Goal: Task Accomplishment & Management: Manage account settings

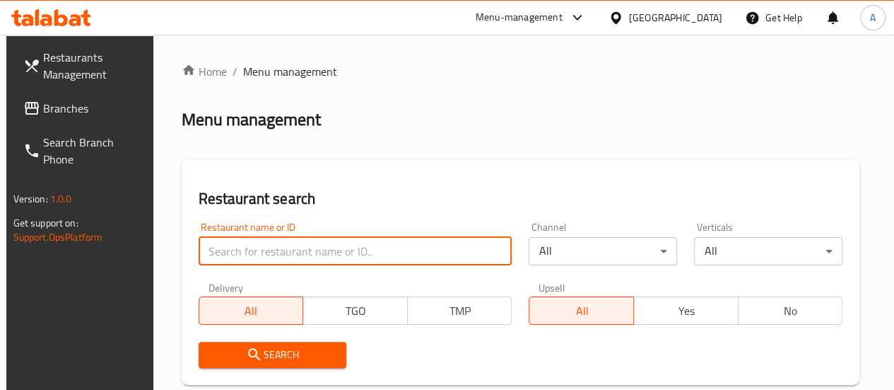
click at [288, 250] on input "search" at bounding box center [356, 251] width 314 height 28
paste input "[PERSON_NAME]"
type input "[PERSON_NAME]"
click button "Search" at bounding box center [273, 354] width 148 height 26
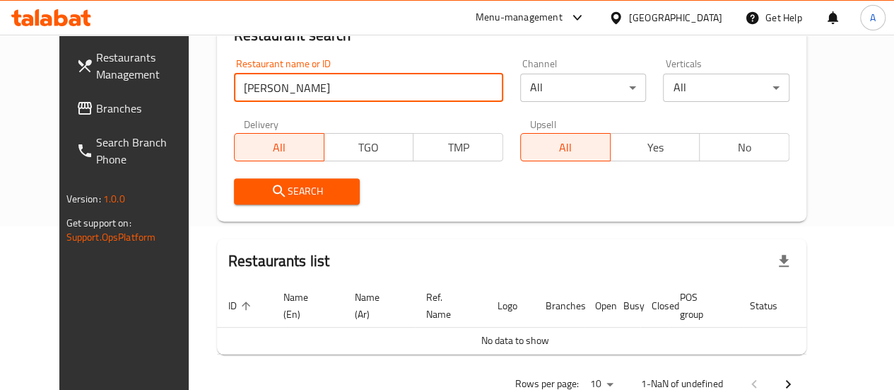
scroll to position [204, 0]
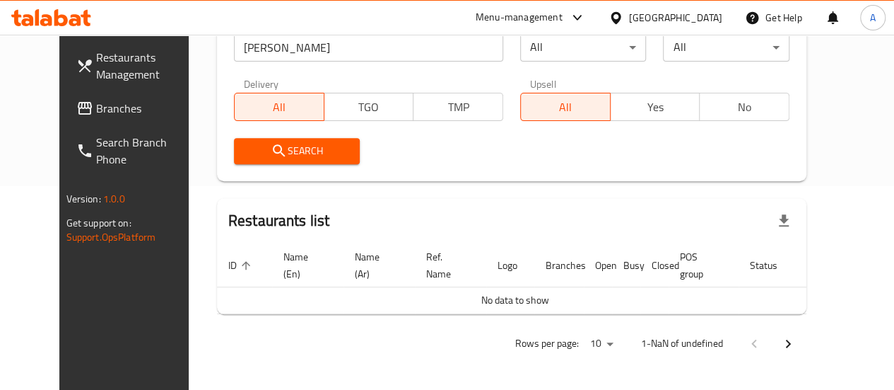
drag, startPoint x: 445, startPoint y: 201, endPoint x: 344, endPoint y: 86, distance: 153.8
click at [520, 86] on div "All Yes No" at bounding box center [654, 99] width 269 height 42
click at [273, 47] on input "[PERSON_NAME]" at bounding box center [368, 47] width 269 height 28
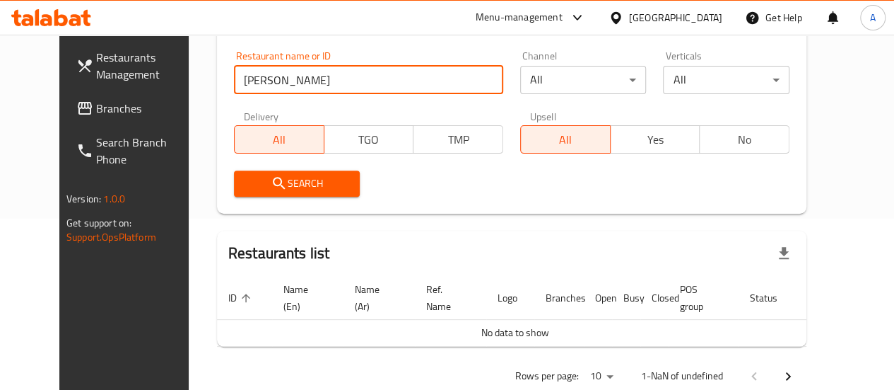
scroll to position [170, 0]
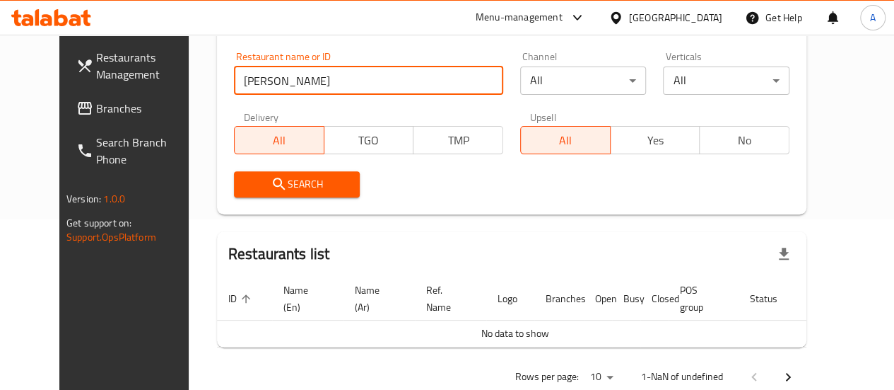
click at [324, 78] on input "[PERSON_NAME]" at bounding box center [368, 80] width 269 height 28
click at [332, 79] on input "[PERSON_NAME]" at bounding box center [368, 80] width 269 height 28
type input "["
click button "Search" at bounding box center [297, 184] width 127 height 26
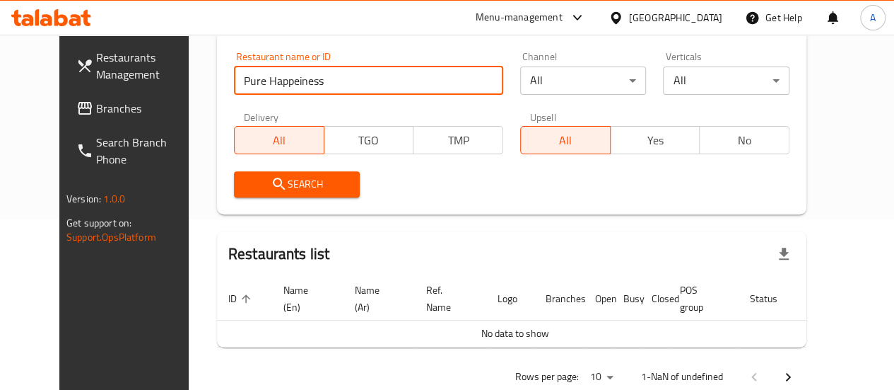
click at [291, 83] on input "Pure Happeiness" at bounding box center [368, 80] width 269 height 28
click button "Search" at bounding box center [297, 184] width 127 height 26
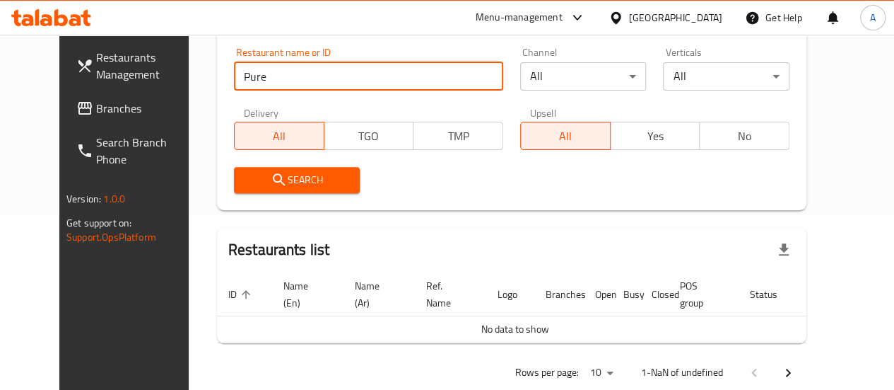
scroll to position [182, 0]
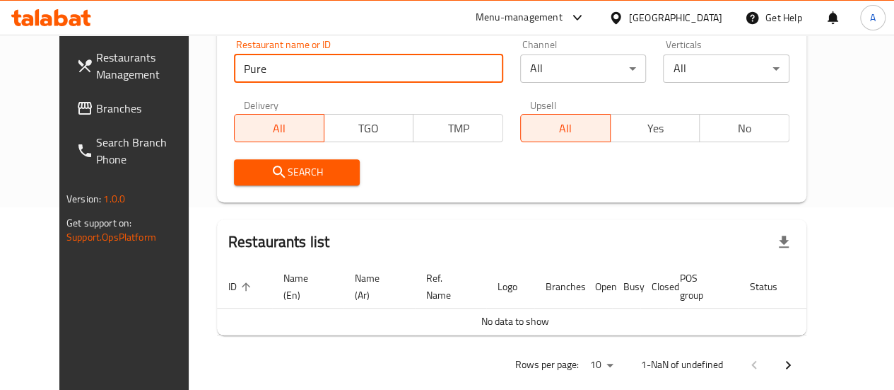
click at [259, 64] on input "Pure" at bounding box center [368, 68] width 269 height 28
type input "Pur"
click button "Search" at bounding box center [297, 172] width 127 height 26
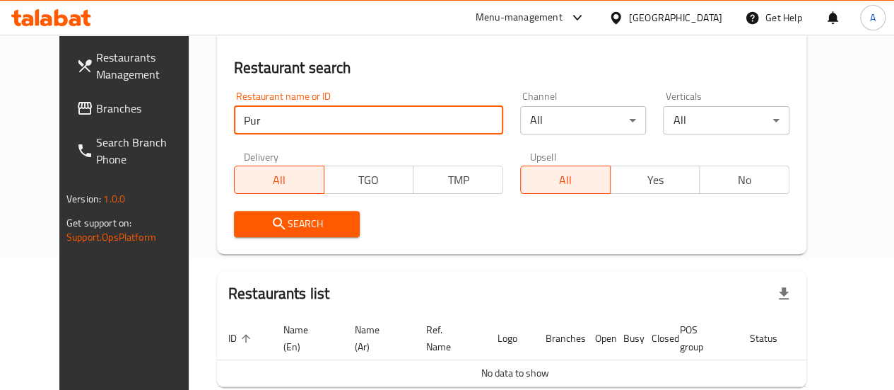
scroll to position [0, 0]
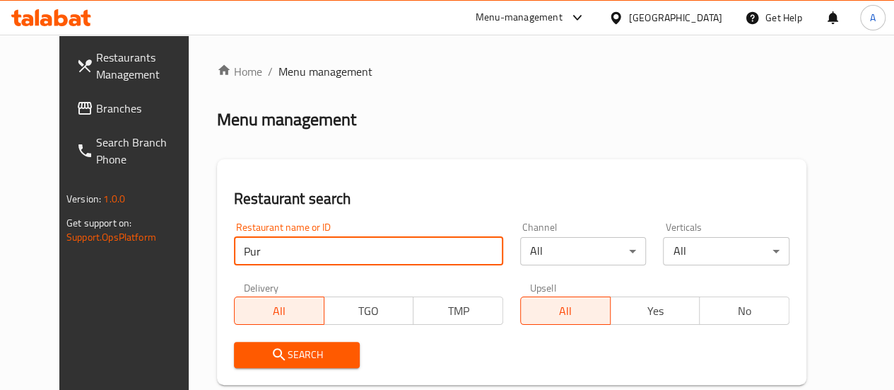
click at [328, 254] on input "Pur" at bounding box center [368, 251] width 269 height 28
paste input "774225"
click button "Search" at bounding box center [297, 354] width 127 height 26
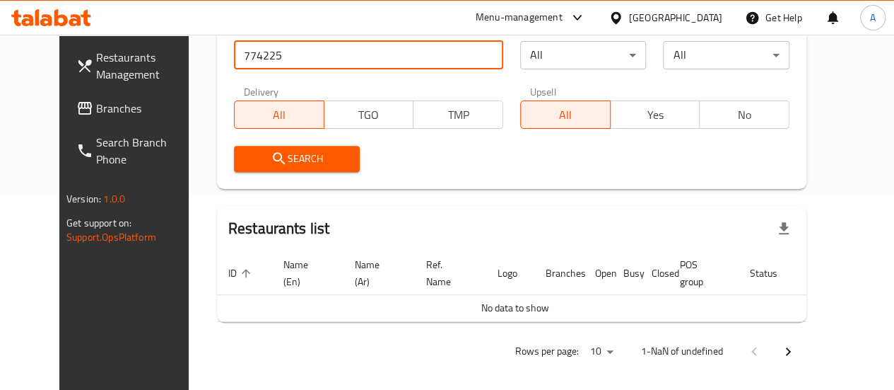
scroll to position [201, 0]
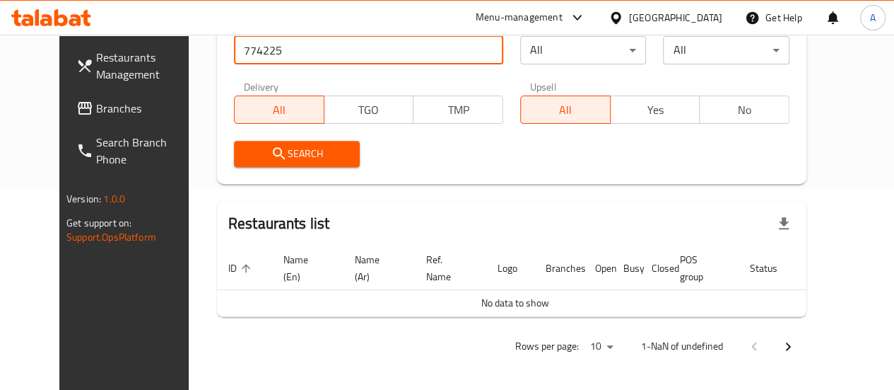
drag, startPoint x: 228, startPoint y: 49, endPoint x: 78, endPoint y: 69, distance: 152.0
click at [78, 69] on div "Restaurants Management Branches Search Branch Phone Version: 1.0.0 Get support …" at bounding box center [447, 113] width 776 height 559
type input "774225"
click button "Search" at bounding box center [297, 154] width 127 height 26
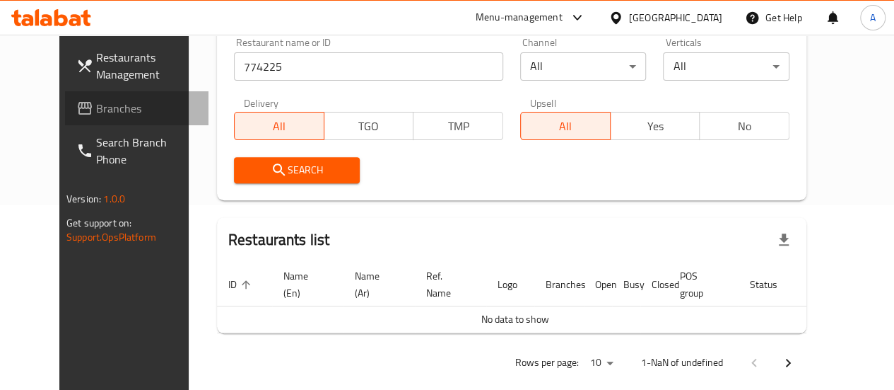
click at [96, 101] on span "Branches" at bounding box center [146, 108] width 101 height 17
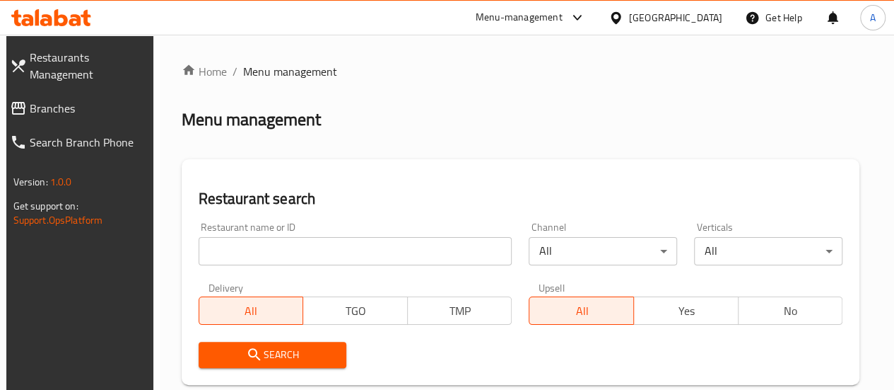
click at [261, 271] on div "Restaurant name or ID Restaurant name or ID" at bounding box center [355, 244] width 331 height 60
click at [263, 252] on input "search" at bounding box center [356, 251] width 314 height 28
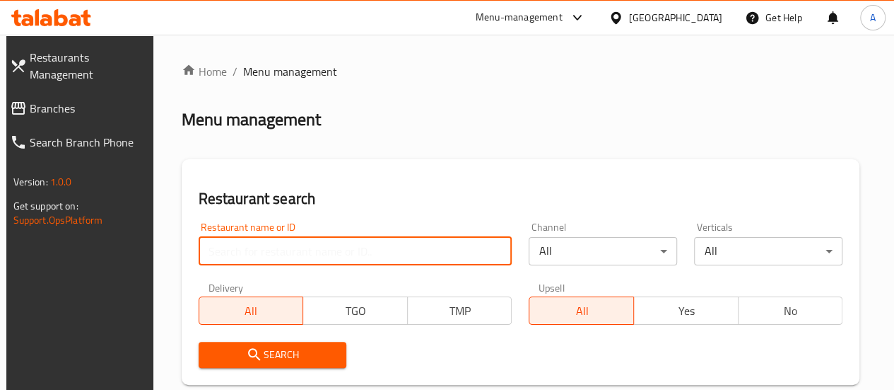
type input "i"
type input "هريس"
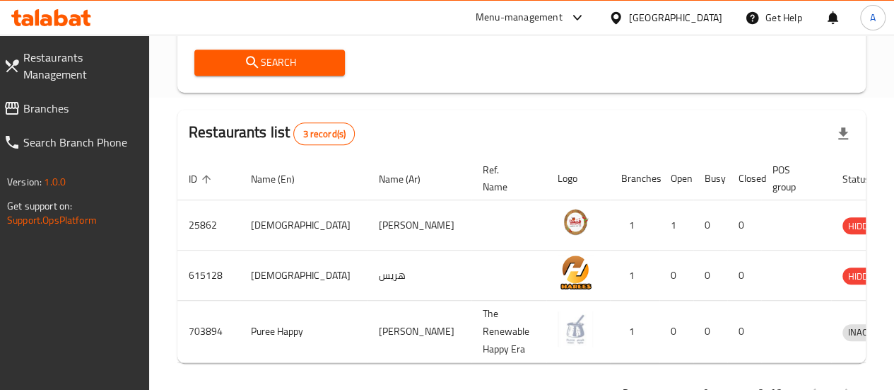
scroll to position [293, 0]
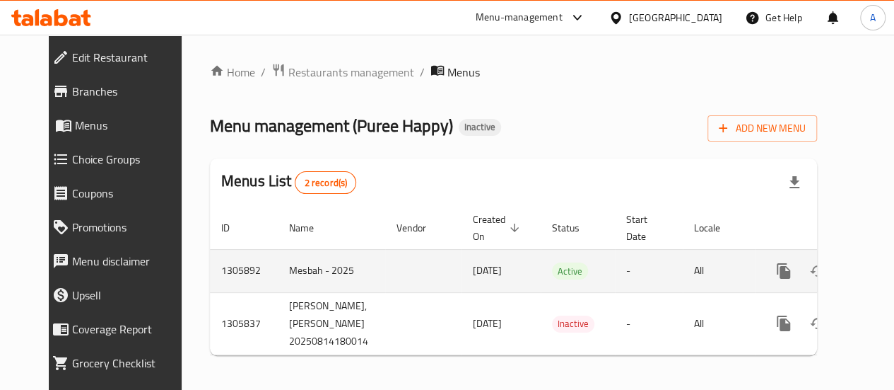
click at [879, 270] on icon "enhanced table" at bounding box center [885, 270] width 13 height 13
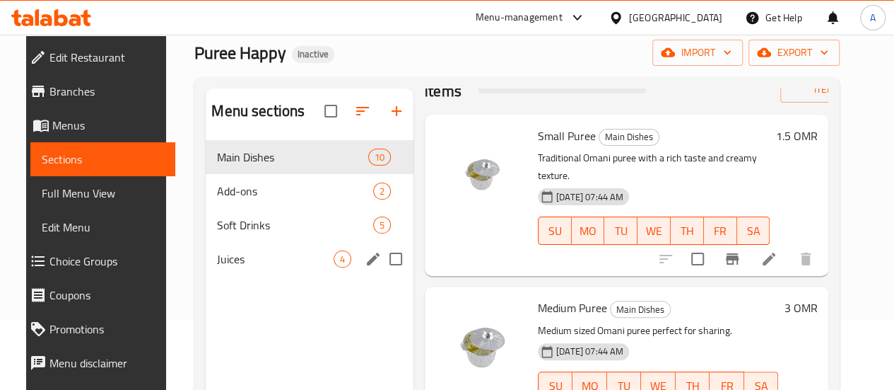
scroll to position [71, 0]
click at [243, 233] on span "Soft Drinks" at bounding box center [275, 224] width 117 height 17
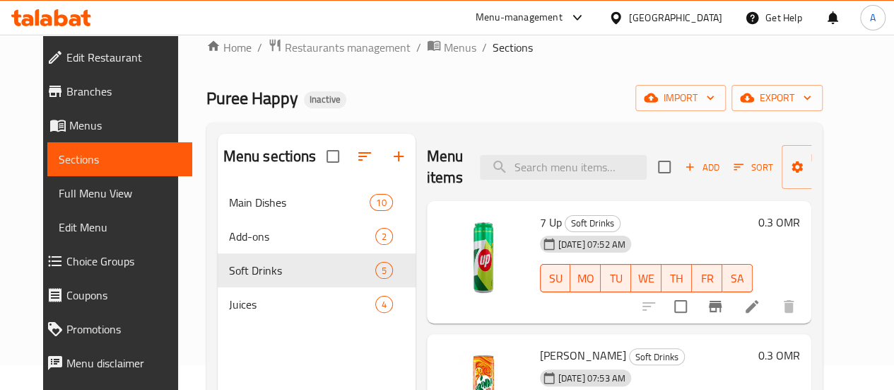
scroll to position [6, 0]
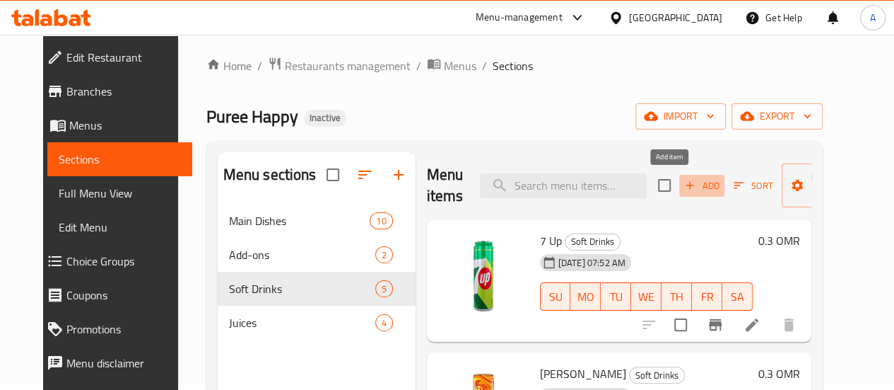
click at [683, 186] on span "Add" at bounding box center [702, 185] width 38 height 16
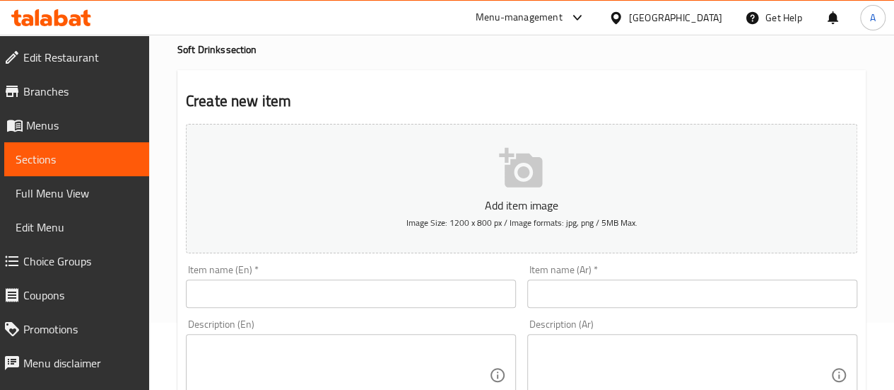
scroll to position [79, 0]
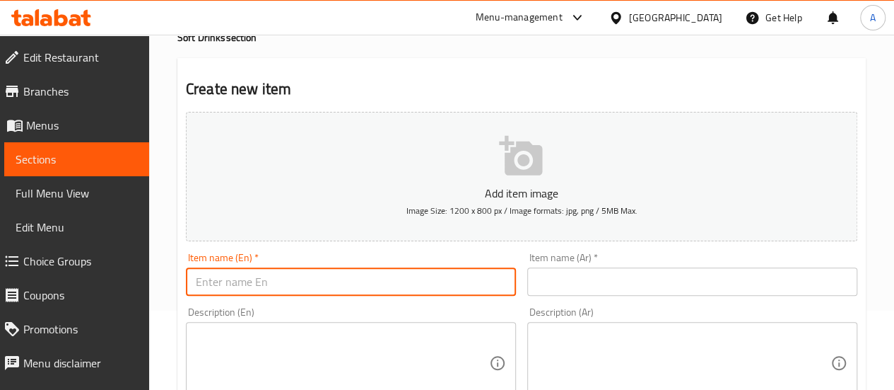
click at [329, 285] on input "text" at bounding box center [351, 281] width 330 height 28
type input "Shani"
click at [595, 272] on input "text" at bounding box center [692, 281] width 330 height 28
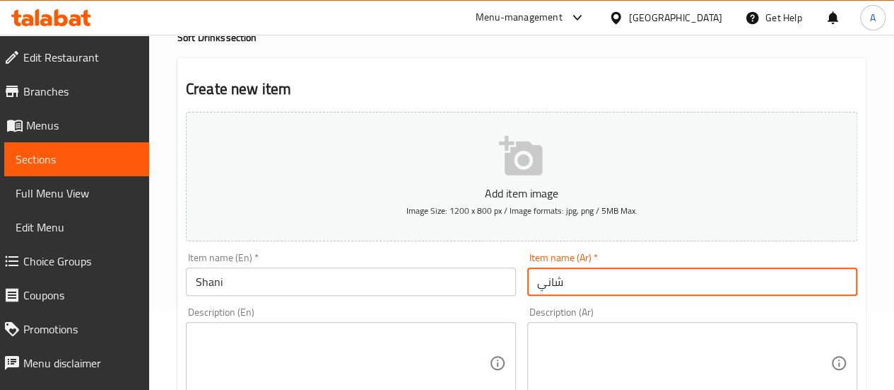
type input "شاني"
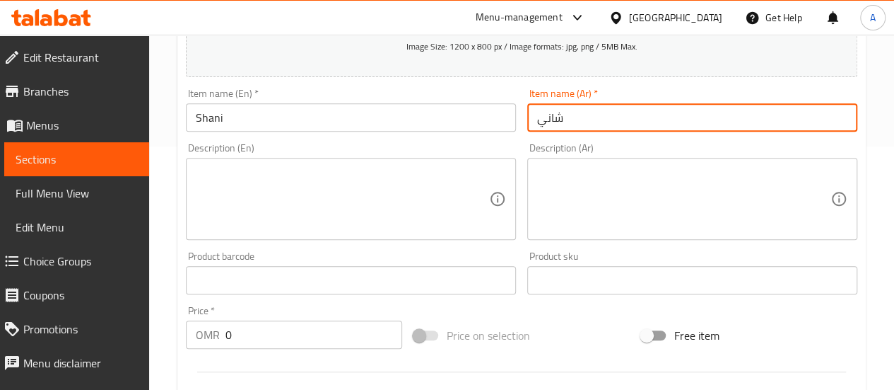
scroll to position [281, 0]
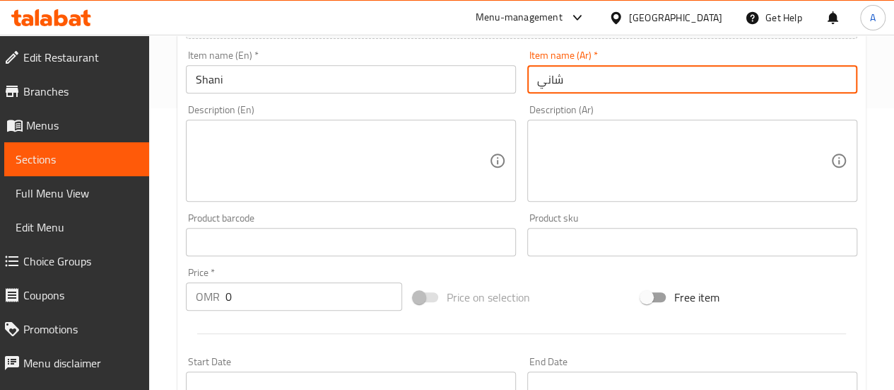
click at [293, 300] on input "0" at bounding box center [314, 296] width 177 height 28
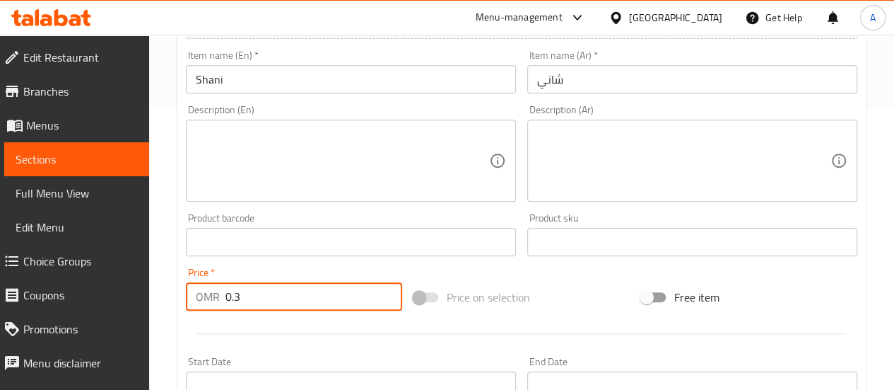
type input "0.3"
click at [346, 334] on div at bounding box center [521, 333] width 683 height 35
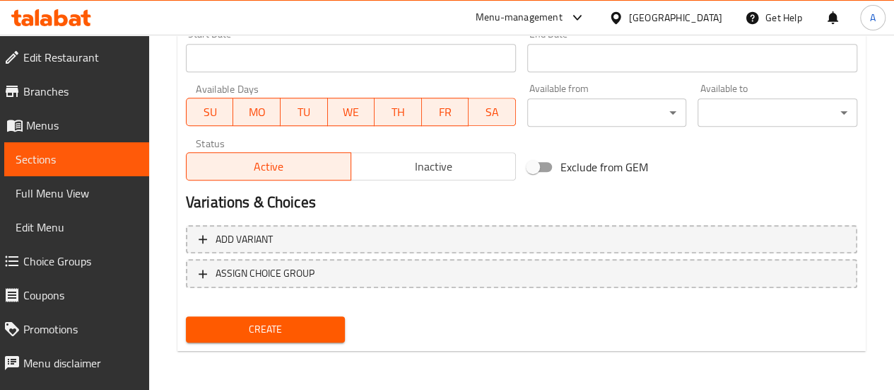
click at [270, 323] on span "Create" at bounding box center [265, 329] width 137 height 18
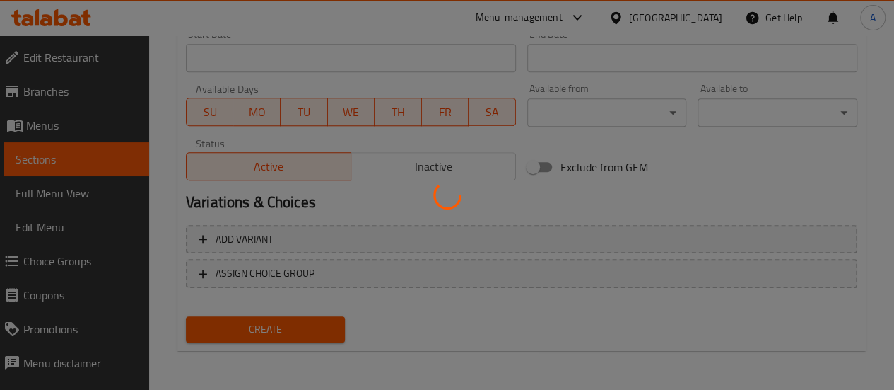
type input "0"
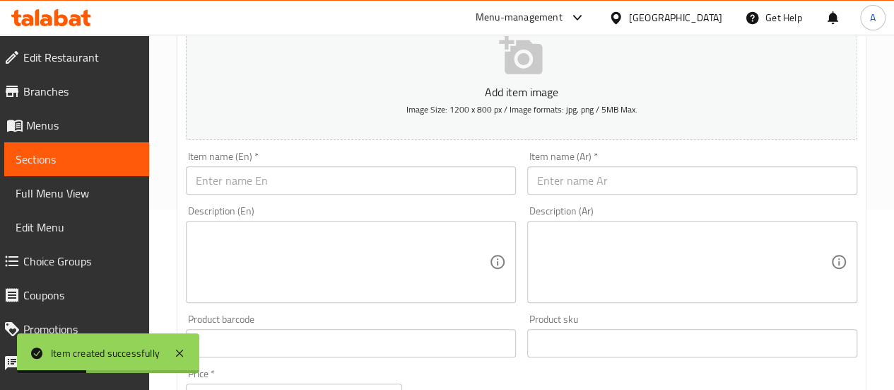
scroll to position [0, 0]
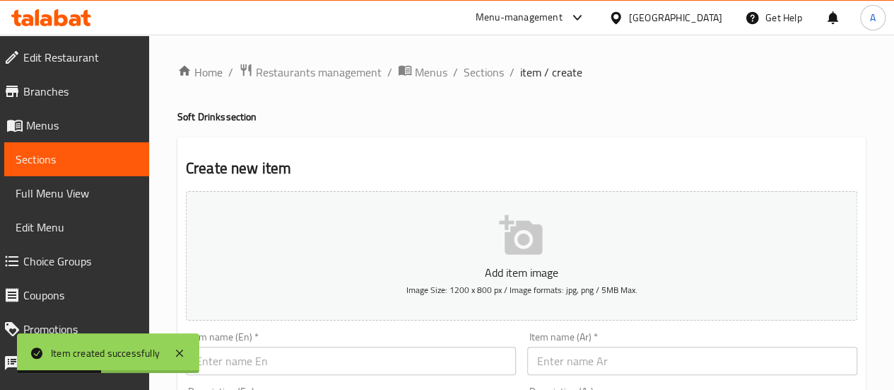
click at [396, 244] on button "Add item image Image Size: 1200 x 800 px / Image formats: jpg, png / 5MB Max." at bounding box center [522, 255] width 672 height 129
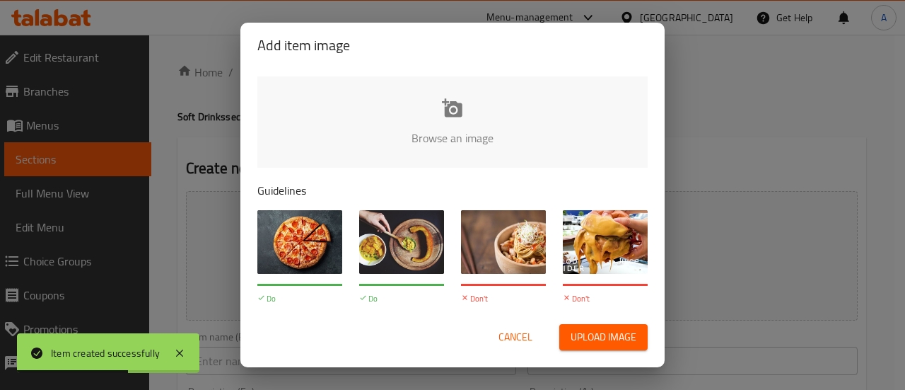
click at [105, 152] on div "Add item image Browse an image Guidelines Do Images should be high-quality and …" at bounding box center [452, 195] width 905 height 390
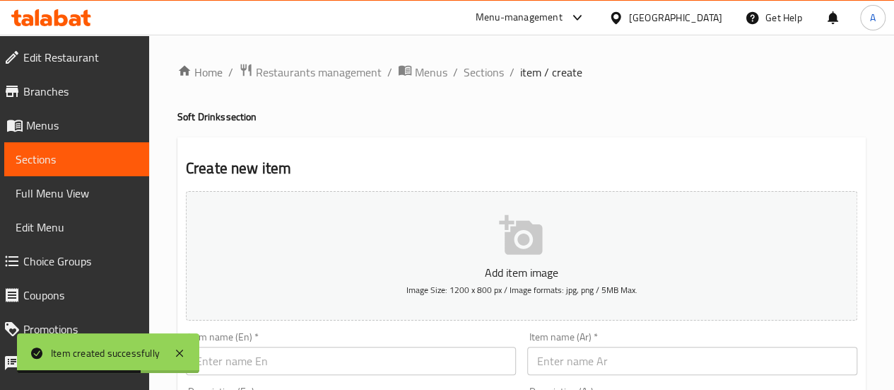
click at [98, 165] on span "Sections" at bounding box center [77, 159] width 122 height 17
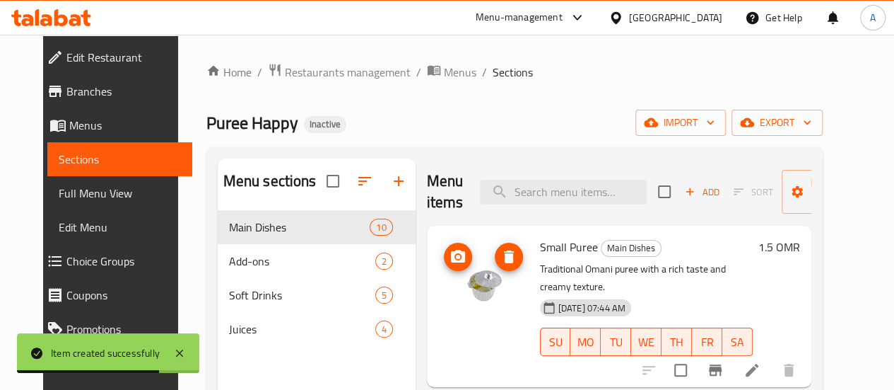
scroll to position [24, 0]
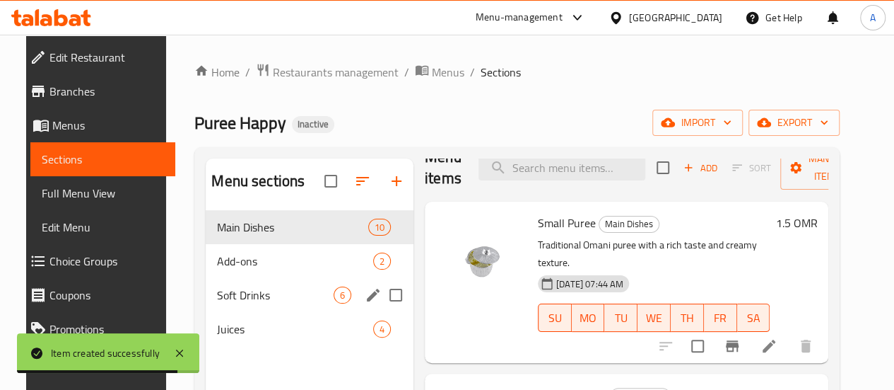
click at [244, 303] on span "Soft Drinks" at bounding box center [275, 294] width 117 height 17
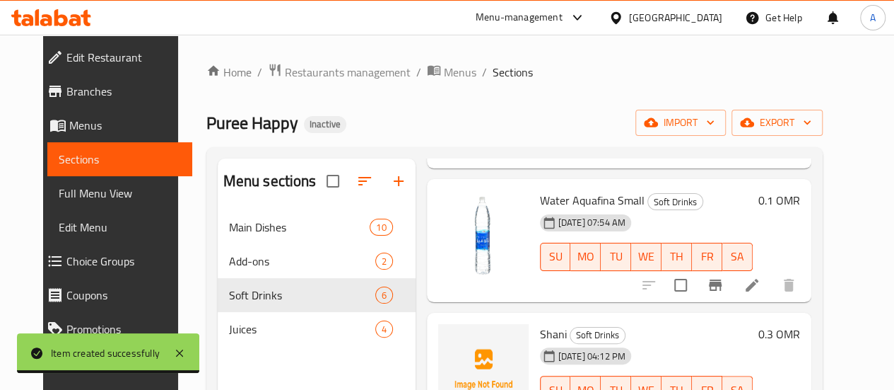
scroll to position [467, 0]
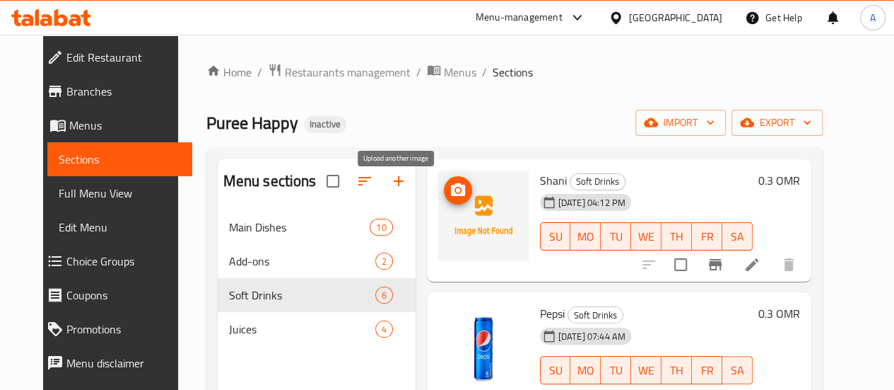
click at [444, 201] on button "upload picture" at bounding box center [458, 190] width 28 height 28
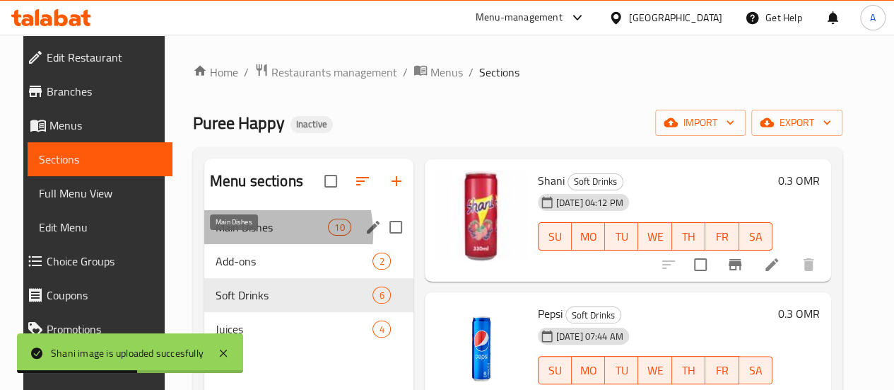
click at [240, 235] on span "Main Dishes" at bounding box center [272, 226] width 112 height 17
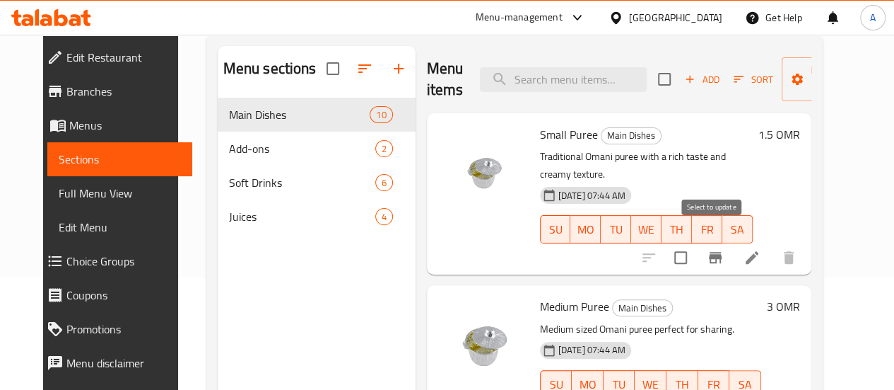
scroll to position [105, 0]
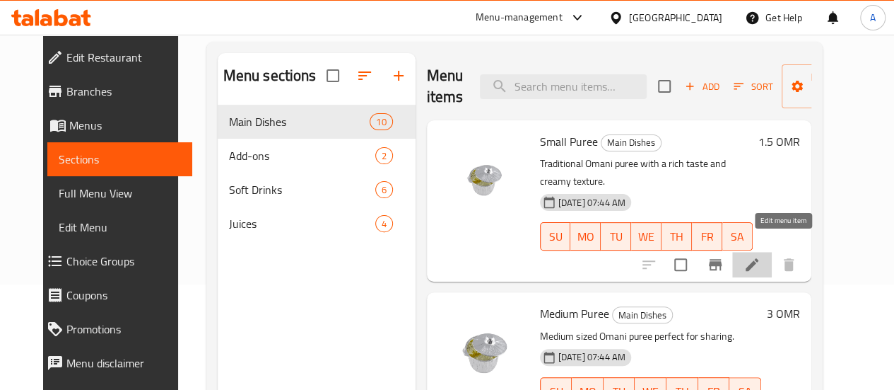
click at [761, 256] on icon at bounding box center [752, 264] width 17 height 17
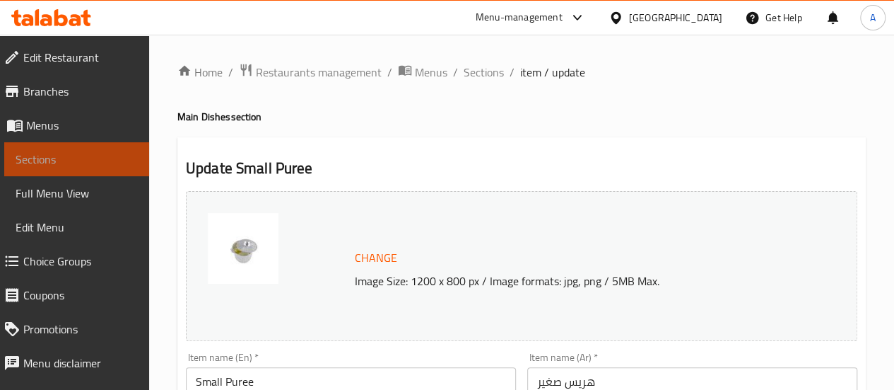
click at [95, 155] on span "Sections" at bounding box center [77, 159] width 122 height 17
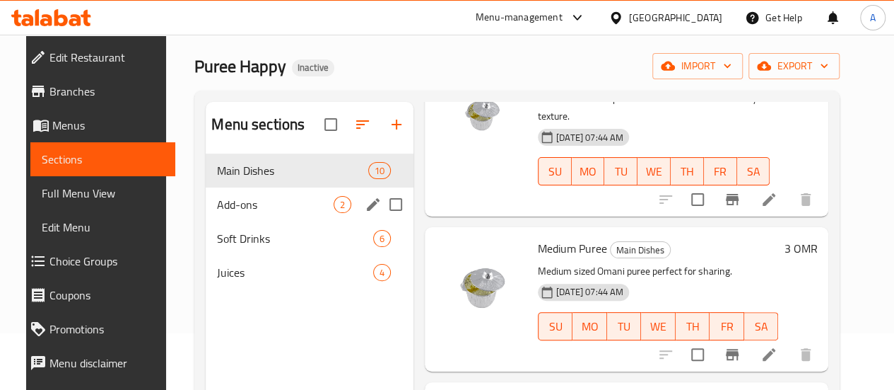
scroll to position [33, 0]
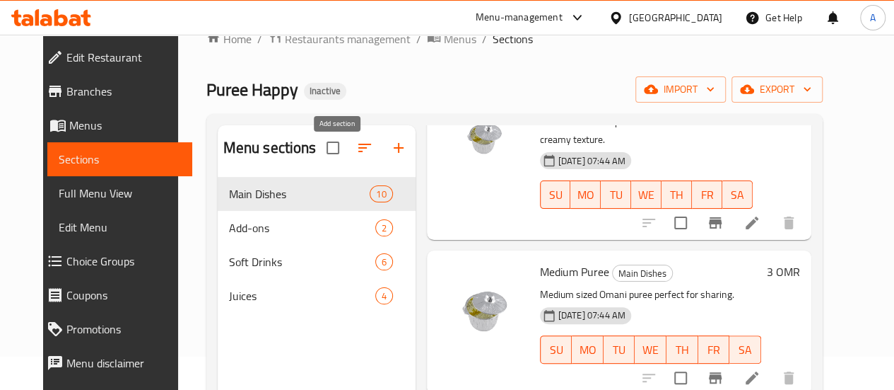
click at [394, 153] on icon "button" at bounding box center [399, 148] width 10 height 10
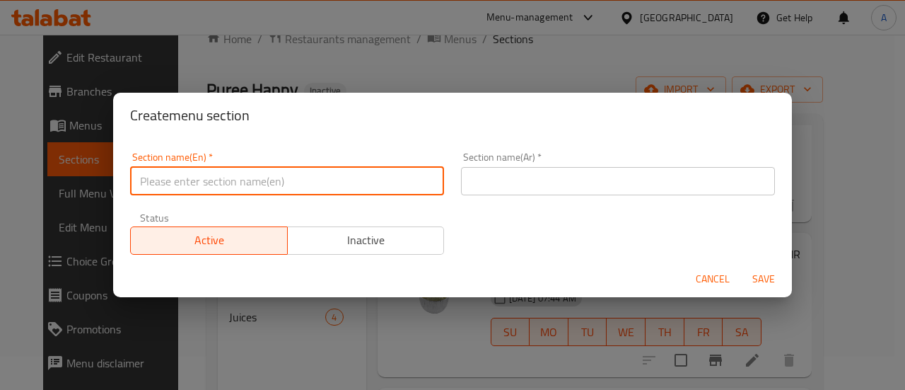
click at [334, 191] on input "text" at bounding box center [287, 181] width 314 height 28
type input "ا"
type input "Harees Chicken"
click at [530, 180] on input "text" at bounding box center [618, 181] width 314 height 28
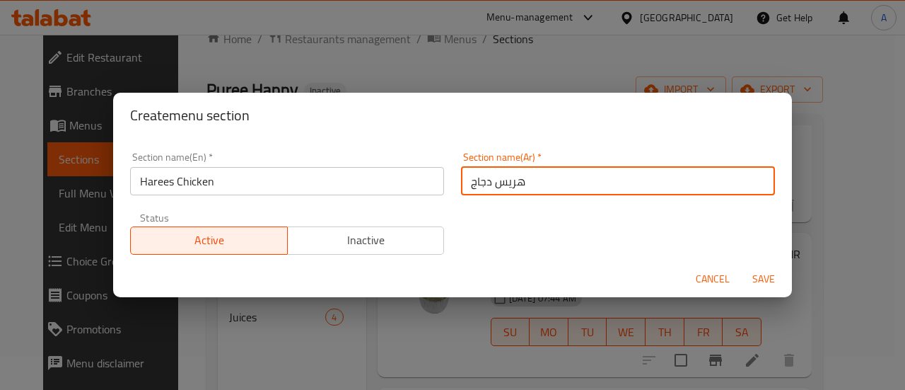
type input "هريس دجاج"
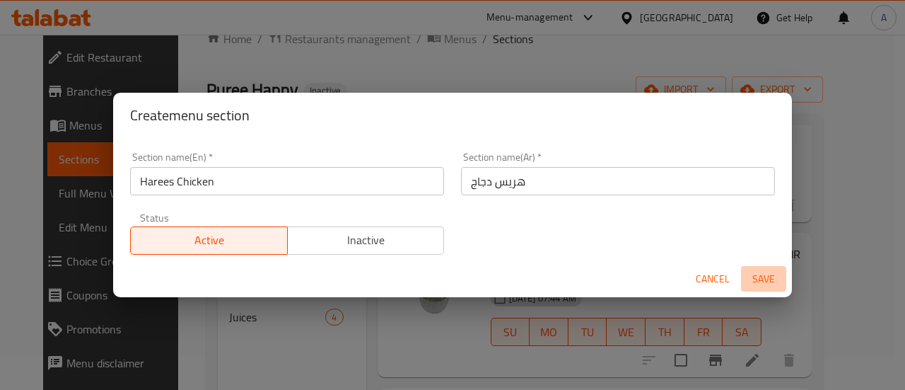
click at [777, 286] on span "Save" at bounding box center [764, 279] width 34 height 18
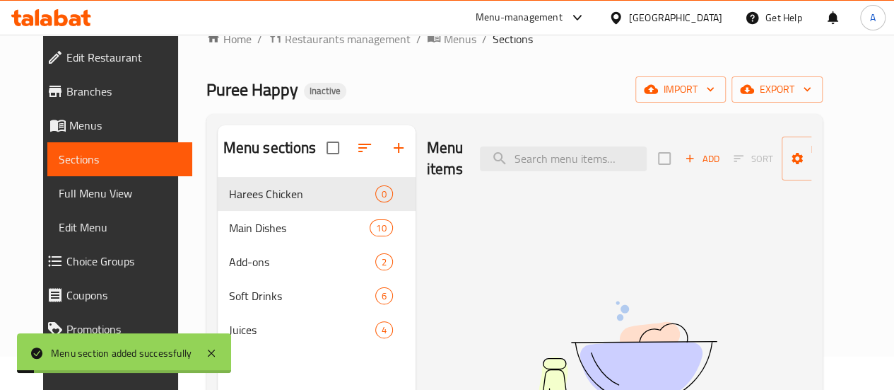
scroll to position [0, 0]
click at [684, 160] on icon "button" at bounding box center [690, 158] width 13 height 13
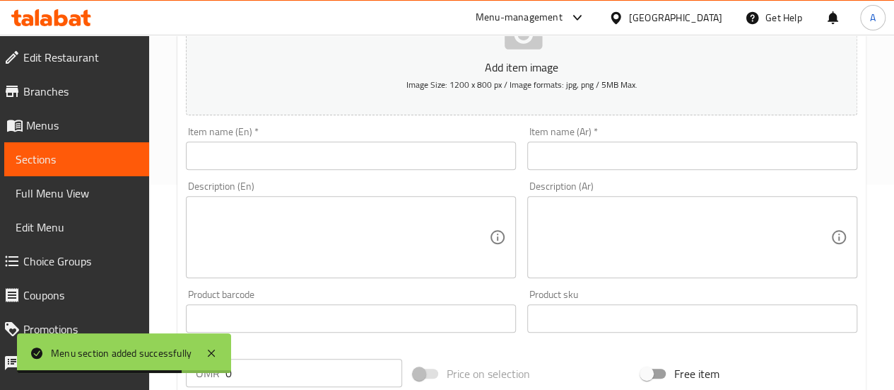
scroll to position [206, 0]
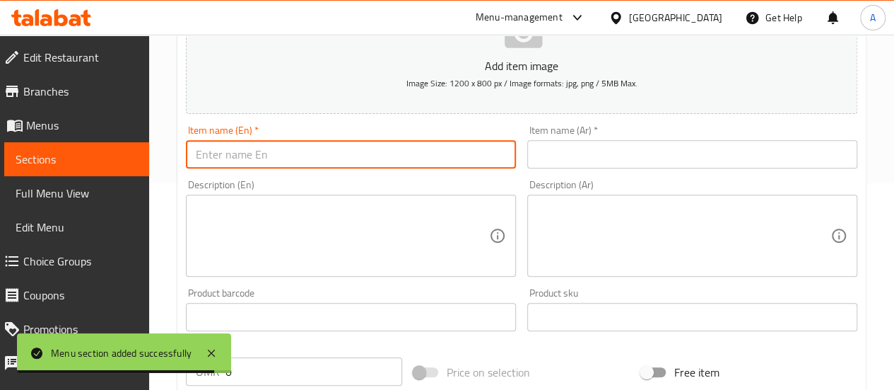
click at [291, 157] on input "text" at bounding box center [351, 154] width 330 height 28
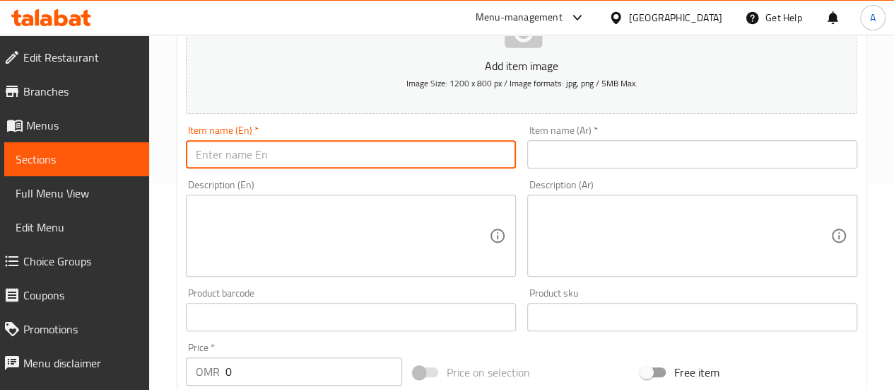
drag, startPoint x: 291, startPoint y: 157, endPoint x: 592, endPoint y: 162, distance: 300.5
click at [592, 162] on input "text" at bounding box center [692, 154] width 330 height 28
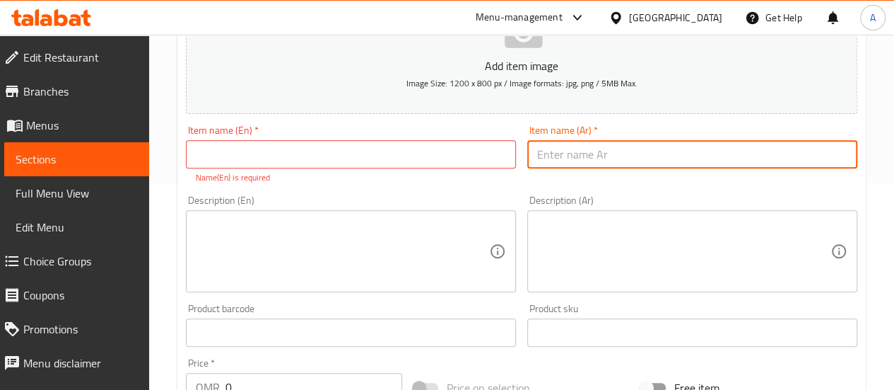
paste input "هريس دجاج"
type input "هريس دجاج"
click at [407, 153] on input "text" at bounding box center [351, 154] width 330 height 28
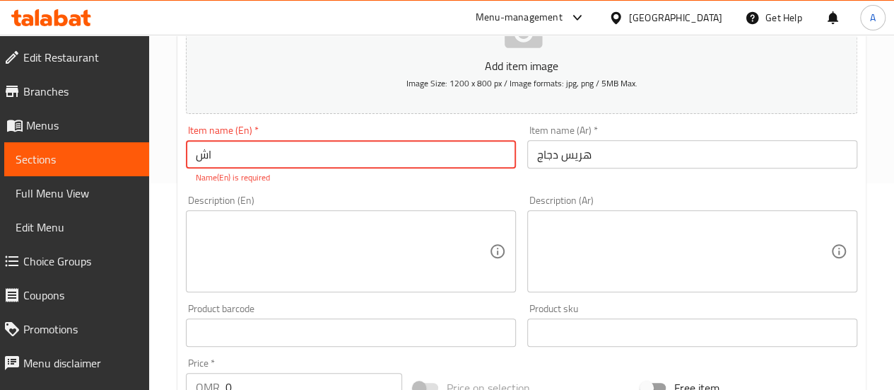
type input "ا"
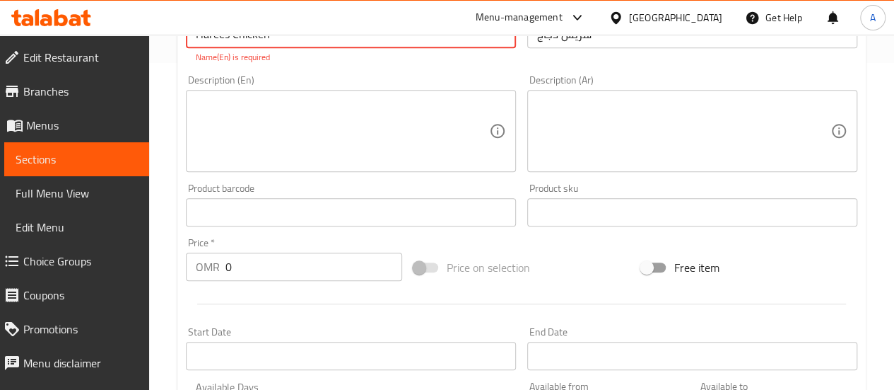
scroll to position [338, 0]
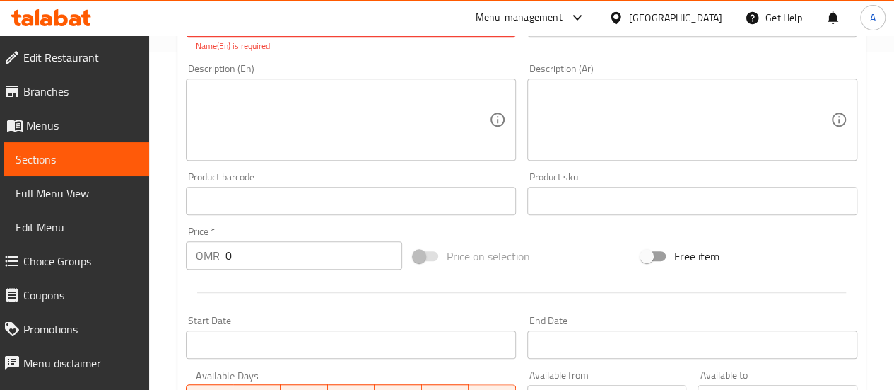
type input "Harees Chicken"
click at [287, 262] on div "Add item image Image Size: 1200 x 800 px / Image formats: jpg, png / 5MB Max. I…" at bounding box center [521, 159] width 683 height 625
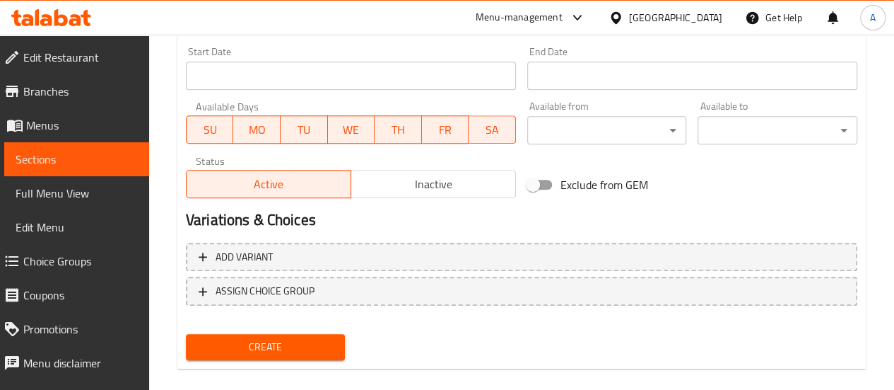
scroll to position [602, 0]
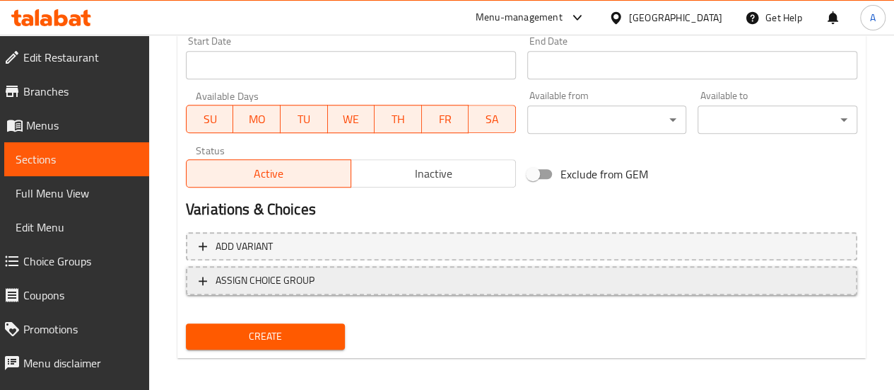
click at [296, 275] on span "ASSIGN CHOICE GROUP" at bounding box center [265, 280] width 99 height 18
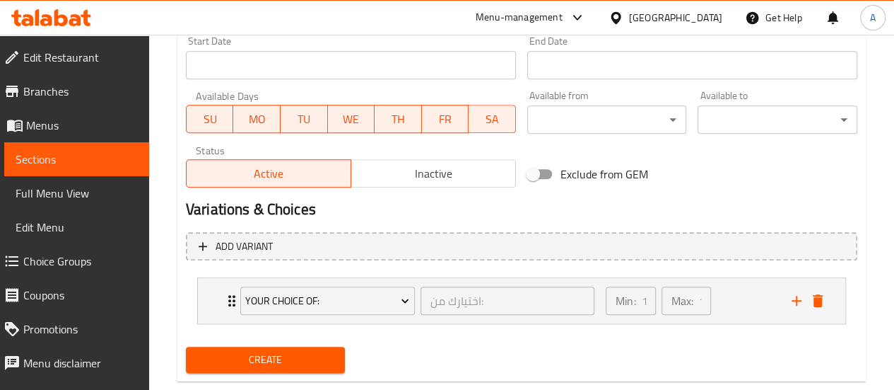
scroll to position [631, 0]
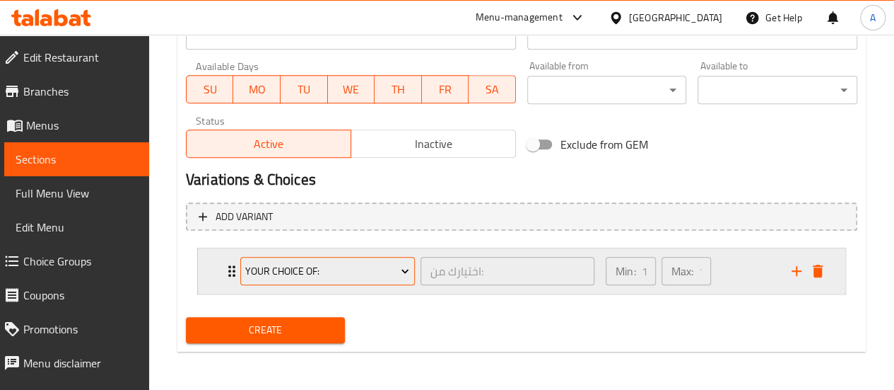
click at [331, 275] on span "Your Choice Of:" at bounding box center [327, 271] width 164 height 18
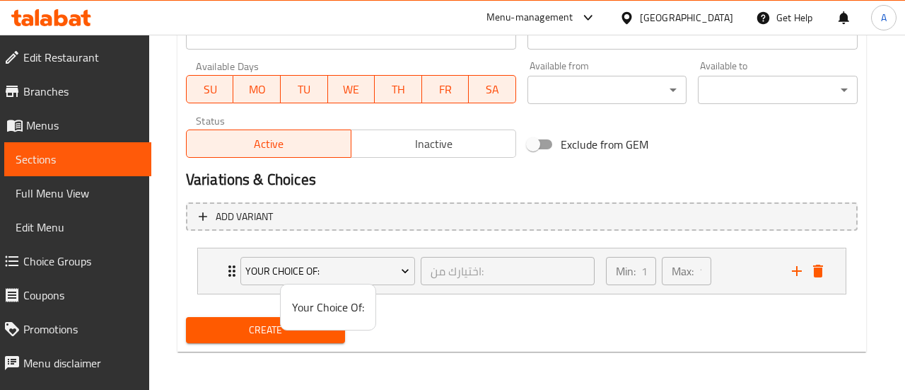
click at [375, 272] on div at bounding box center [452, 195] width 905 height 390
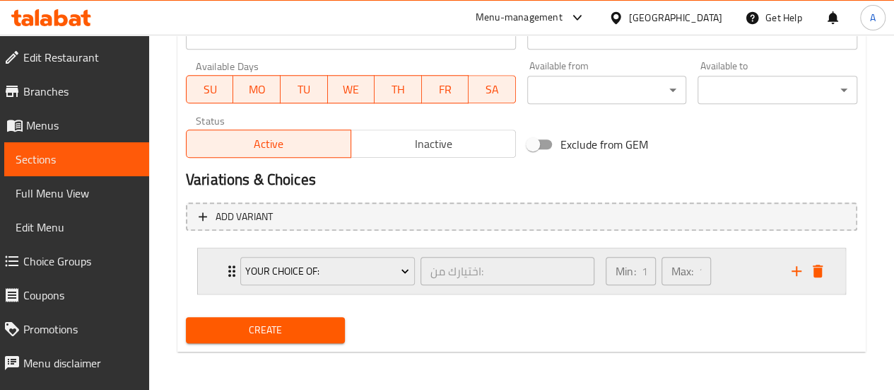
click at [351, 285] on div "Your Choice Of:" at bounding box center [328, 271] width 180 height 34
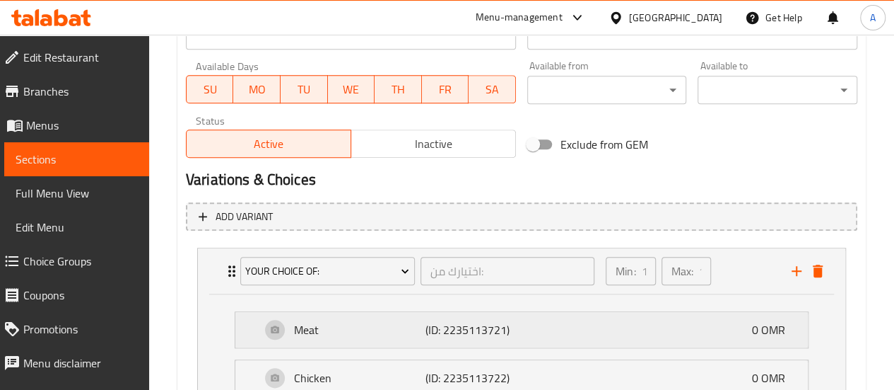
scroll to position [726, 0]
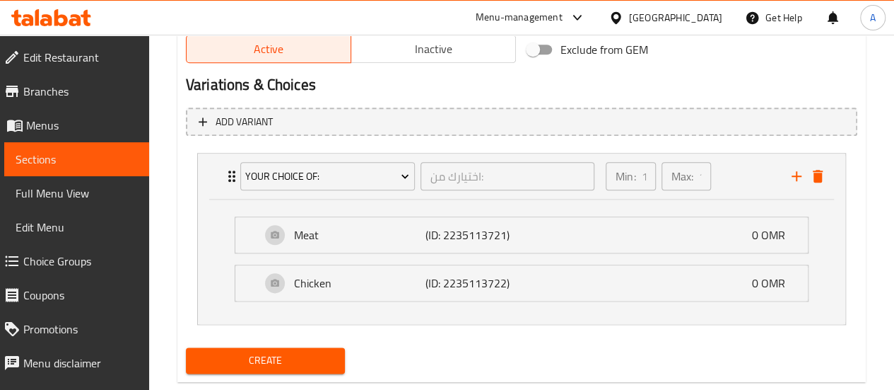
click at [488, 199] on div "Meat (ID: 2235113721) 0 OMR Name (En) Meat Name (En) Name (Ar) لحم Name (Ar) Pr…" at bounding box center [522, 261] width 648 height 124
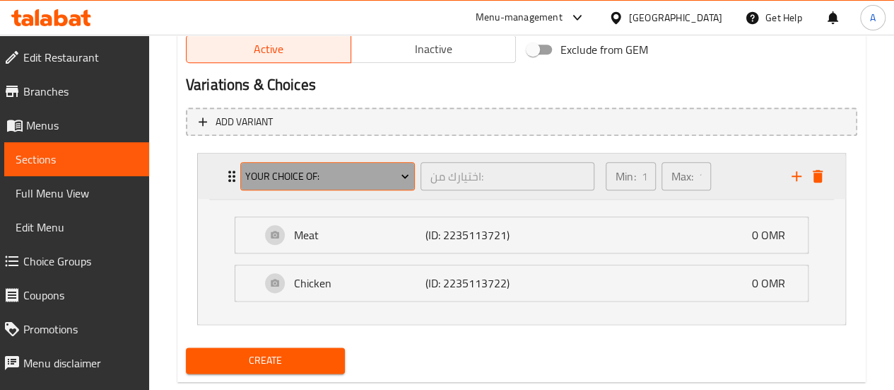
click at [342, 180] on span "Your Choice Of:" at bounding box center [327, 177] width 164 height 18
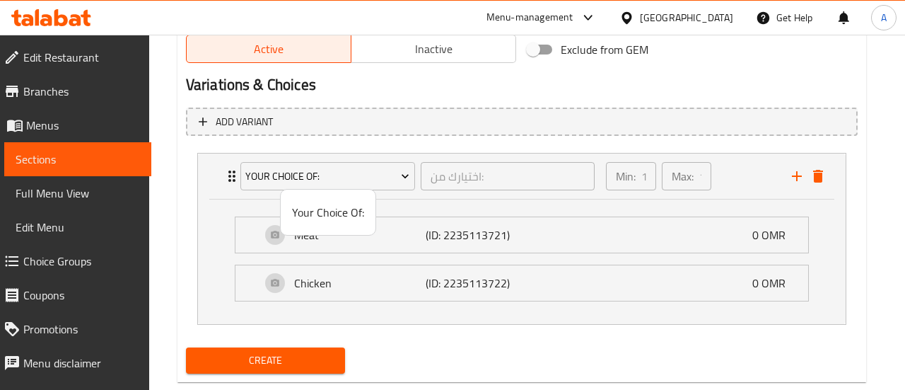
click at [303, 204] on span "Your Choice Of:" at bounding box center [328, 212] width 72 height 17
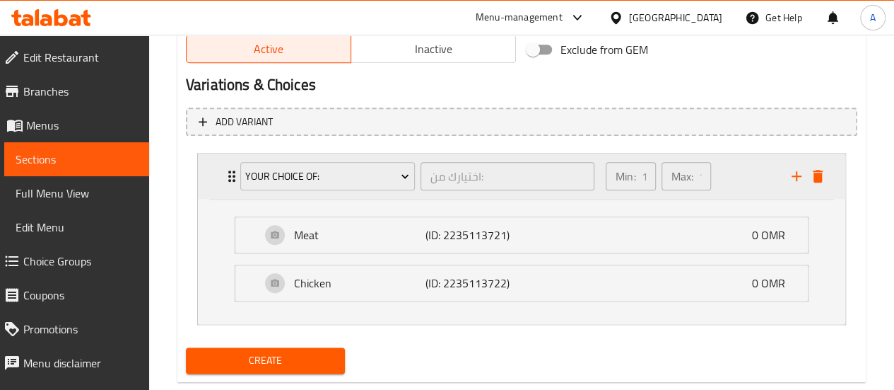
click at [221, 168] on div "Your Choice Of: اختيارك من: ​ Min: 1 ​ Max: 1 ​" at bounding box center [522, 175] width 648 height 45
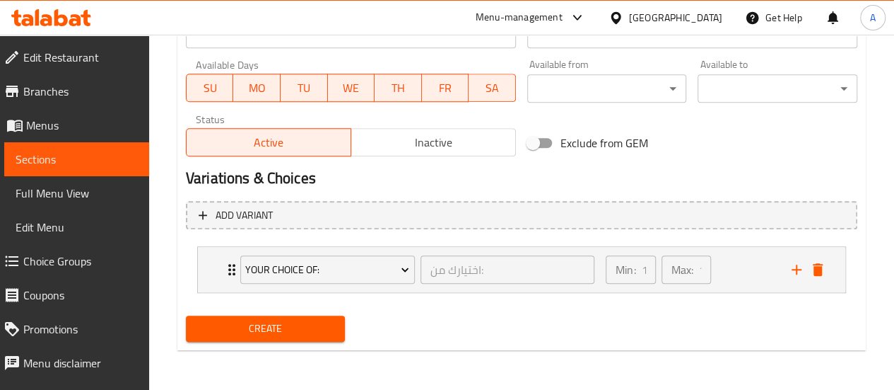
scroll to position [631, 0]
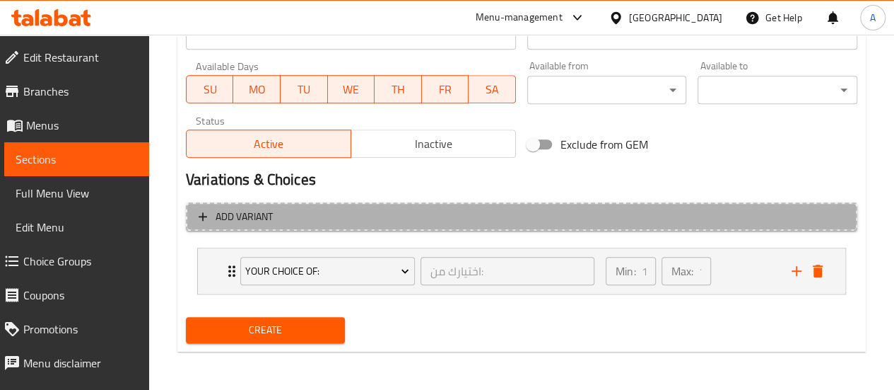
click at [280, 220] on span "Add variant" at bounding box center [522, 217] width 646 height 18
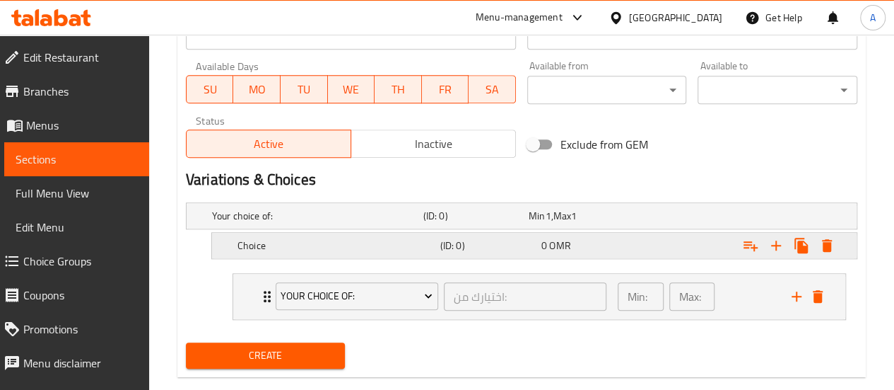
click at [310, 223] on h5 "Choice" at bounding box center [315, 216] width 206 height 14
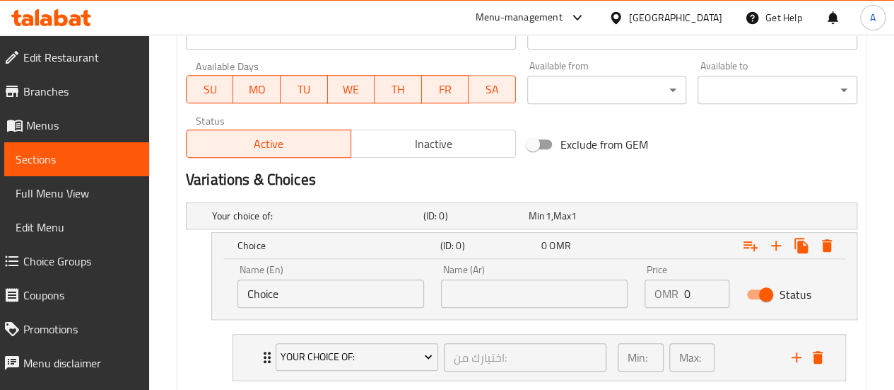
click at [327, 297] on input "Choice" at bounding box center [331, 293] width 187 height 28
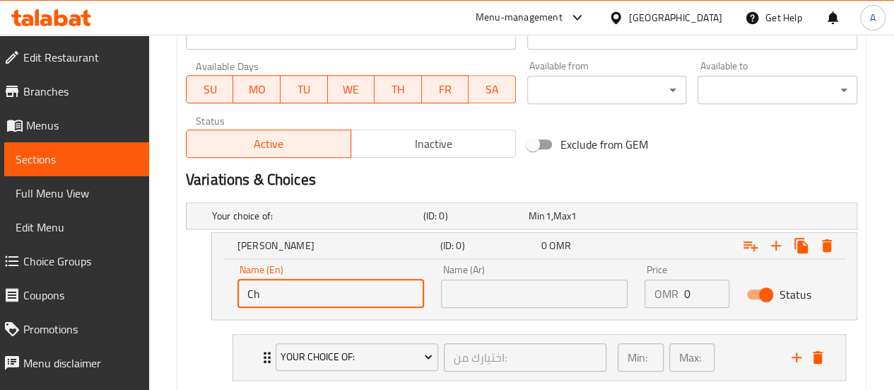
type input "C"
type input "Small"
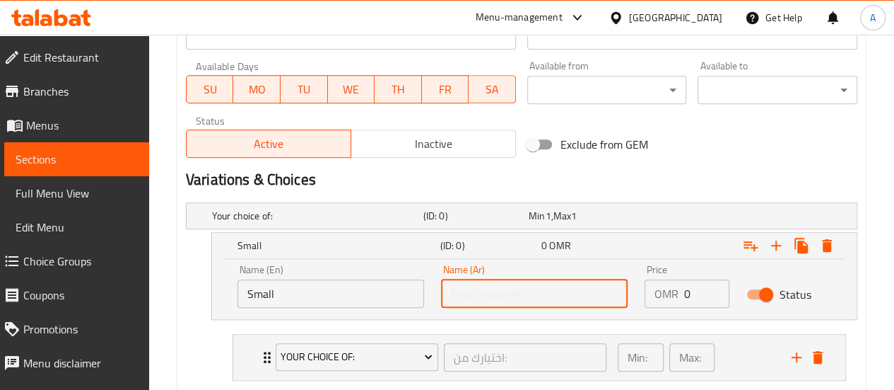
click at [445, 298] on input "text" at bounding box center [534, 293] width 187 height 28
type input "صغير"
click at [695, 288] on input "0" at bounding box center [706, 293] width 45 height 28
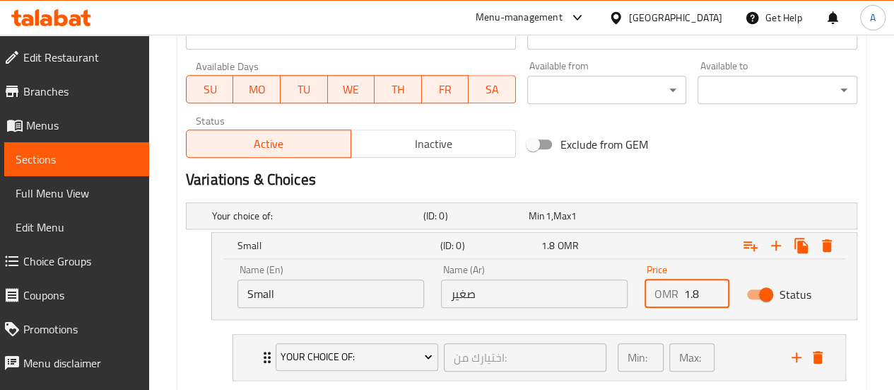
type input "1.8"
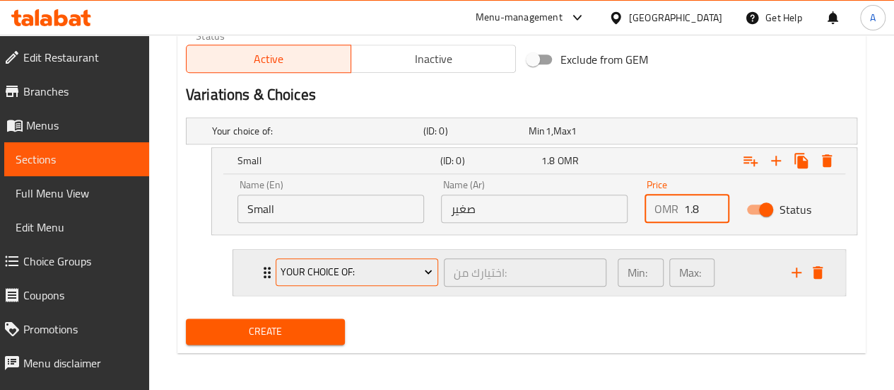
click at [351, 267] on span "Your Choice Of:" at bounding box center [357, 272] width 152 height 18
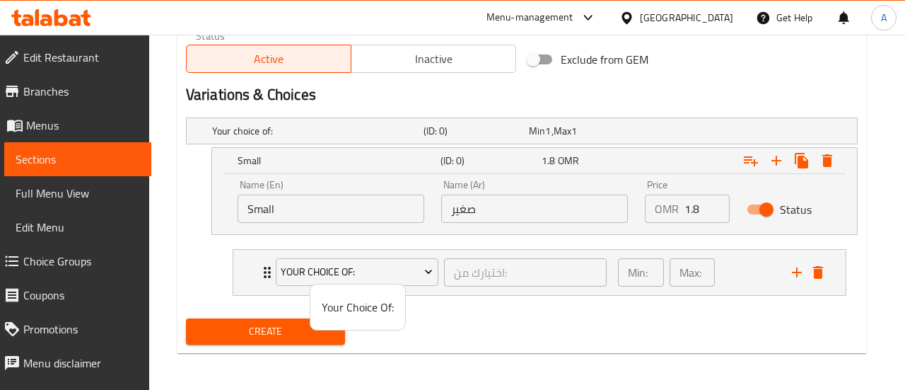
click at [822, 271] on div at bounding box center [452, 195] width 905 height 390
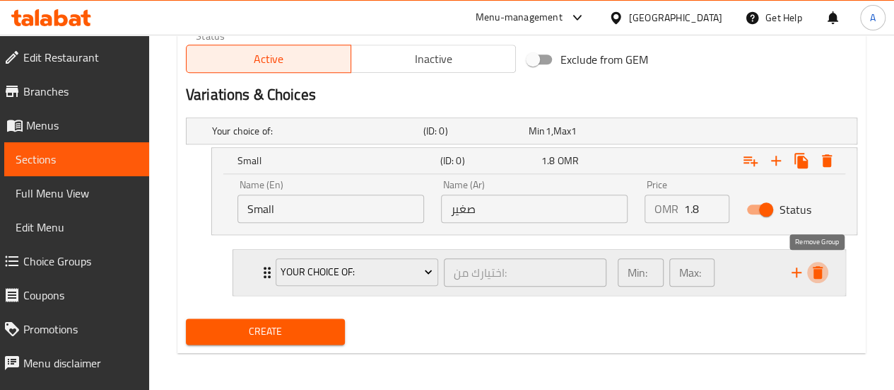
click at [824, 267] on icon "delete" at bounding box center [817, 272] width 17 height 17
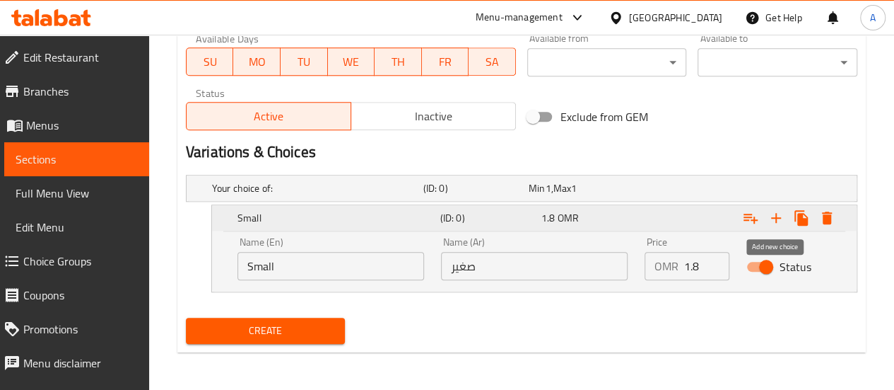
click at [775, 220] on icon "Expand" at bounding box center [776, 217] width 17 height 17
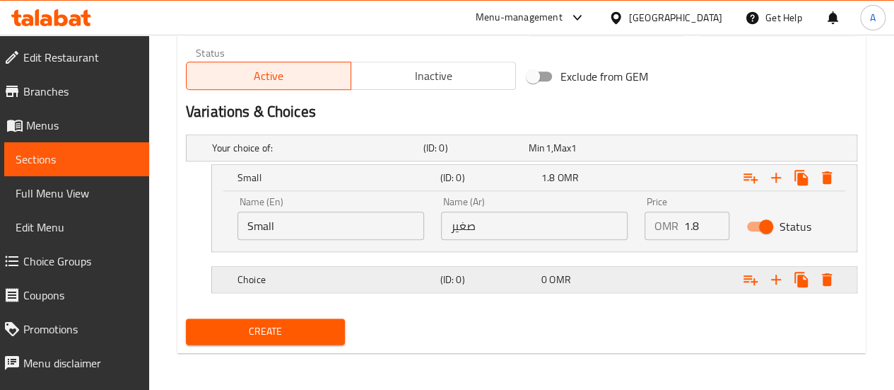
click at [407, 155] on h5 "Choice" at bounding box center [315, 148] width 206 height 14
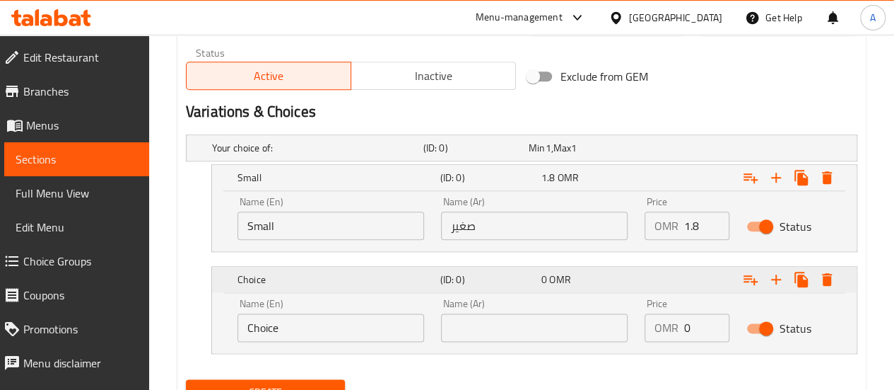
scroll to position [760, 0]
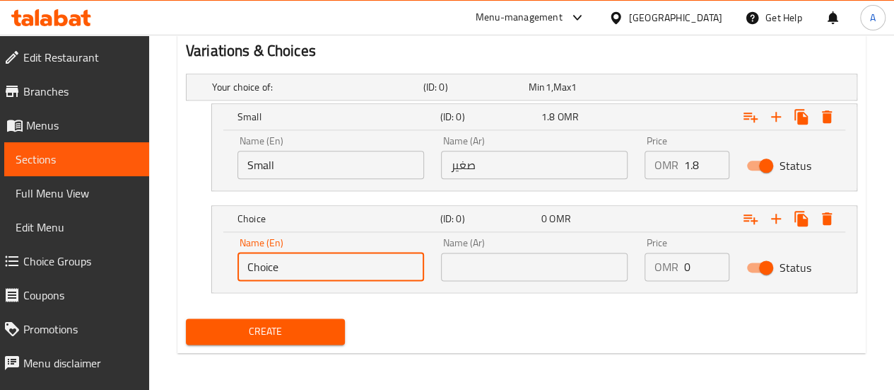
drag, startPoint x: 361, startPoint y: 264, endPoint x: 158, endPoint y: 271, distance: 203.1
type input "ة"
type input "Medium"
click at [518, 269] on input "text" at bounding box center [534, 266] width 187 height 28
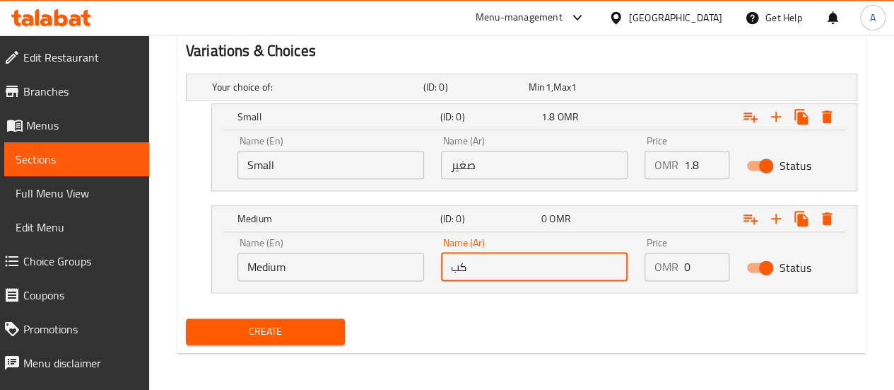
type input "ك"
type input "متوسط"
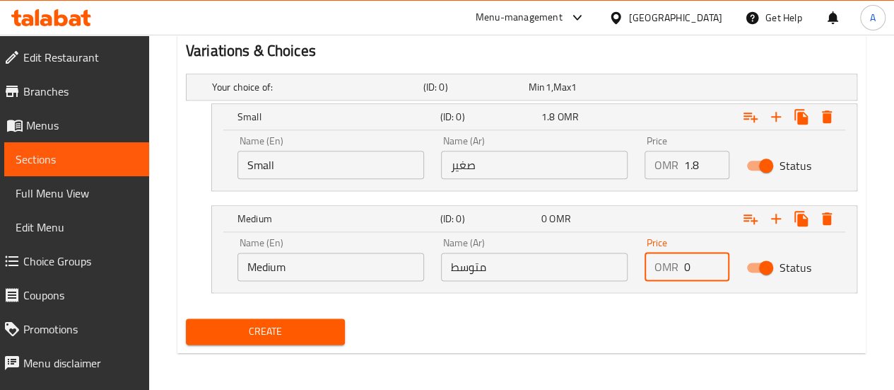
click at [702, 267] on input "0" at bounding box center [706, 266] width 45 height 28
type input "2.7"
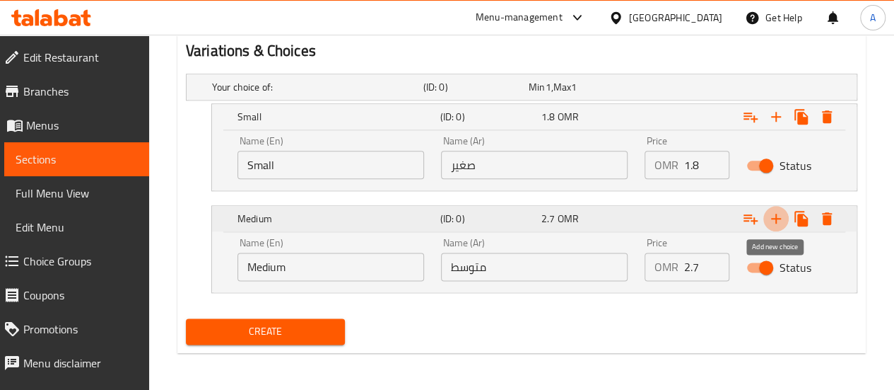
click at [776, 219] on icon "Expand" at bounding box center [776, 219] width 10 height 10
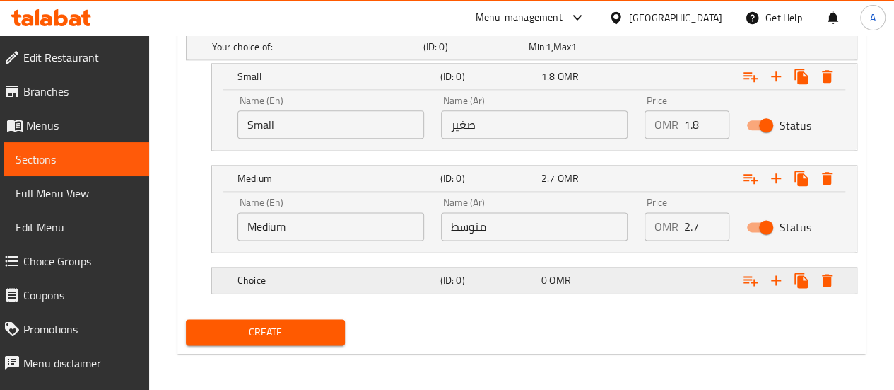
click at [305, 54] on h5 "Choice" at bounding box center [315, 47] width 206 height 14
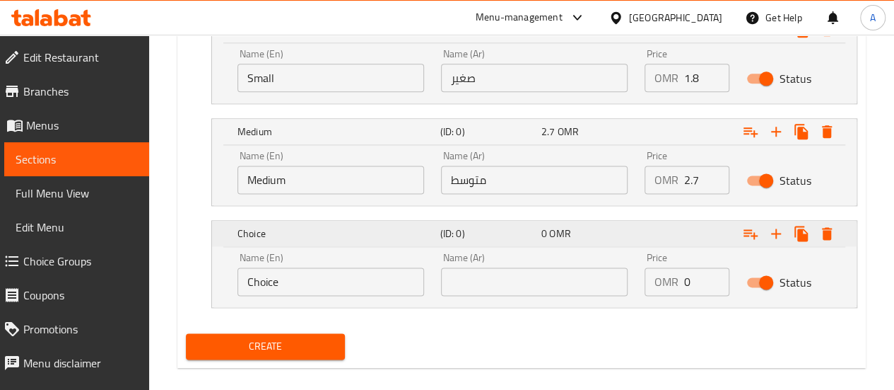
scroll to position [857, 0]
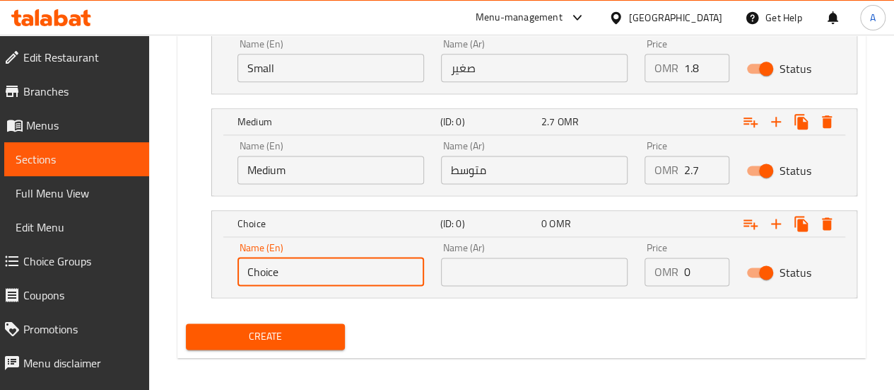
click at [310, 267] on input "Choice" at bounding box center [331, 271] width 187 height 28
drag, startPoint x: 300, startPoint y: 267, endPoint x: 226, endPoint y: 276, distance: 74.8
click at [228, 276] on div "Name (En) Choice Name (En) Name (Ar) Name (Ar) Price OMR 0 Price Status" at bounding box center [534, 267] width 645 height 60
type input "l"
type input "Large"
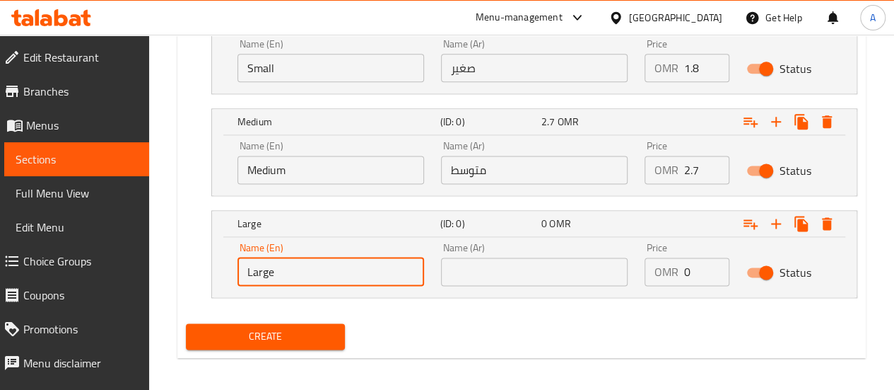
click at [461, 283] on div "Name (Ar) Name (Ar)" at bounding box center [535, 264] width 204 height 60
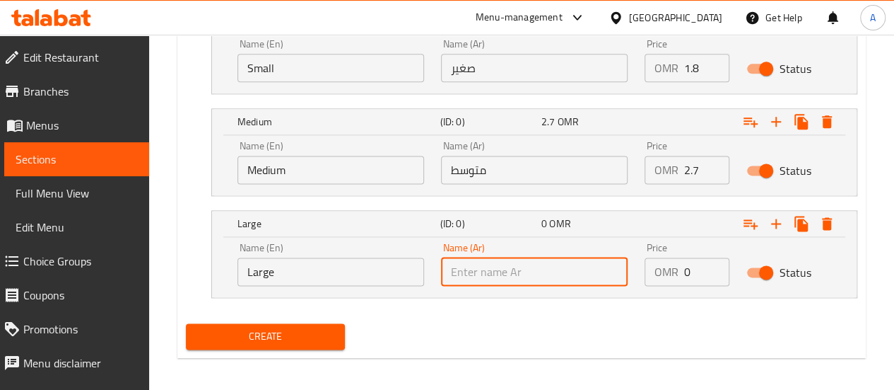
click at [462, 280] on input "text" at bounding box center [534, 271] width 187 height 28
type input "كبير"
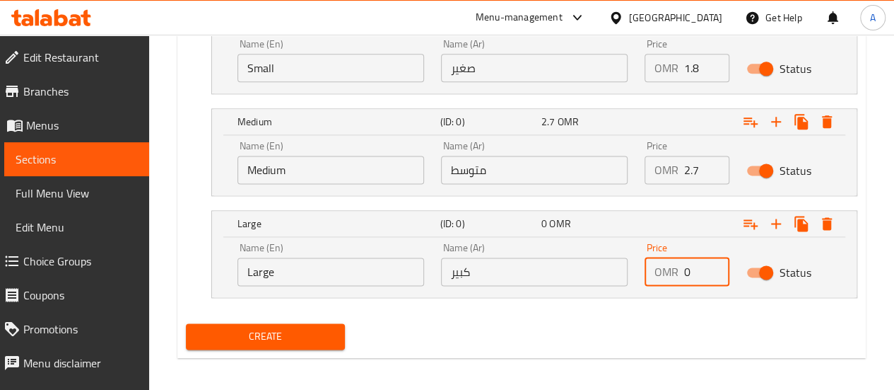
drag, startPoint x: 700, startPoint y: 269, endPoint x: 662, endPoint y: 269, distance: 37.5
click at [662, 269] on div "OMR 0 Price" at bounding box center [687, 271] width 85 height 28
click at [186, 323] on button "Create" at bounding box center [266, 336] width 160 height 26
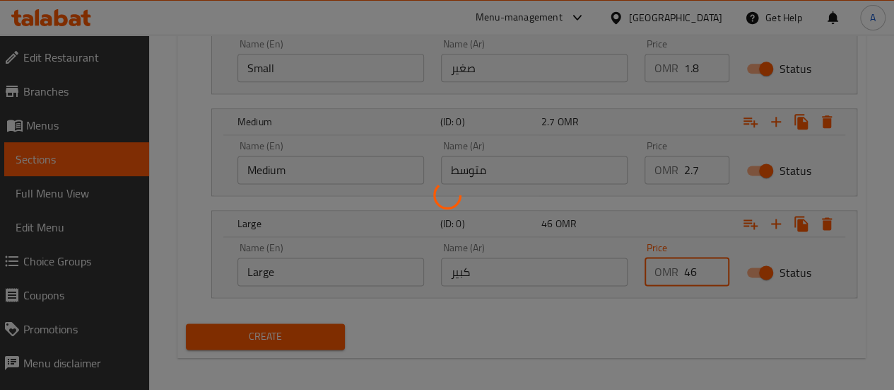
type input "4"
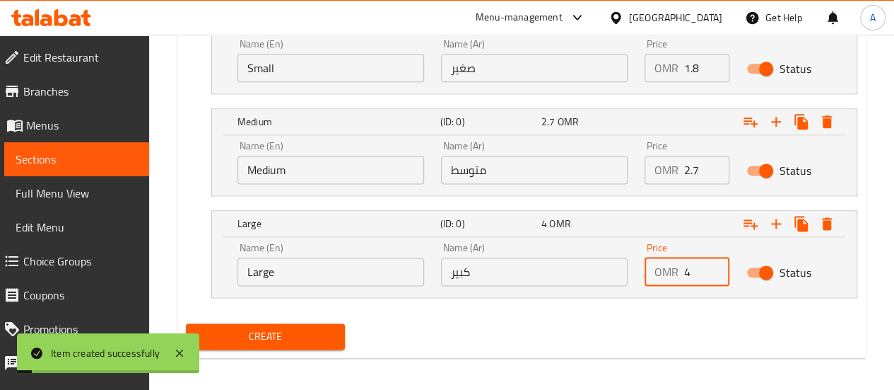
click at [689, 274] on input "4" at bounding box center [706, 271] width 45 height 28
type input "0"
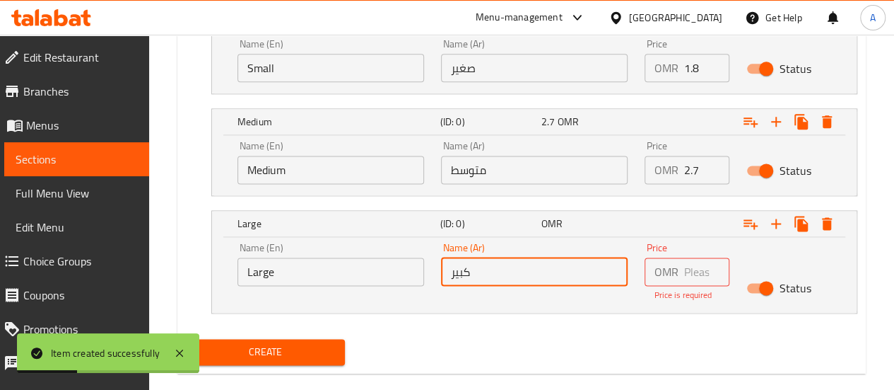
click at [551, 267] on input "كبير" at bounding box center [534, 271] width 187 height 28
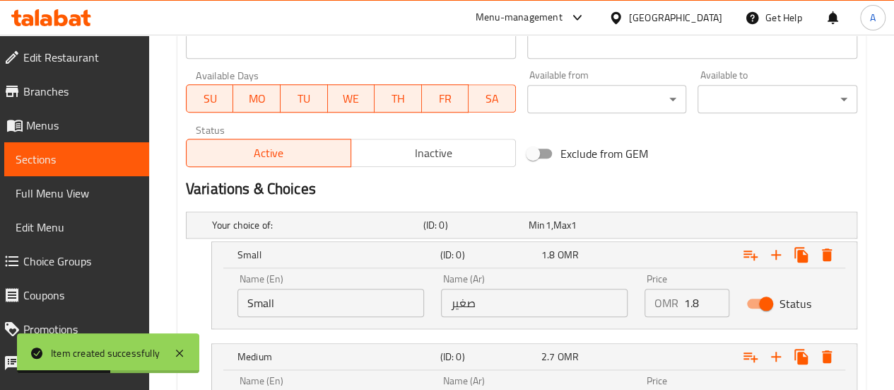
click at [105, 162] on span "Sections" at bounding box center [77, 159] width 122 height 17
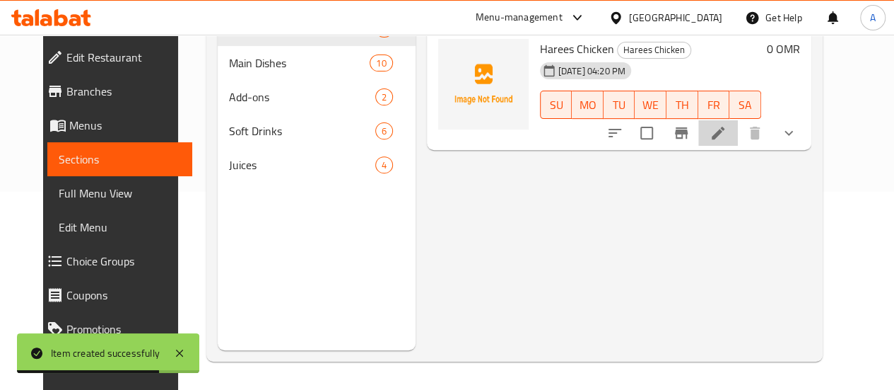
click at [738, 132] on li at bounding box center [718, 132] width 40 height 25
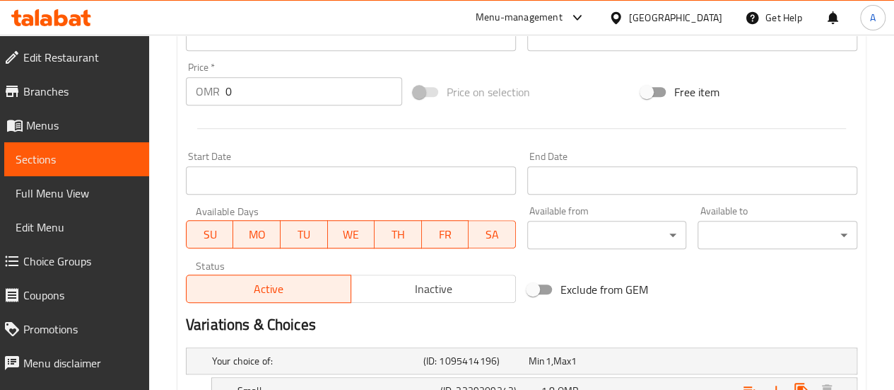
scroll to position [679, 0]
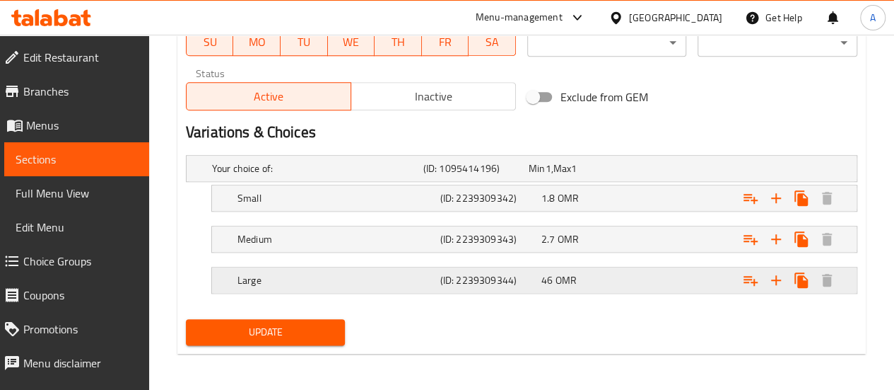
click at [520, 175] on h5 "(ID: 2239309344)" at bounding box center [473, 168] width 100 height 14
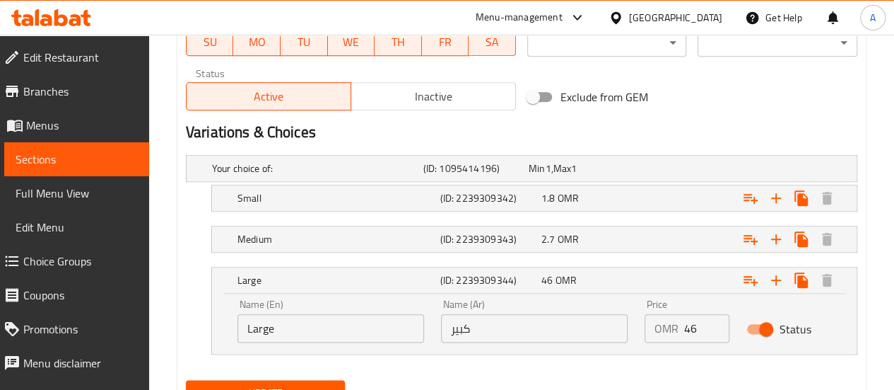
click at [700, 329] on input "46" at bounding box center [706, 328] width 45 height 28
type input "4.6"
click at [619, 357] on nav at bounding box center [522, 362] width 672 height 11
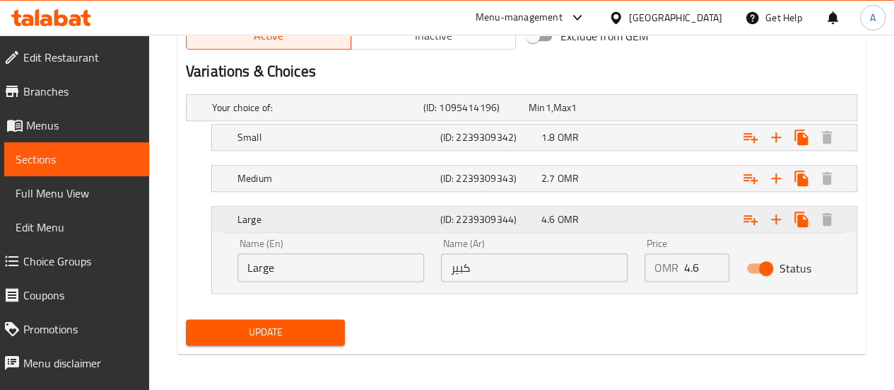
click at [784, 219] on icon "Expand" at bounding box center [776, 219] width 17 height 17
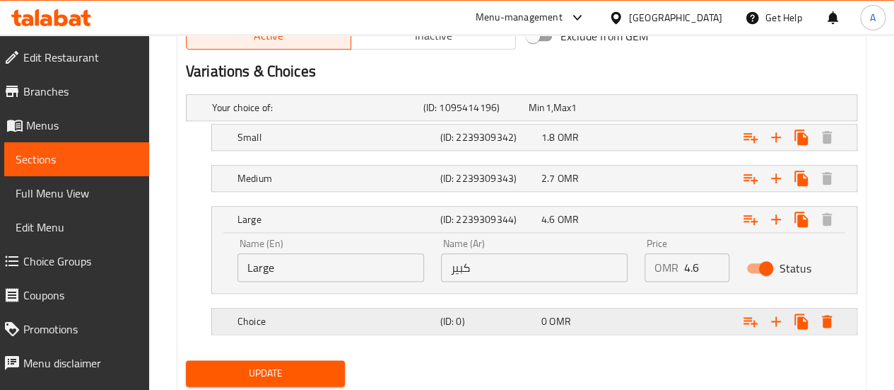
click at [294, 123] on div "Choice (ID: 0) 0 OMR" at bounding box center [525, 107] width 633 height 31
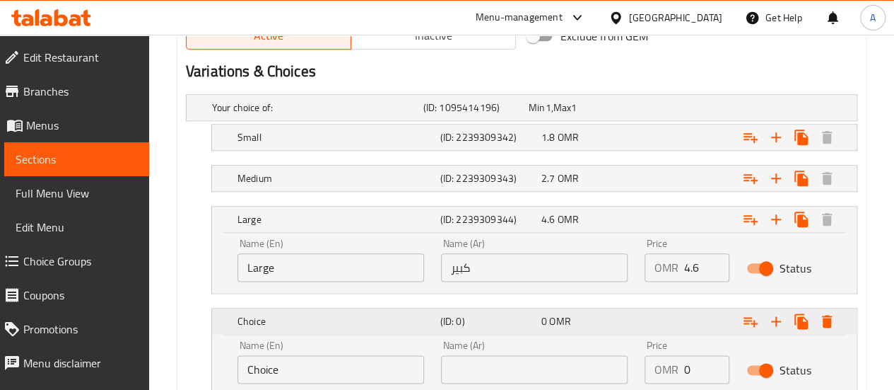
scroll to position [841, 0]
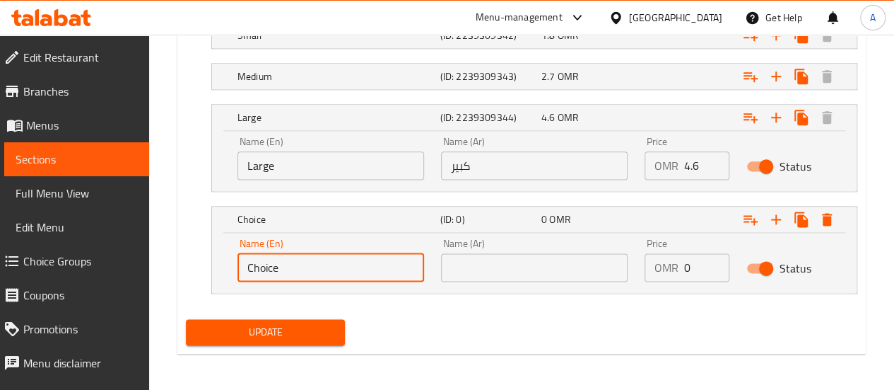
click at [320, 267] on input "Choice" at bounding box center [331, 267] width 187 height 28
type input "C"
type input "ب"
type input "Family"
click at [509, 268] on input "text" at bounding box center [534, 267] width 187 height 28
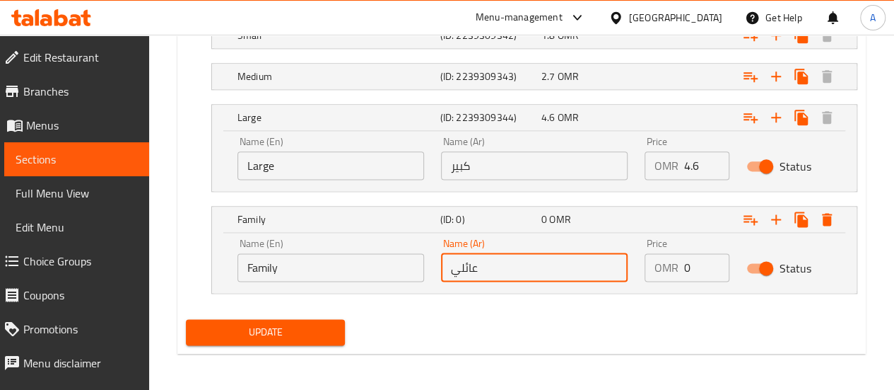
type input "عائلي"
click at [704, 257] on input "0" at bounding box center [706, 267] width 45 height 28
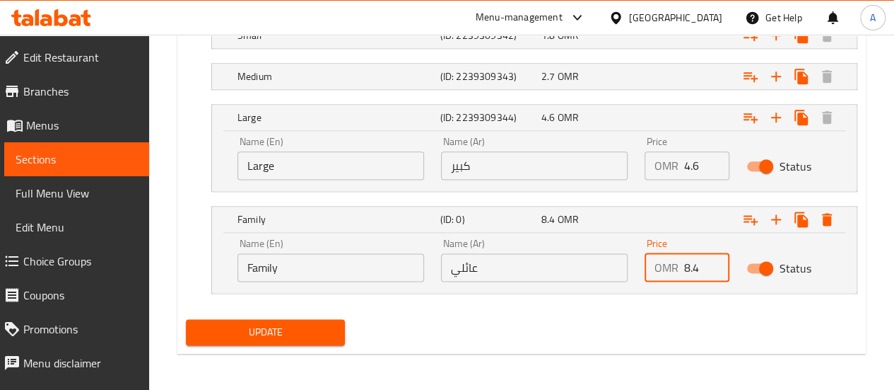
type input "8.4"
click at [613, 317] on div "Update" at bounding box center [521, 331] width 683 height 37
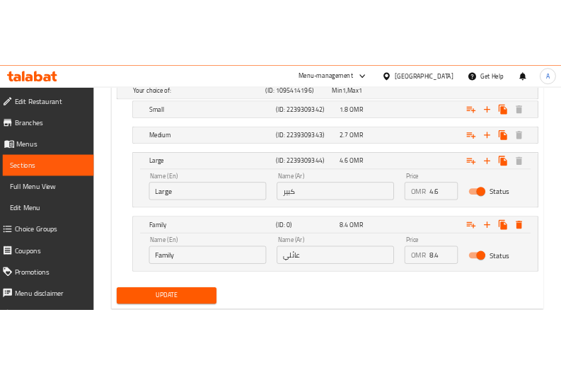
scroll to position [808, 0]
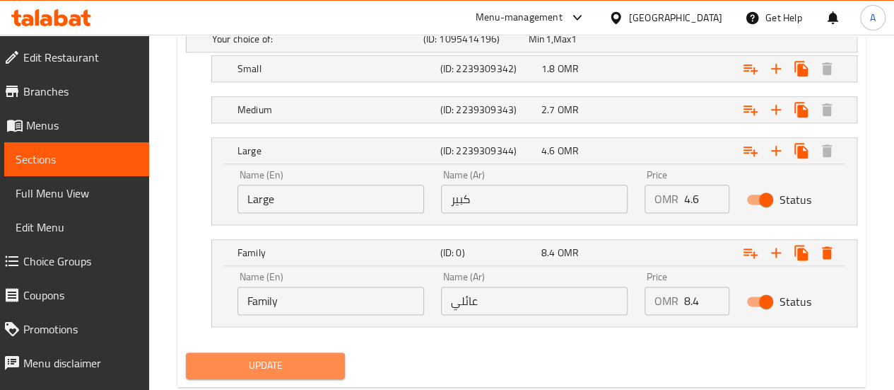
click at [264, 367] on span "Update" at bounding box center [265, 365] width 137 height 18
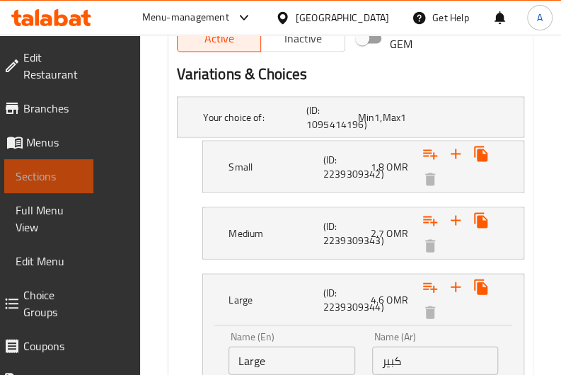
click at [57, 171] on span "Sections" at bounding box center [49, 176] width 66 height 17
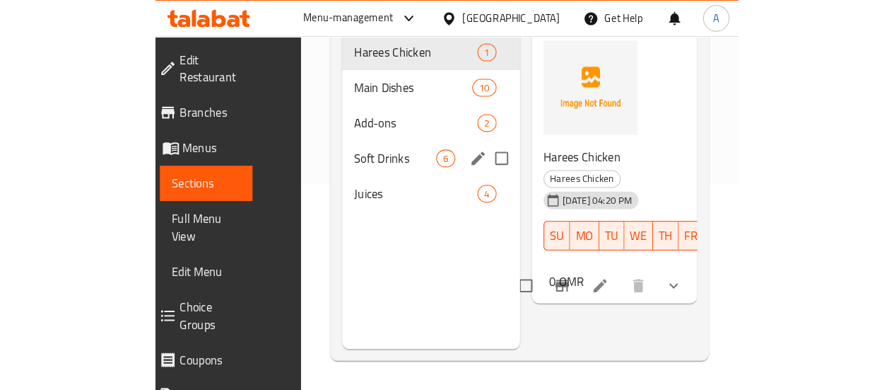
scroll to position [156, 0]
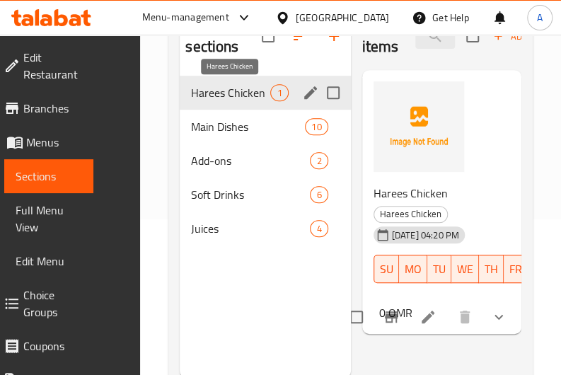
click at [259, 94] on span "Harees Chicken" at bounding box center [230, 92] width 79 height 17
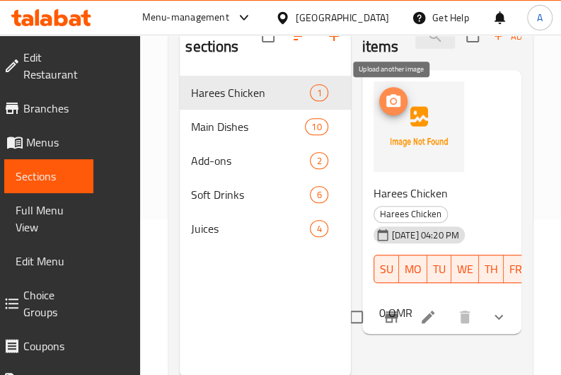
click at [392, 101] on circle "upload picture" at bounding box center [392, 101] width 4 height 4
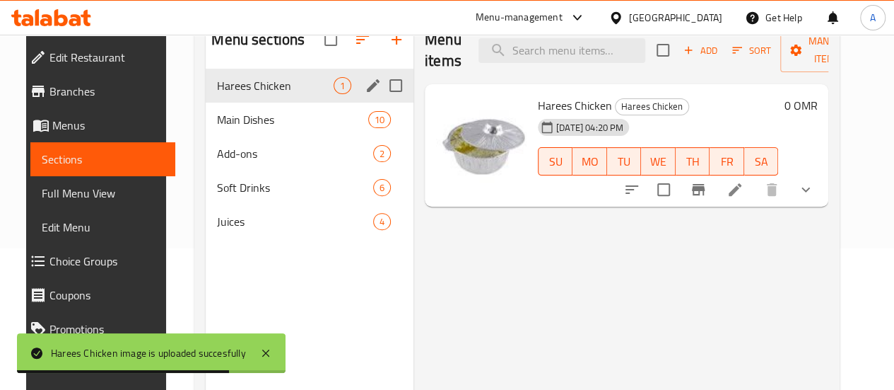
scroll to position [136, 0]
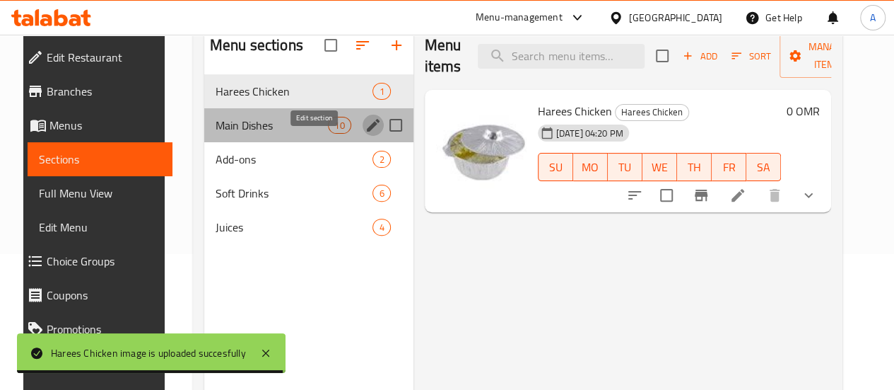
click at [367, 131] on icon "edit" at bounding box center [373, 125] width 13 height 13
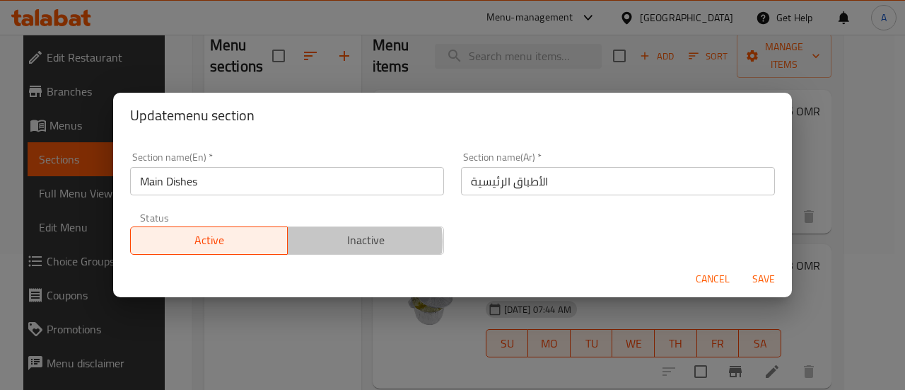
click at [331, 241] on span "Inactive" at bounding box center [366, 240] width 146 height 21
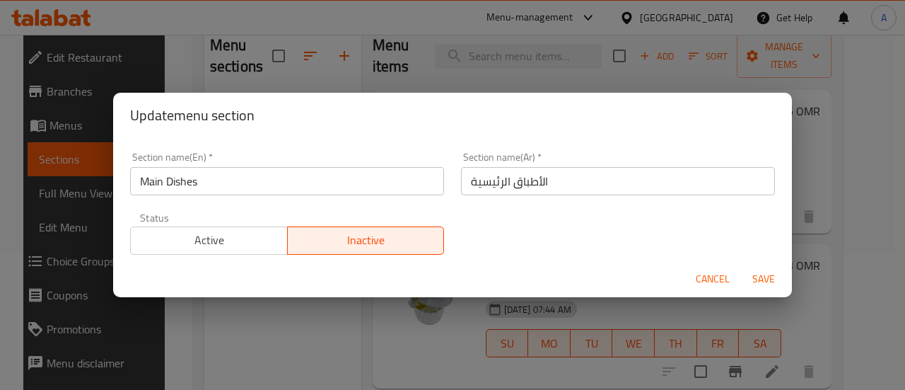
click at [766, 280] on span "Save" at bounding box center [764, 279] width 34 height 18
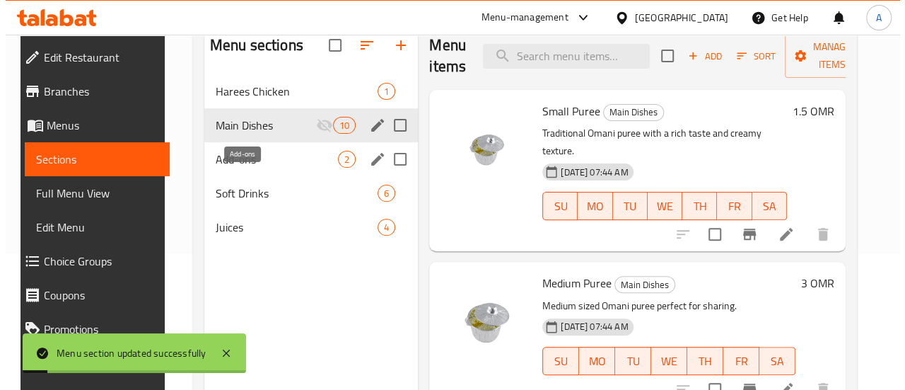
scroll to position [124, 0]
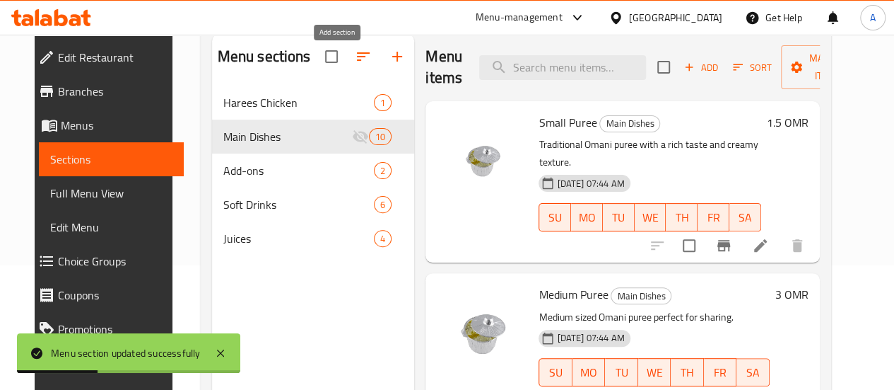
click at [389, 65] on icon "button" at bounding box center [397, 56] width 17 height 17
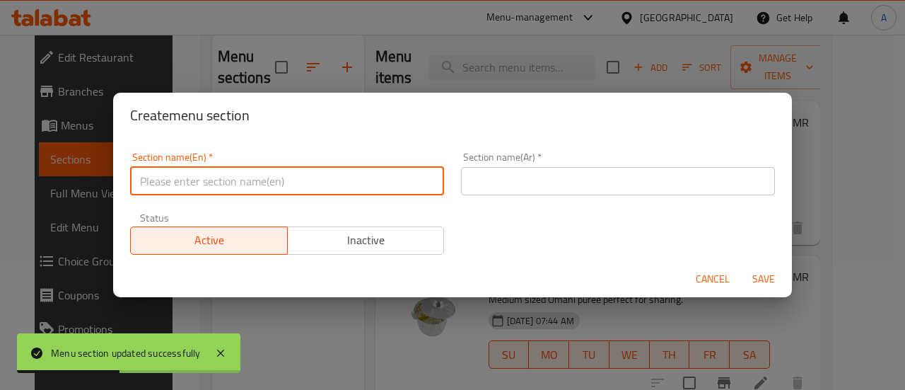
click at [349, 184] on input "text" at bounding box center [287, 181] width 314 height 28
type input "ا"
type input "H"
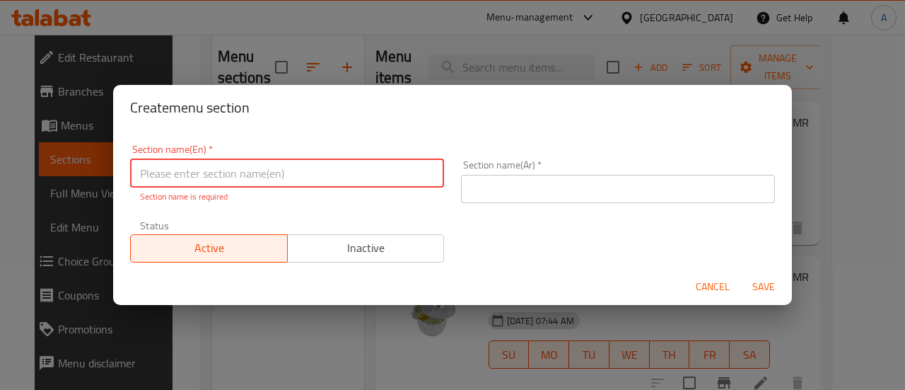
click at [303, 179] on input "text" at bounding box center [287, 173] width 314 height 28
paste input "Chicken Arsiya"
type input "Chicken Arsiya"
click at [510, 191] on input "text" at bounding box center [618, 189] width 314 height 28
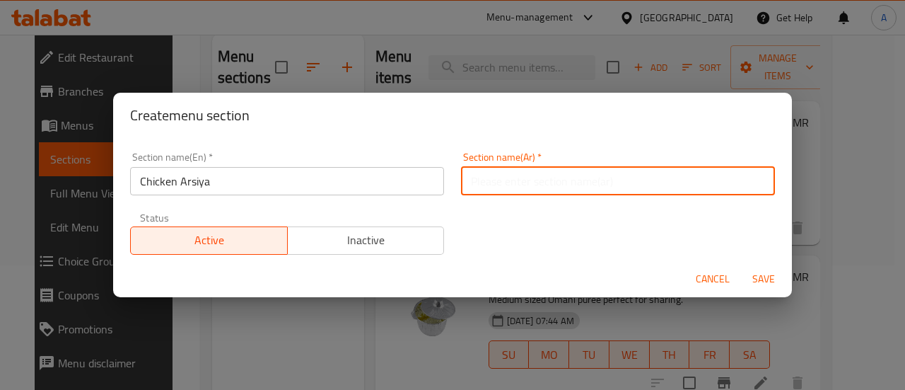
paste input "عرسية دجاج"
type input "عرسية دجاج"
click at [766, 272] on span "Save" at bounding box center [764, 279] width 34 height 18
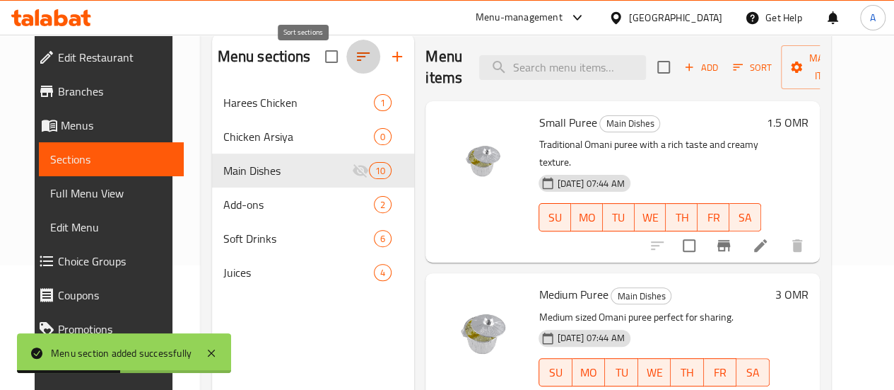
click at [355, 65] on icon "button" at bounding box center [363, 56] width 17 height 17
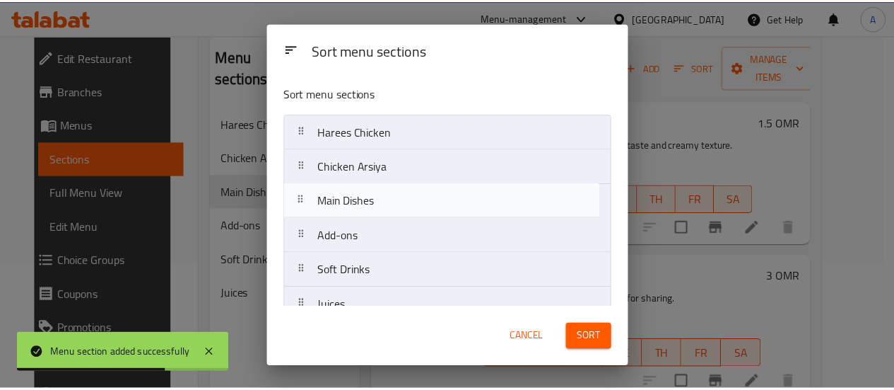
scroll to position [20, 0]
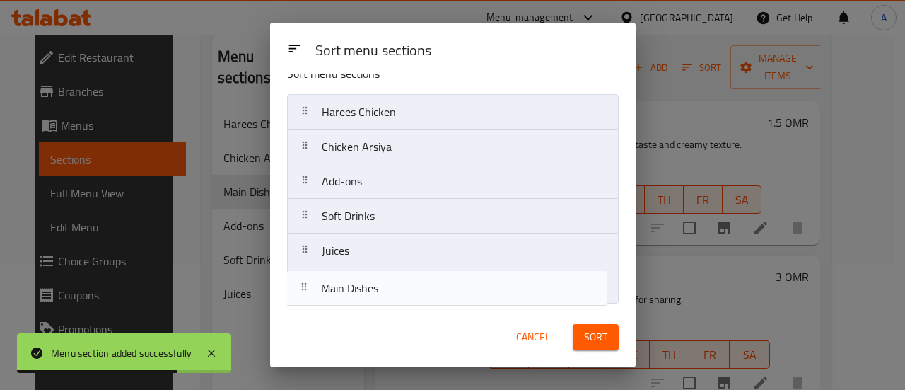
drag, startPoint x: 371, startPoint y: 214, endPoint x: 372, endPoint y: 317, distance: 103.9
click at [372, 317] on div "Sort menu sections Sort menu sections Harees Chicken Chicken Arsiya Main Dishes…" at bounding box center [453, 195] width 366 height 344
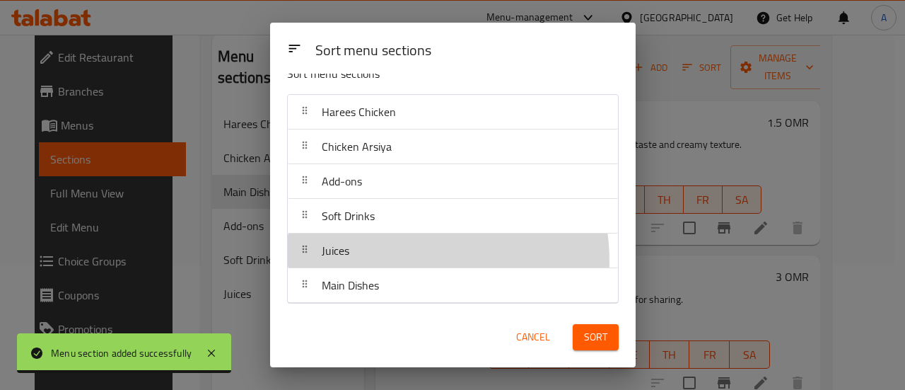
click at [419, 259] on div "Juices" at bounding box center [452, 250] width 319 height 34
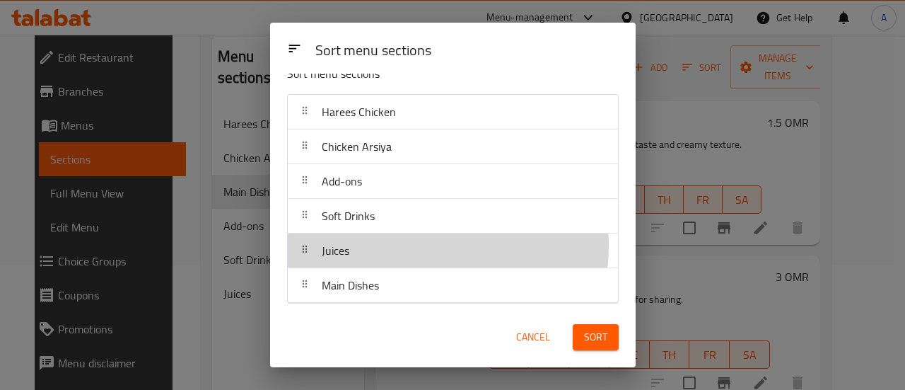
click at [413, 244] on div "Juices" at bounding box center [452, 250] width 319 height 34
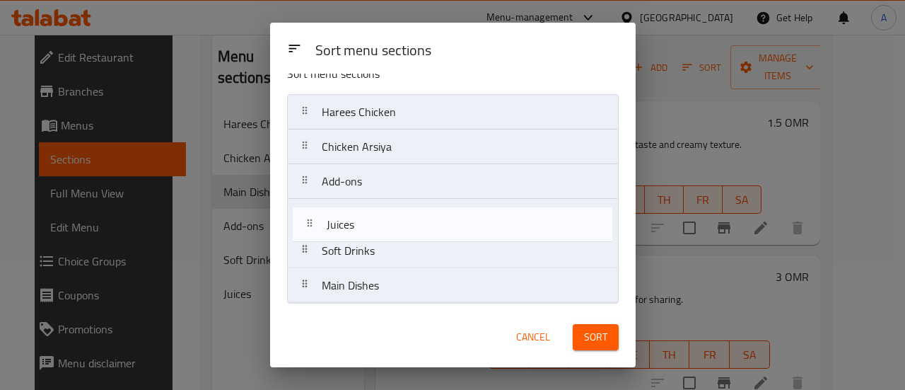
drag, startPoint x: 413, startPoint y: 244, endPoint x: 417, endPoint y: 206, distance: 38.4
click at [417, 206] on nav "Harees Chicken Chicken Arsiya Add-ons Soft Drinks Juices Main Dishes" at bounding box center [453, 198] width 332 height 209
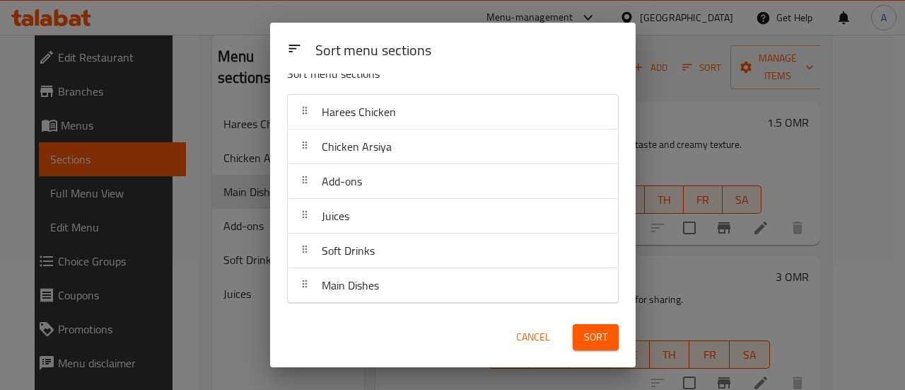
click at [590, 337] on span "Sort" at bounding box center [595, 337] width 23 height 18
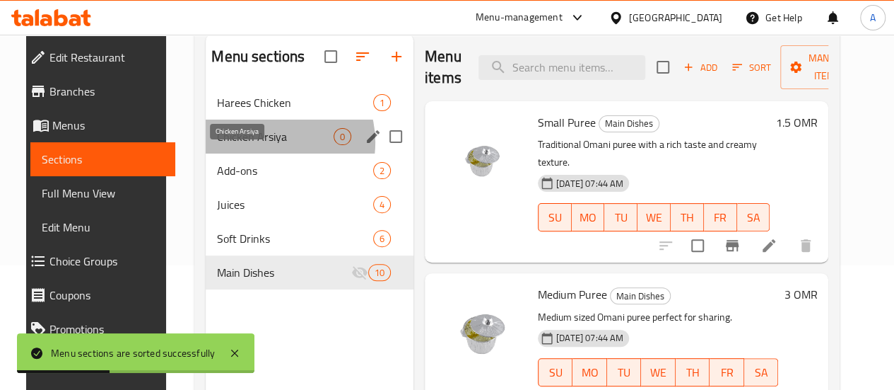
click at [255, 145] on span "Chicken Arsiya" at bounding box center [275, 136] width 117 height 17
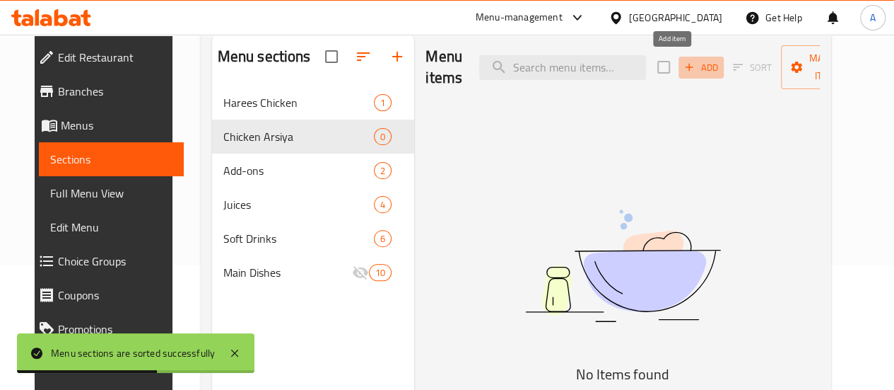
click at [683, 72] on icon "button" at bounding box center [689, 67] width 13 height 13
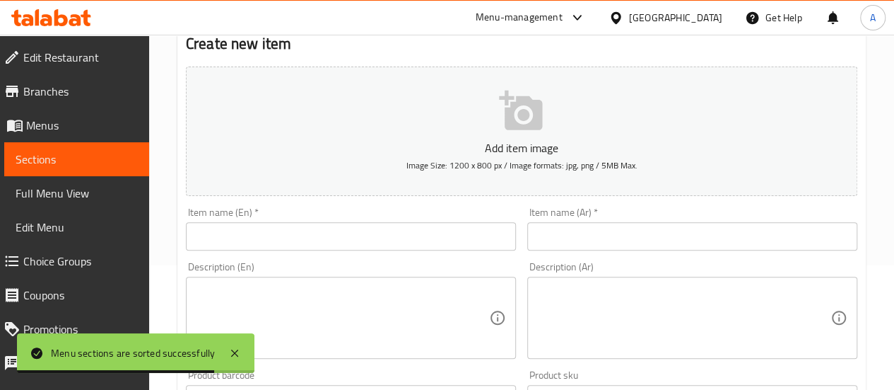
click at [373, 228] on input "text" at bounding box center [351, 236] width 330 height 28
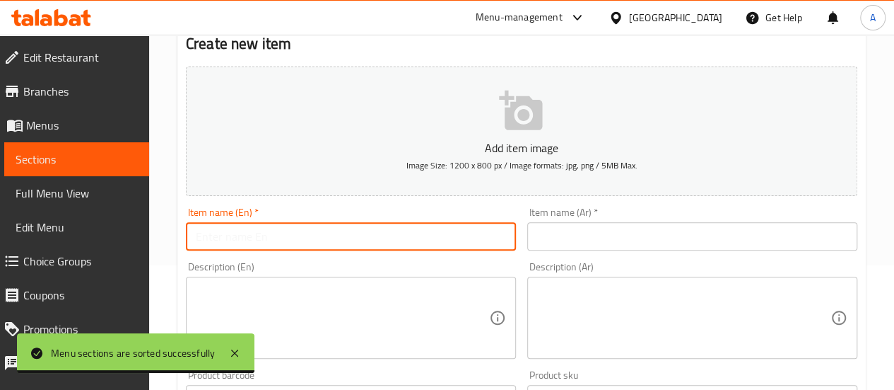
paste input "Chicken Arsiya"
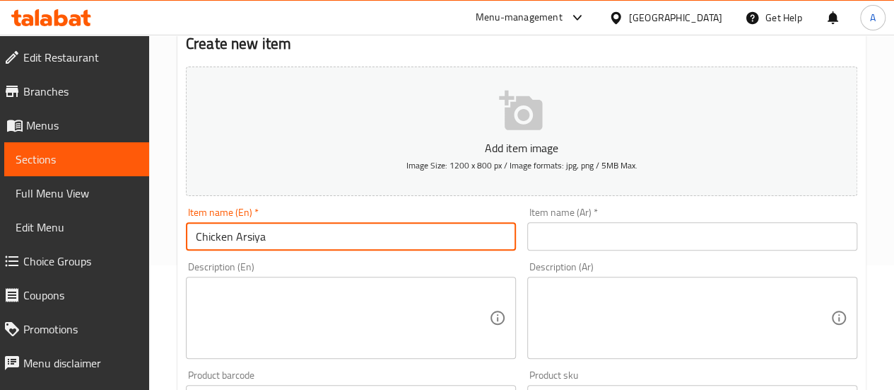
type input "Chicken Arsiya"
click at [559, 248] on input "text" at bounding box center [692, 236] width 330 height 28
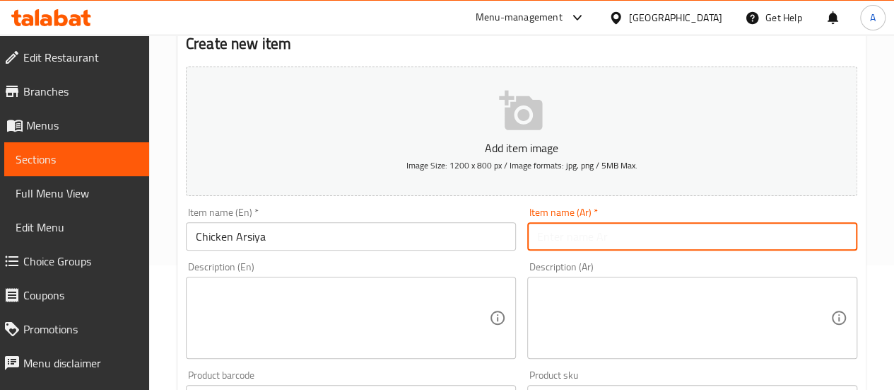
paste input "عرسية دجاج"
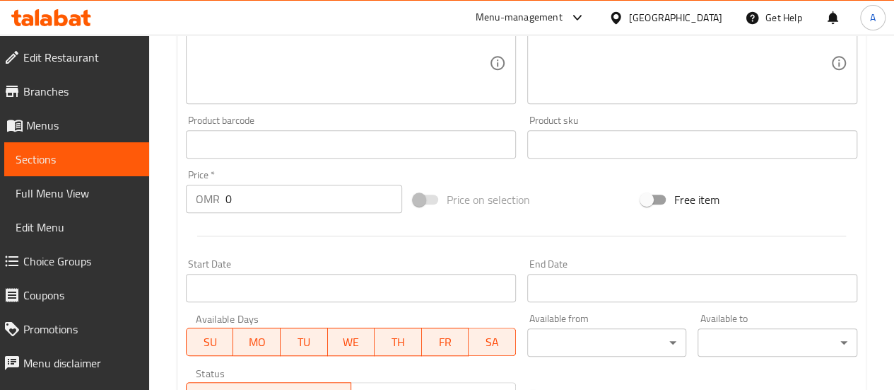
scroll to position [437, 0]
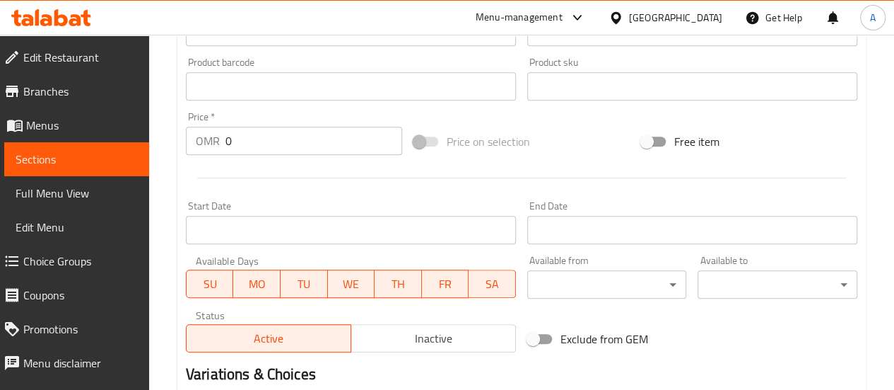
type input "عرسية دجاج"
click at [264, 155] on div "Price   * OMR 0 Price *" at bounding box center [294, 133] width 228 height 54
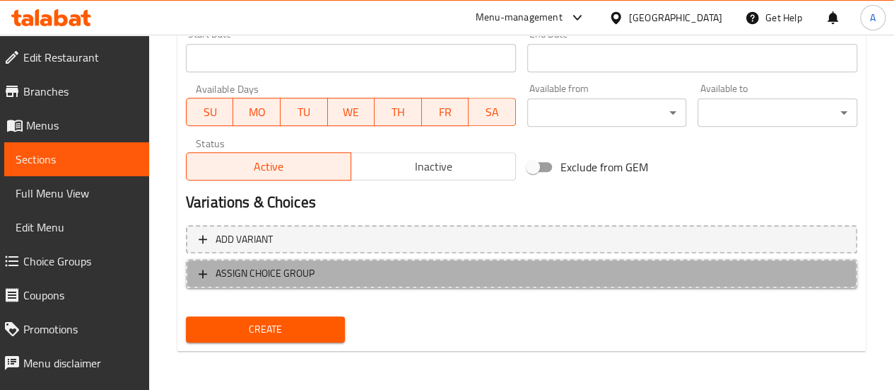
click at [300, 274] on span "ASSIGN CHOICE GROUP" at bounding box center [265, 273] width 99 height 18
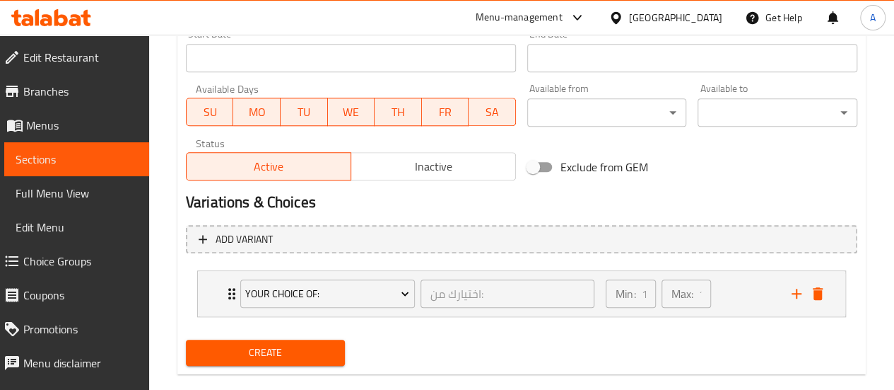
scroll to position [631, 0]
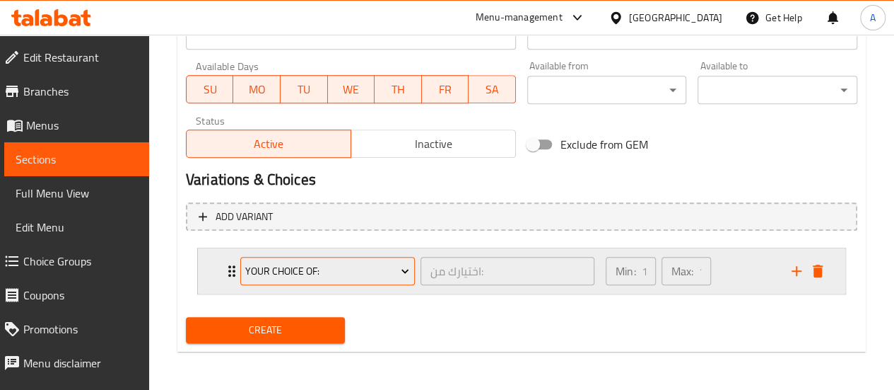
click at [317, 264] on span "Your Choice Of:" at bounding box center [327, 271] width 164 height 18
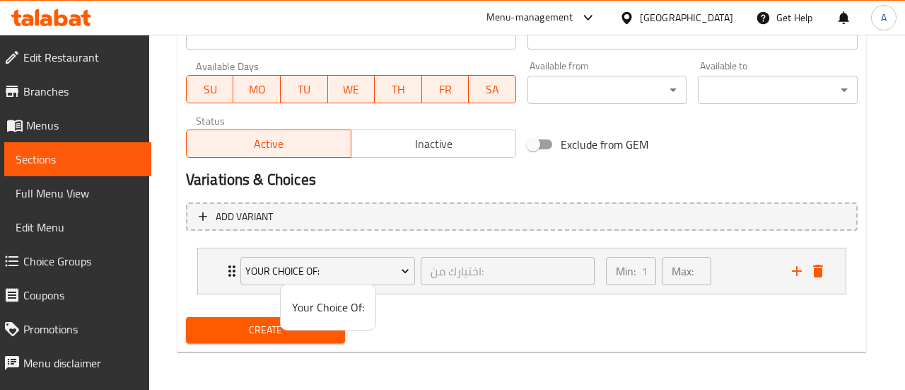
click at [226, 277] on div at bounding box center [452, 195] width 905 height 390
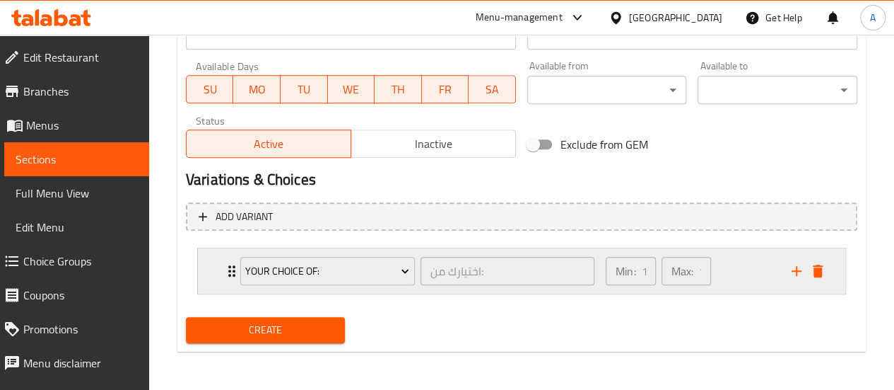
click at [232, 274] on div "Your Choice Of: اختيارك من: ​" at bounding box center [417, 270] width 371 height 45
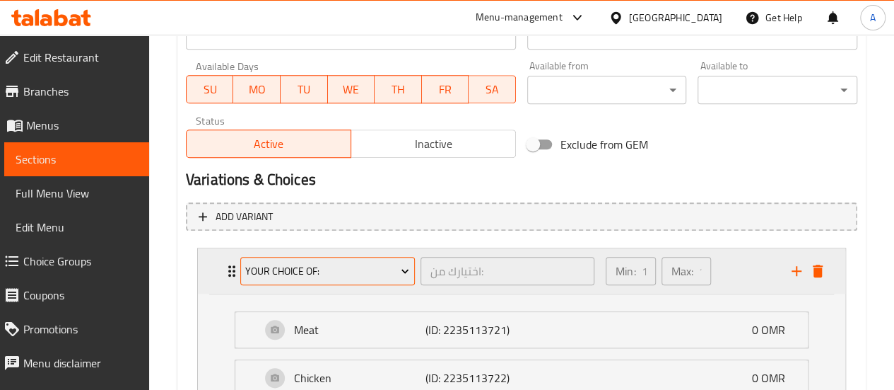
scroll to position [730, 0]
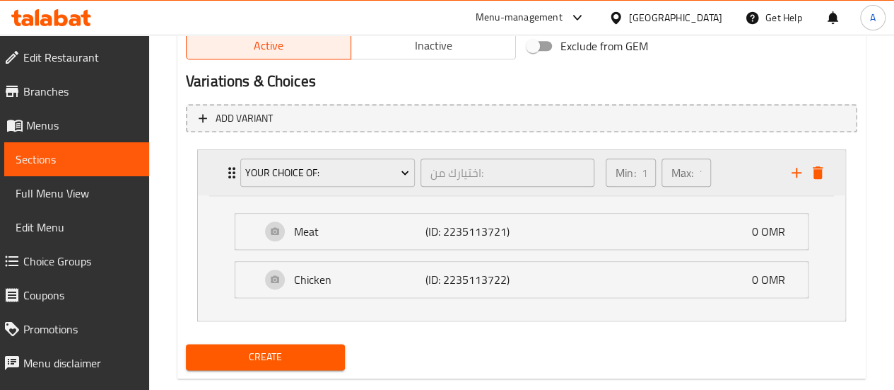
click at [230, 174] on icon "Expand" at bounding box center [231, 172] width 17 height 17
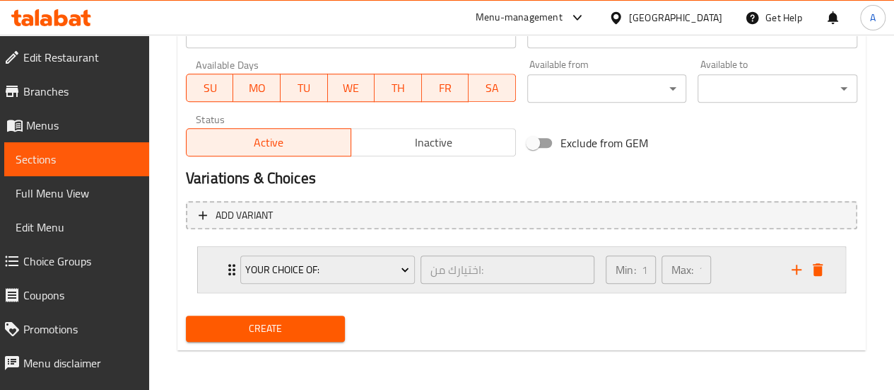
scroll to position [631, 0]
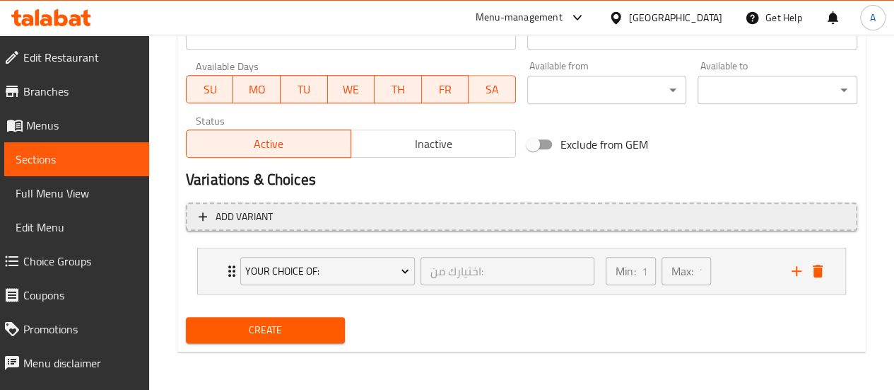
click at [260, 227] on button "Add variant" at bounding box center [522, 216] width 672 height 29
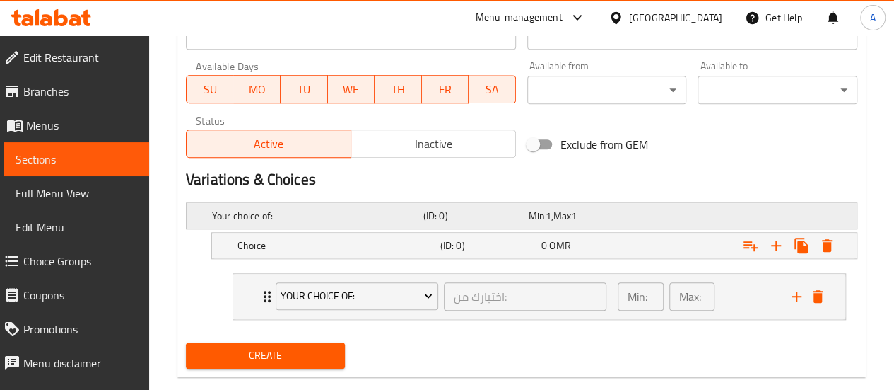
click at [278, 203] on div "Your choice of: (ID: 0) Min 1 , Max 1" at bounding box center [525, 215] width 633 height 31
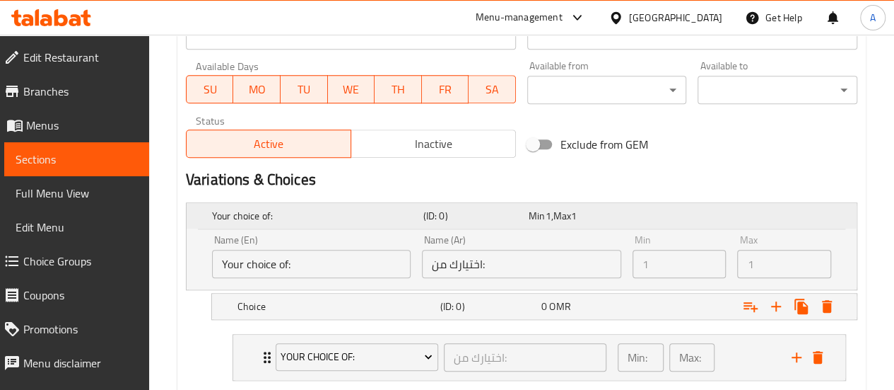
click at [294, 218] on h5 "Your choice of:" at bounding box center [315, 216] width 206 height 14
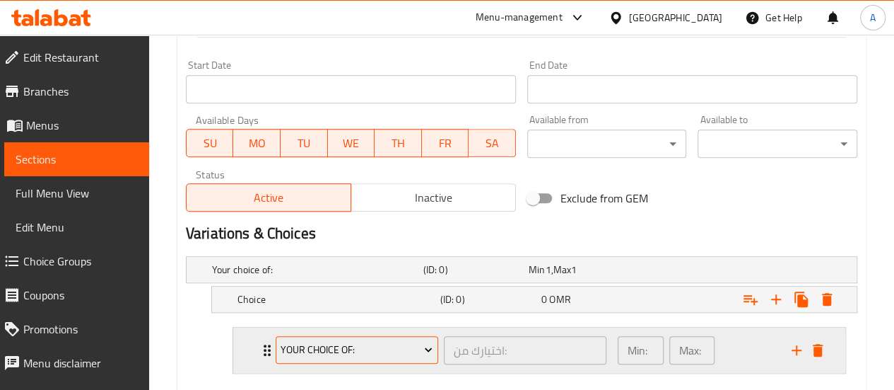
scroll to position [587, 0]
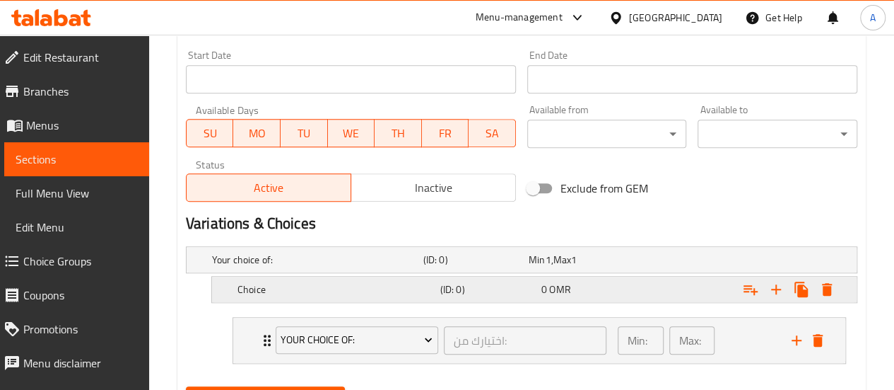
click at [341, 269] on div "Choice" at bounding box center [314, 260] width 211 height 20
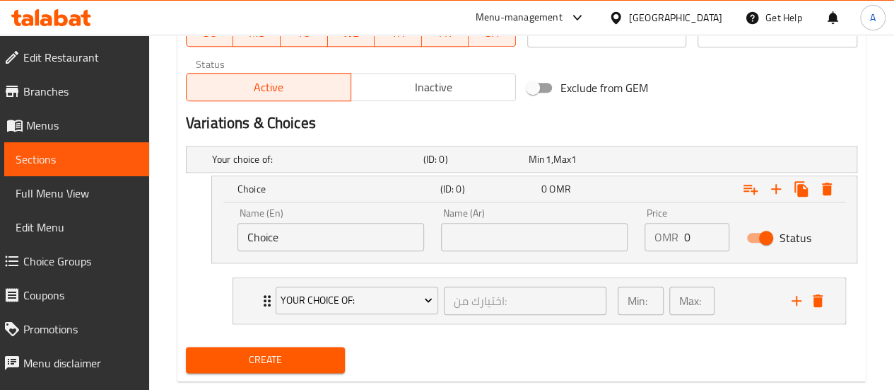
scroll to position [690, 0]
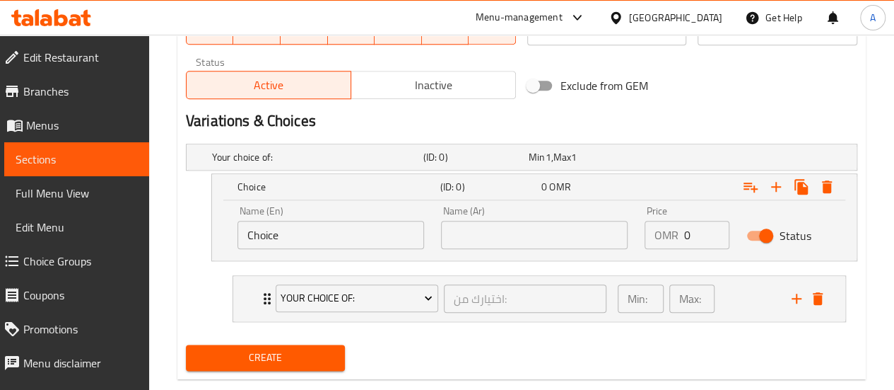
click at [344, 243] on input "Choice" at bounding box center [331, 235] width 187 height 28
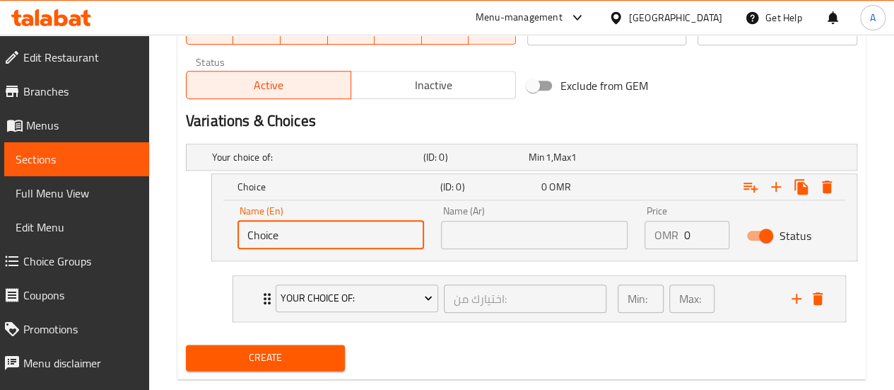
drag, startPoint x: 327, startPoint y: 234, endPoint x: 206, endPoint y: 242, distance: 121.2
click at [206, 242] on div "Choice (ID: 0) 0 OMR Name (En) Choice Name (En) Name (Ar) Name (Ar) Price OMR 0…" at bounding box center [522, 217] width 672 height 88
type input "Small"
click at [450, 242] on input "text" at bounding box center [534, 235] width 187 height 28
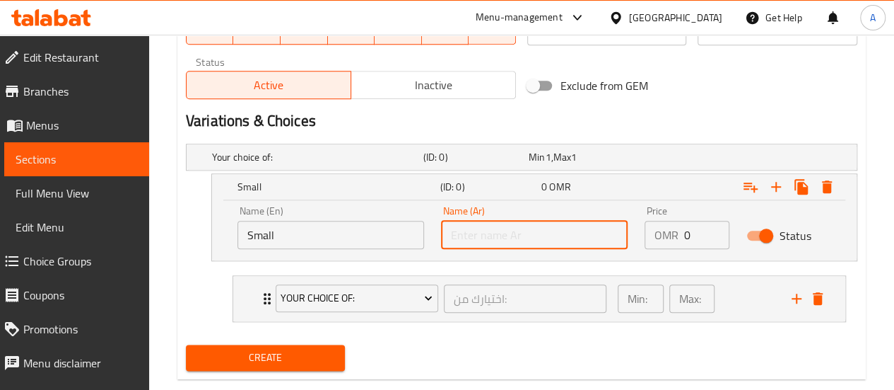
type input "W"
type input "صغير"
click at [692, 241] on input "0" at bounding box center [706, 235] width 45 height 28
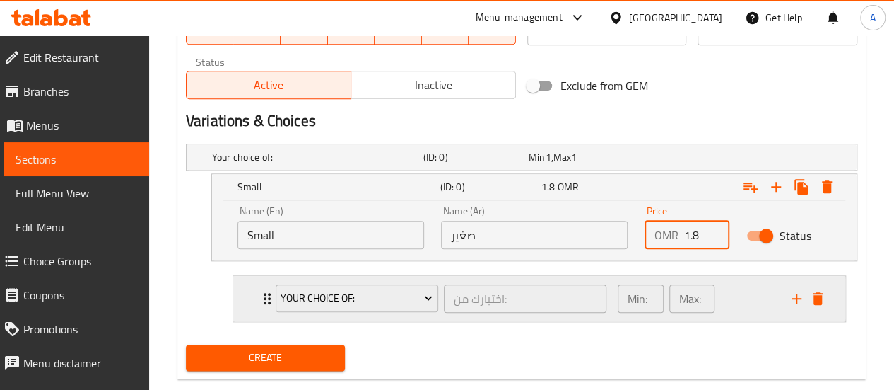
click at [383, 310] on div "Your Choice Of:" at bounding box center [357, 298] width 168 height 34
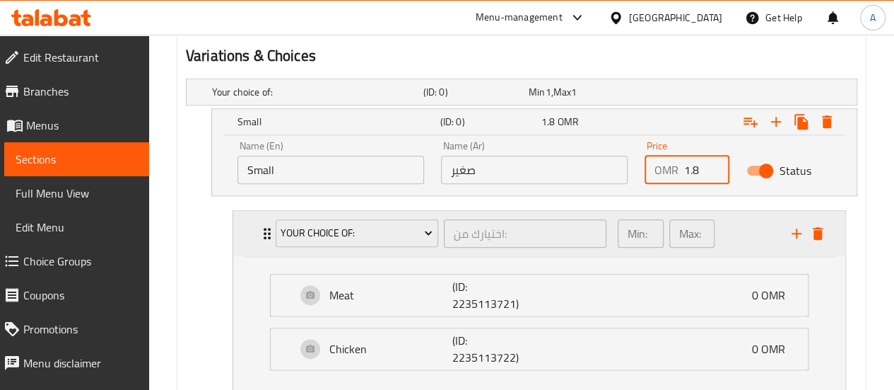
scroll to position [764, 0]
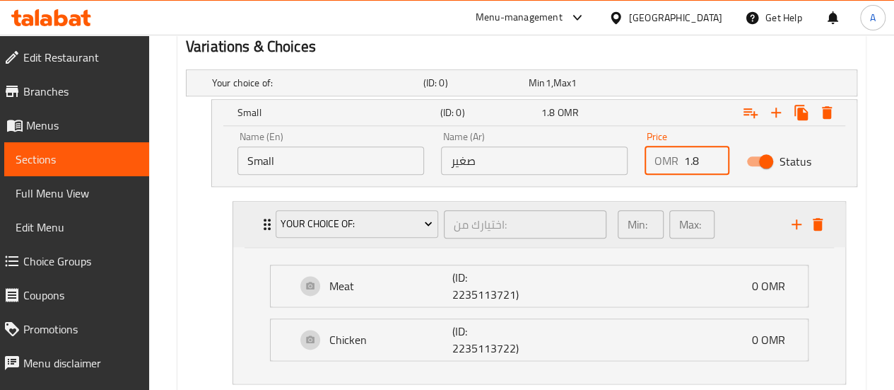
click at [352, 242] on div "Your Choice Of: اختيارك من: ​" at bounding box center [441, 223] width 348 height 45
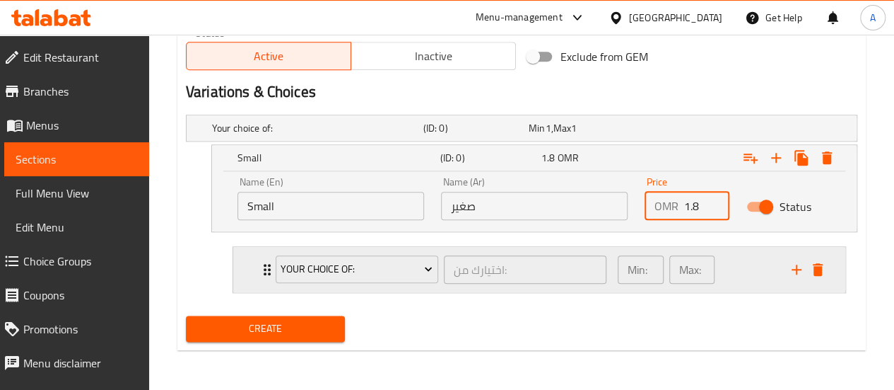
scroll to position [716, 0]
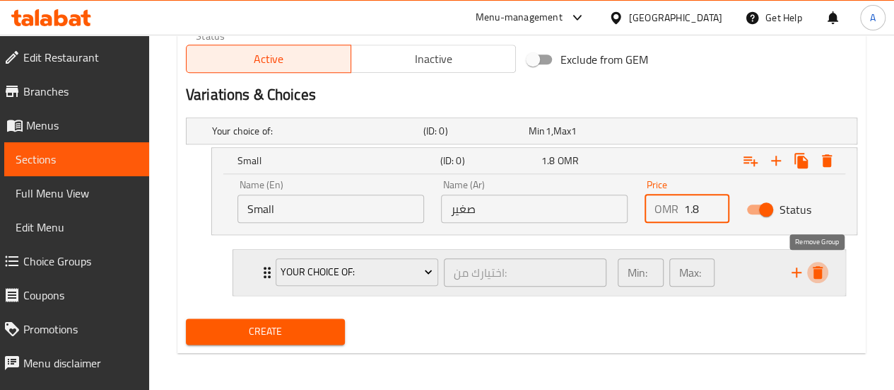
click at [814, 274] on icon "delete" at bounding box center [818, 272] width 10 height 13
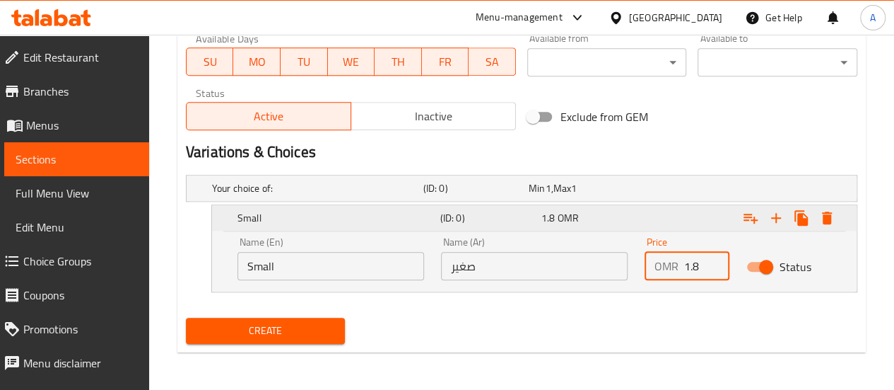
type input "1.8"
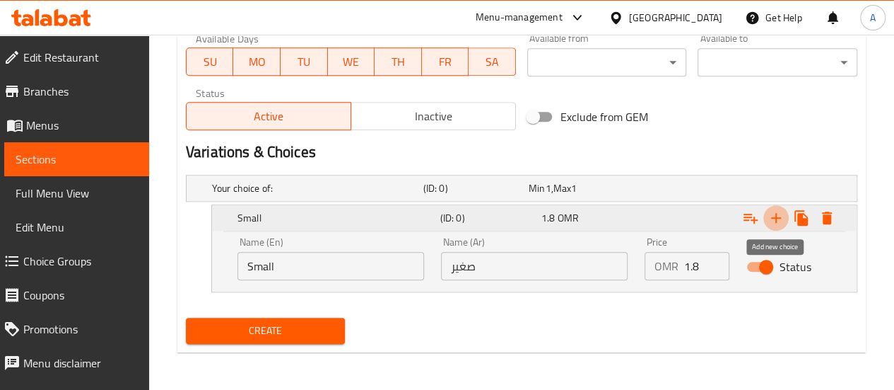
click at [775, 221] on icon "Expand" at bounding box center [776, 217] width 17 height 17
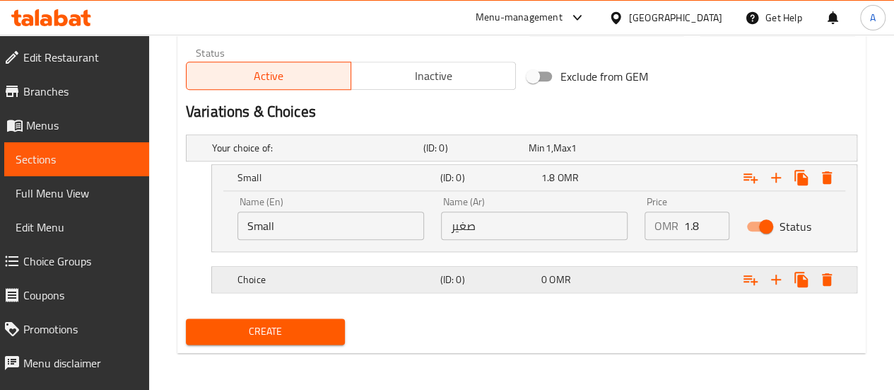
click at [307, 155] on h5 "Choice" at bounding box center [315, 148] width 206 height 14
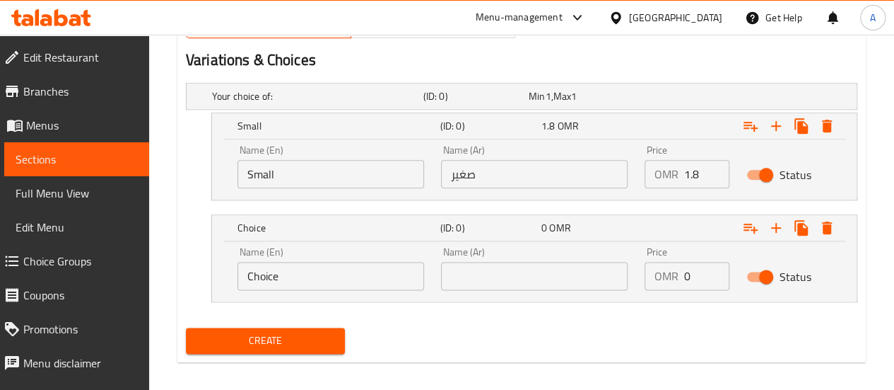
scroll to position [752, 0]
click at [307, 279] on input "Choice" at bounding box center [331, 275] width 187 height 28
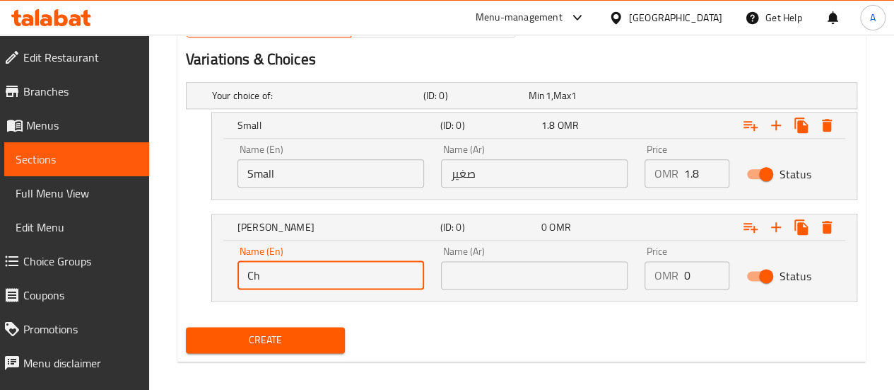
type input "C"
type input "ة"
type input "m"
type input "Medium"
click at [493, 271] on input "text" at bounding box center [534, 275] width 187 height 28
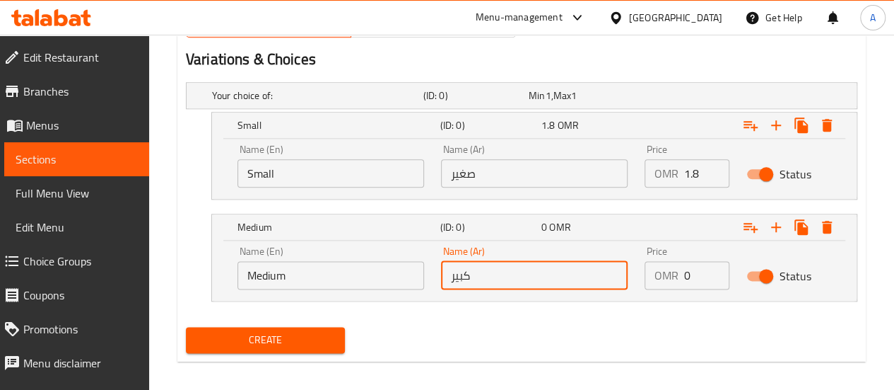
type input "كبير"
click at [690, 275] on input "0" at bounding box center [706, 275] width 45 height 28
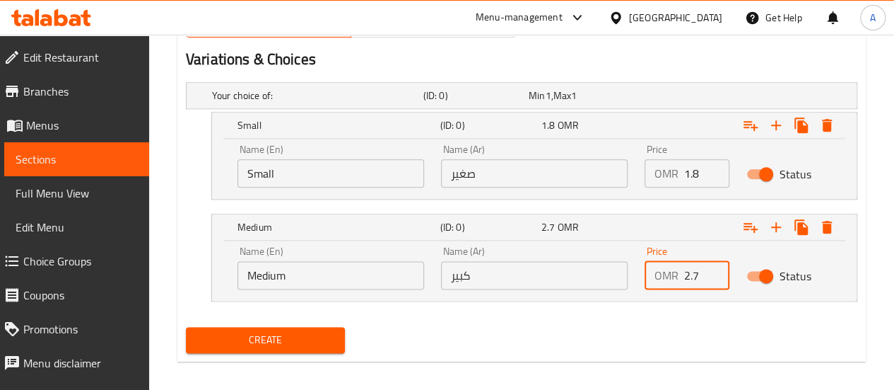
scroll to position [760, 0]
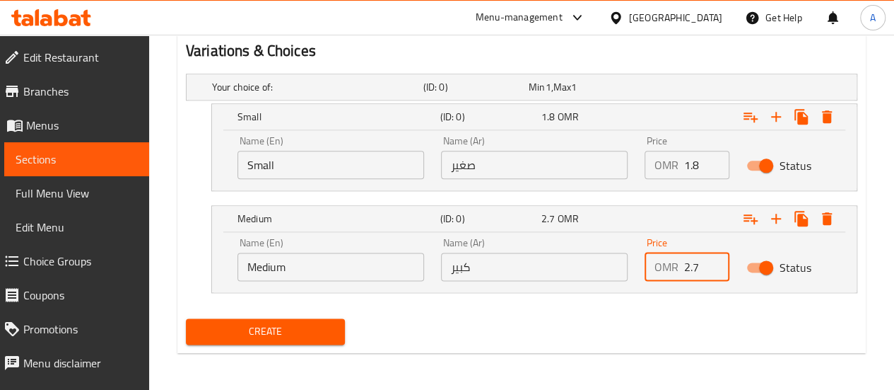
type input "2.7"
click at [521, 312] on div "Create" at bounding box center [521, 330] width 683 height 37
click at [771, 218] on icon "Expand" at bounding box center [776, 218] width 17 height 17
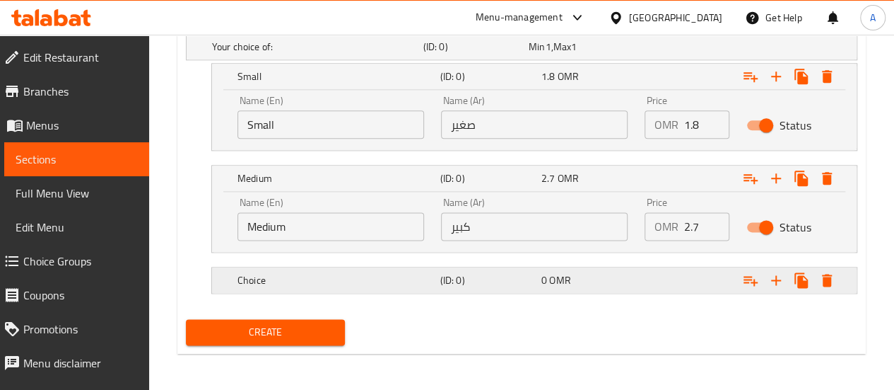
click at [374, 54] on h5 "Choice" at bounding box center [315, 47] width 206 height 14
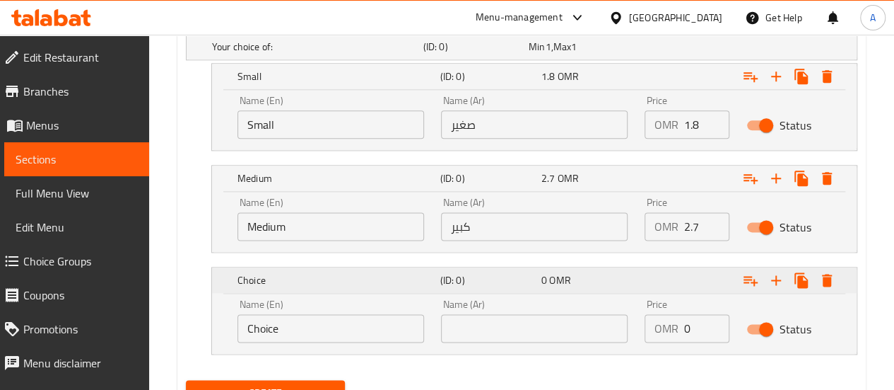
scroll to position [861, 0]
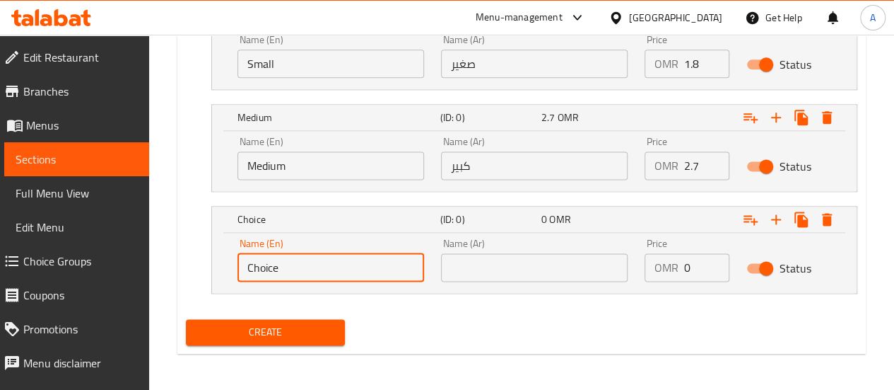
drag, startPoint x: 332, startPoint y: 271, endPoint x: 166, endPoint y: 270, distance: 166.1
type input "م"
type input "Large"
click at [464, 261] on input "text" at bounding box center [534, 267] width 187 height 28
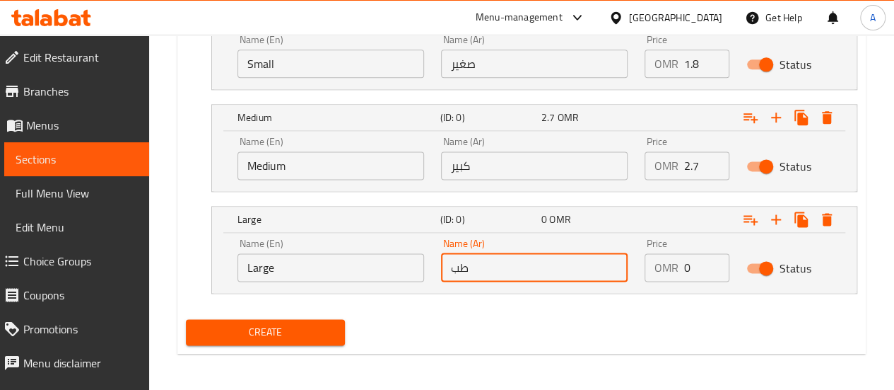
type input "ط"
type input ";"
type input "كبير"
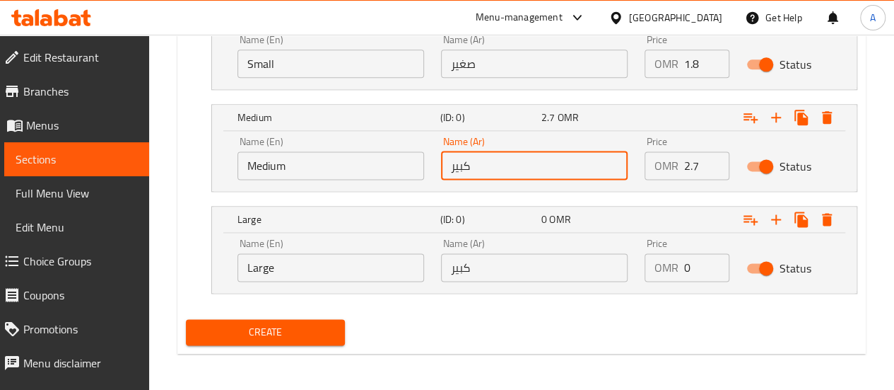
drag, startPoint x: 477, startPoint y: 170, endPoint x: 421, endPoint y: 166, distance: 56.0
click at [421, 166] on div "Name (En) Medium Name (En) Name (Ar) كبير Name (Ar) Price OMR 2.7 Price Status" at bounding box center [534, 158] width 611 height 60
type input "متوسط"
click at [693, 266] on input "0" at bounding box center [706, 267] width 45 height 28
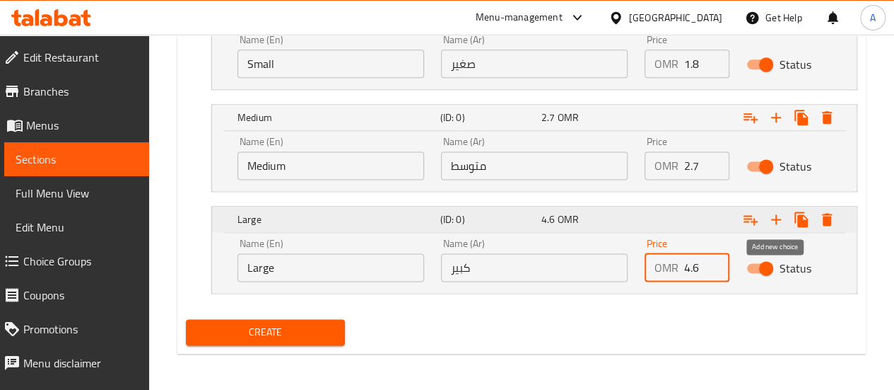
type input "4.6"
click at [773, 216] on icon "Expand" at bounding box center [776, 219] width 10 height 10
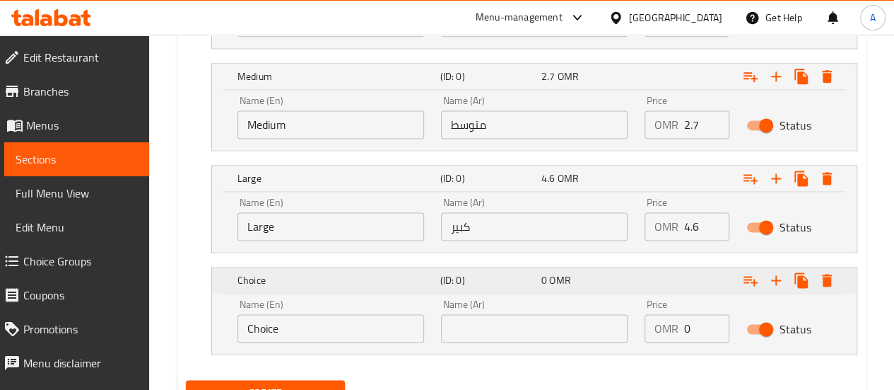
scroll to position [963, 0]
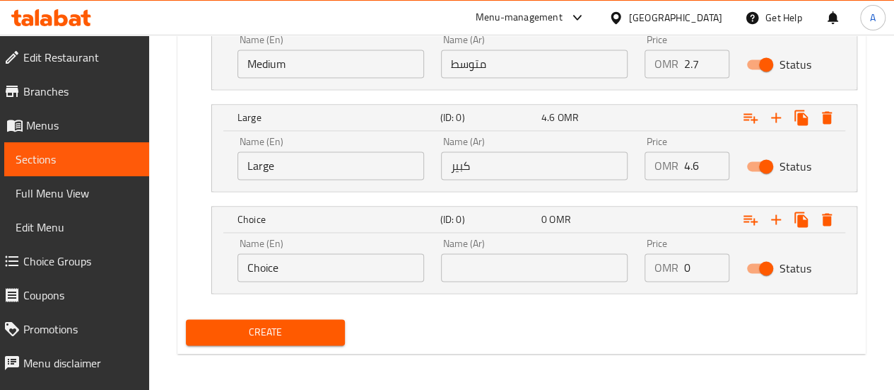
drag, startPoint x: 309, startPoint y: 274, endPoint x: 124, endPoint y: 257, distance: 185.2
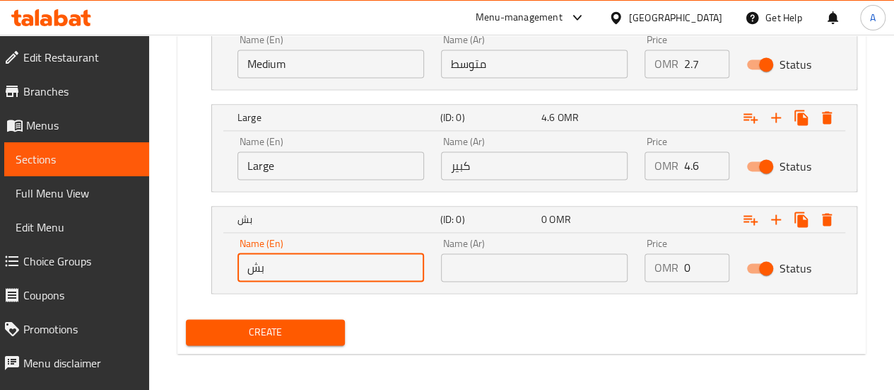
type input "ب"
type input "Family"
click at [491, 264] on input "text" at bounding box center [534, 267] width 187 height 28
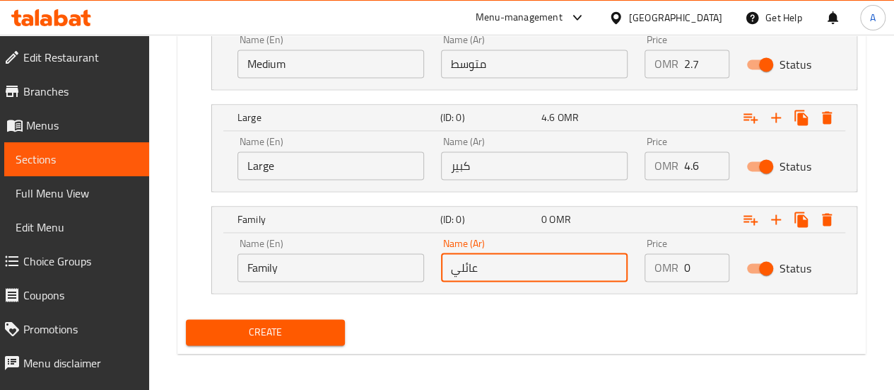
type input "عائلي"
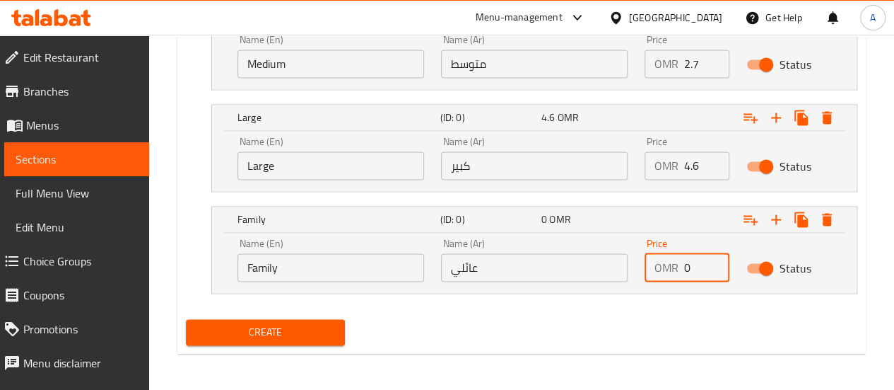
drag, startPoint x: 694, startPoint y: 271, endPoint x: 636, endPoint y: 267, distance: 57.5
click at [636, 267] on div "Price OMR 0 Price" at bounding box center [687, 260] width 102 height 60
type input "6.5"
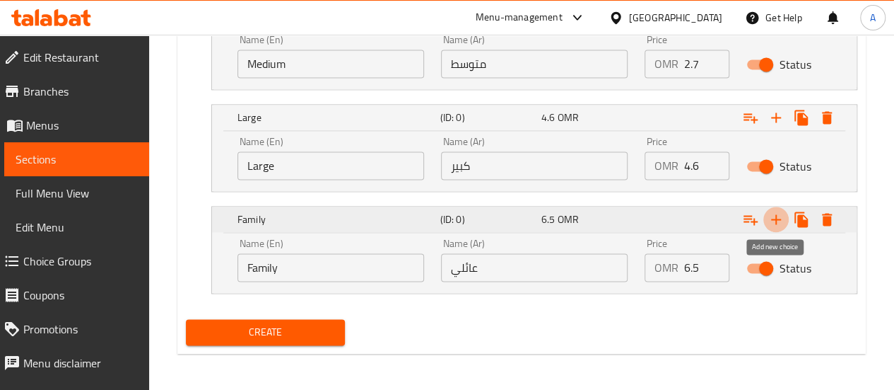
click at [779, 218] on icon "Expand" at bounding box center [776, 219] width 17 height 17
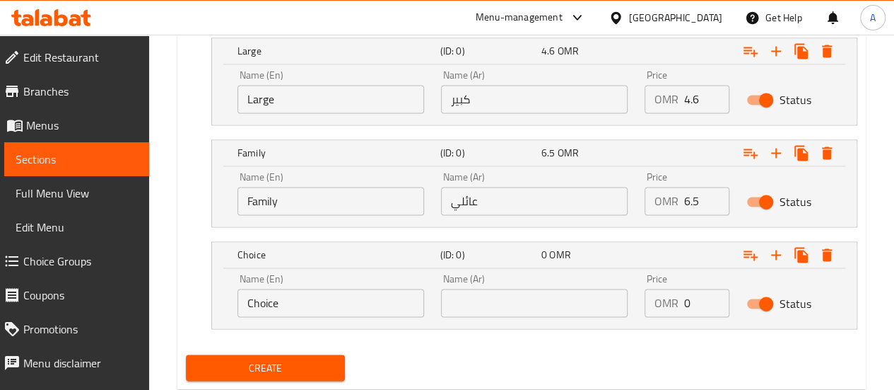
scroll to position [1030, 0]
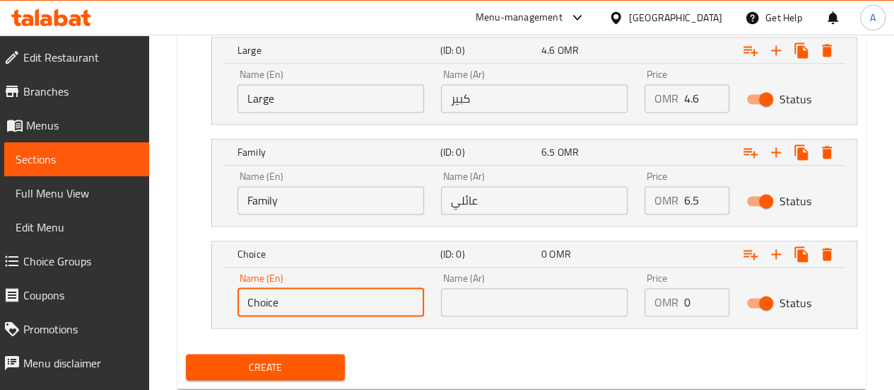
click at [309, 302] on input "Choice" at bounding box center [331, 302] width 187 height 28
type input "C"
type input "D"
type input "Large Family Size"
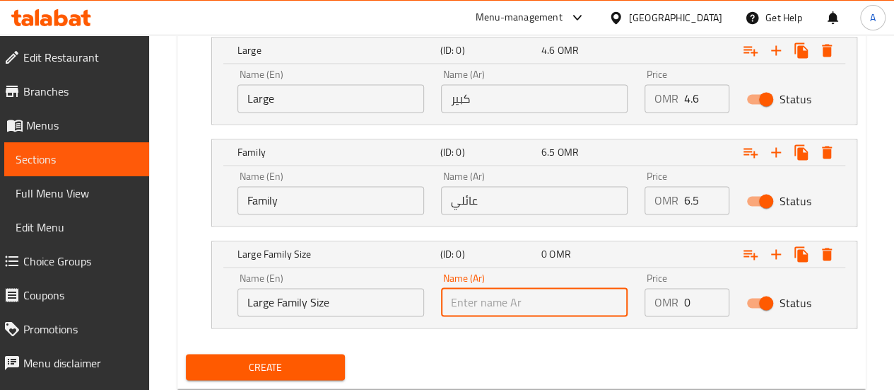
click at [539, 311] on input "text" at bounding box center [534, 302] width 187 height 28
paste input "عائلي كبير"
type input "عائلي كبير"
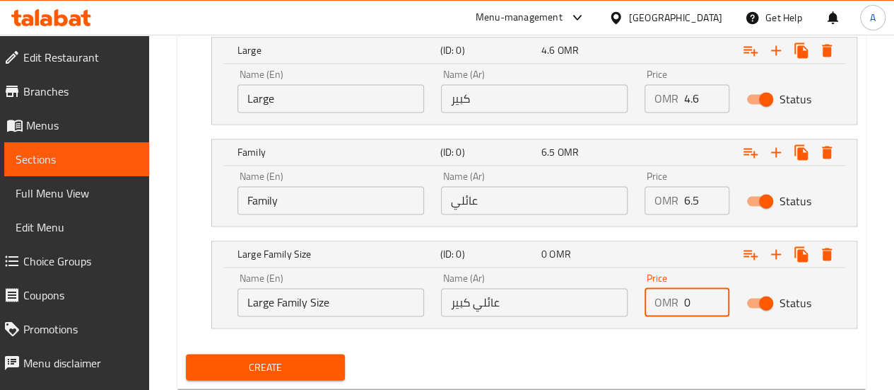
drag, startPoint x: 696, startPoint y: 304, endPoint x: 612, endPoint y: 312, distance: 83.9
click at [612, 312] on div "Name (En) Large Family Size Name (En) Name (Ar) عائلي كبير Name (Ar) Price OMR …" at bounding box center [534, 294] width 611 height 60
type input "8.4"
click at [465, 331] on nav at bounding box center [522, 336] width 672 height 11
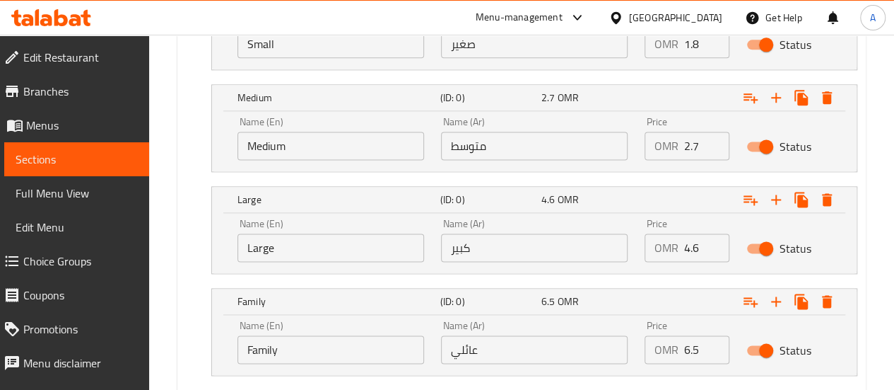
scroll to position [1064, 0]
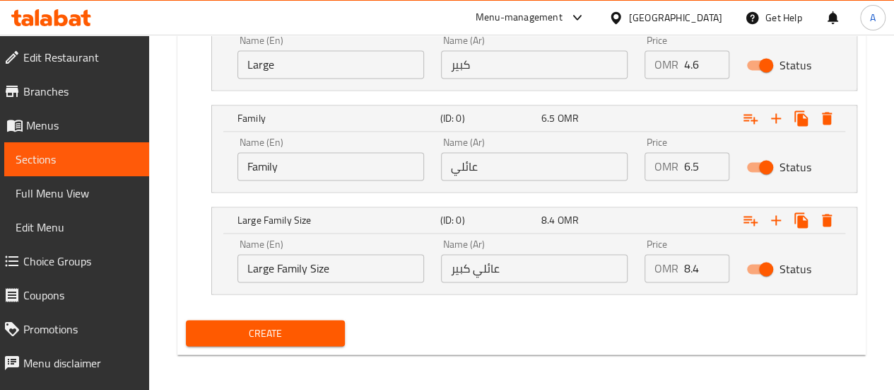
click at [290, 329] on span "Create" at bounding box center [265, 333] width 137 height 18
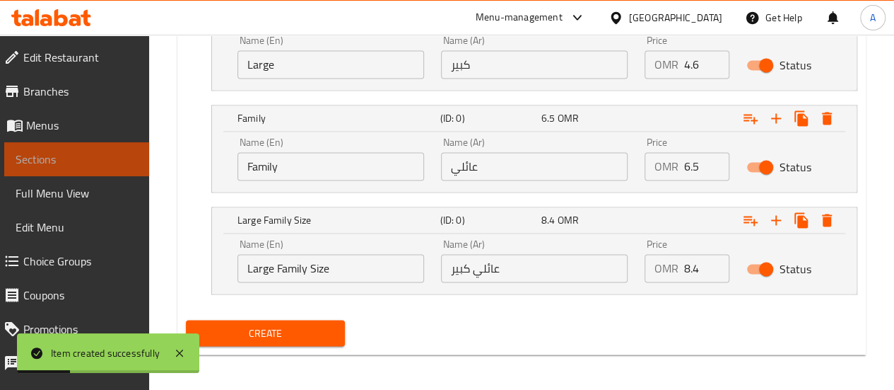
click at [105, 162] on span "Sections" at bounding box center [77, 159] width 122 height 17
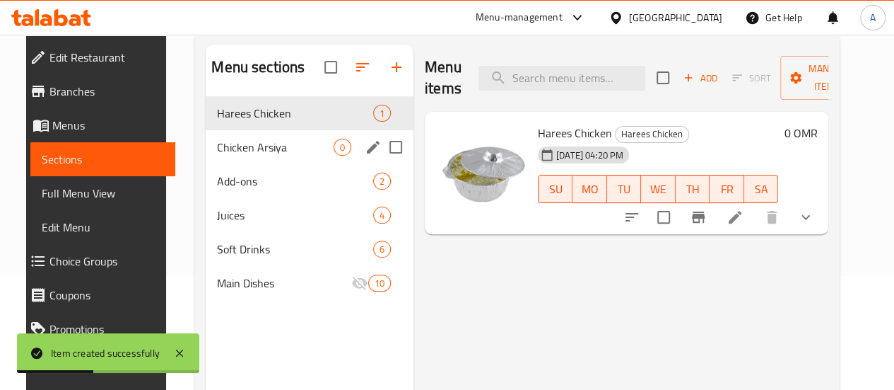
scroll to position [113, 0]
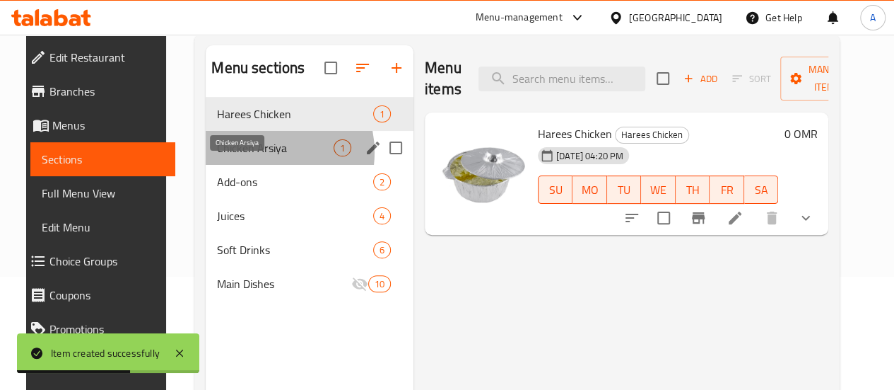
click at [247, 156] on span "Chicken Arsiya" at bounding box center [275, 147] width 117 height 17
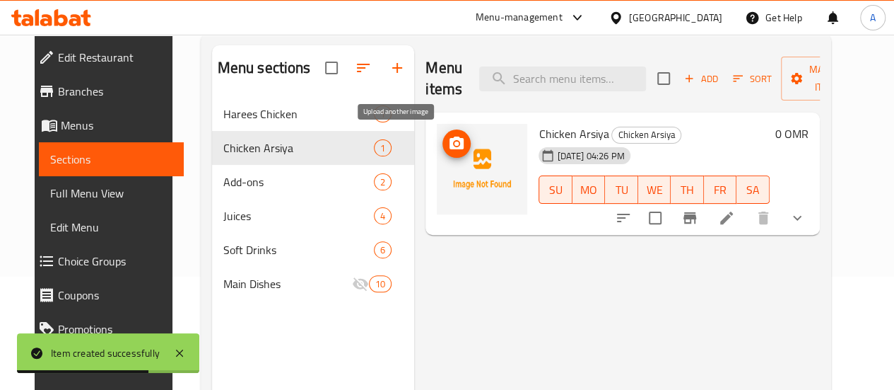
click at [448, 142] on icon "upload picture" at bounding box center [456, 143] width 17 height 17
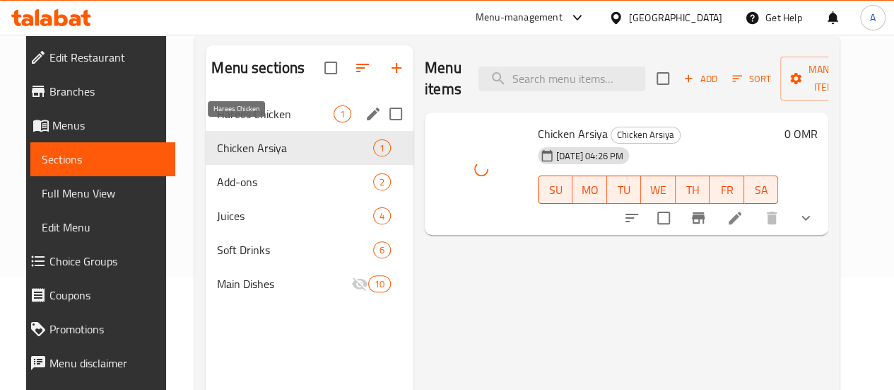
click at [254, 122] on span "Harees Chicken" at bounding box center [275, 113] width 117 height 17
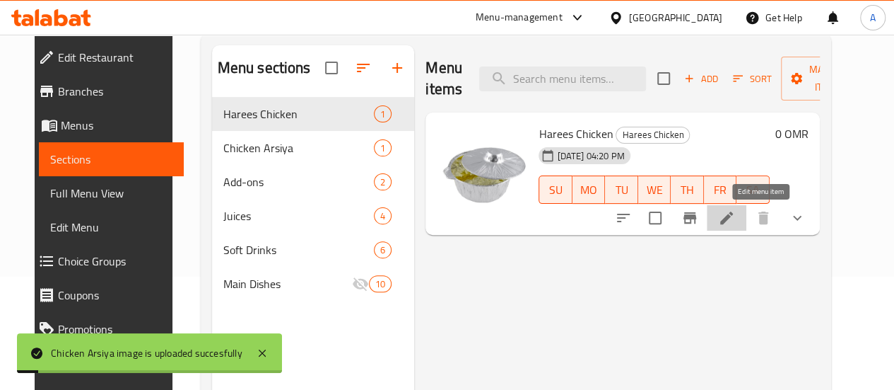
click at [735, 222] on icon at bounding box center [726, 217] width 17 height 17
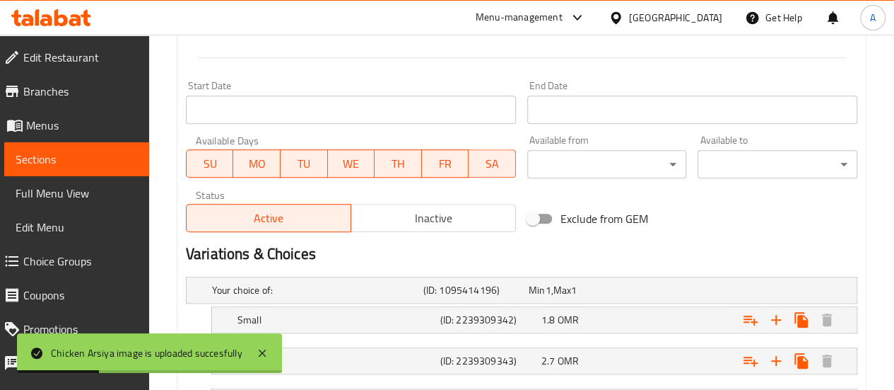
scroll to position [741, 0]
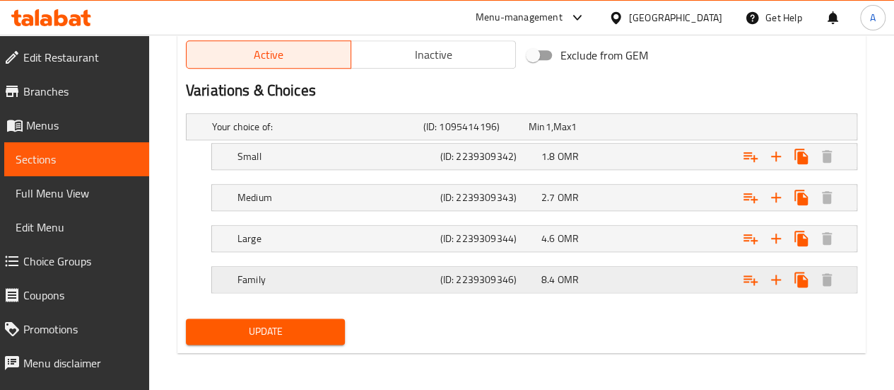
click at [607, 134] on div "8.4 OMR" at bounding box center [579, 126] width 100 height 14
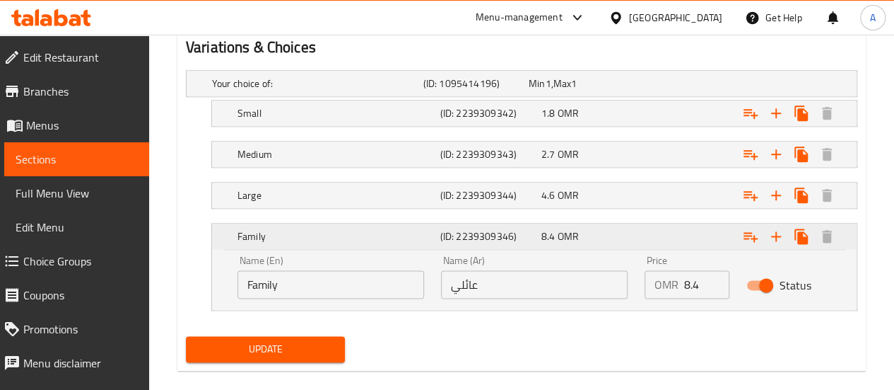
scroll to position [788, 0]
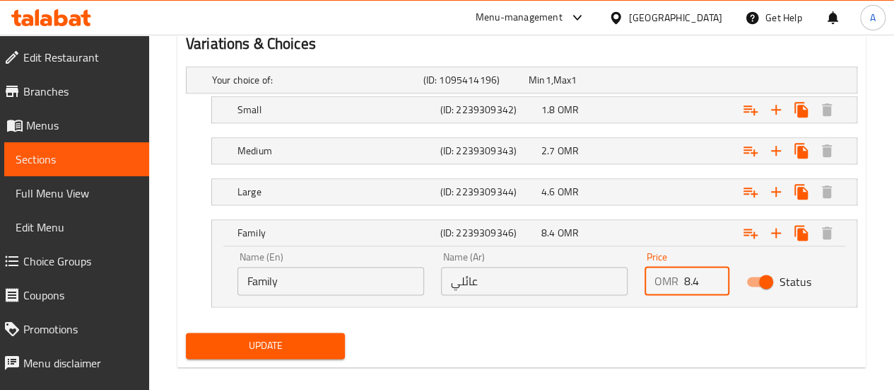
drag, startPoint x: 702, startPoint y: 285, endPoint x: 636, endPoint y: 283, distance: 65.8
click at [636, 283] on div "Price OMR 8.4 Price" at bounding box center [687, 273] width 102 height 60
type input "6.5"
click at [585, 312] on nav at bounding box center [522, 315] width 672 height 11
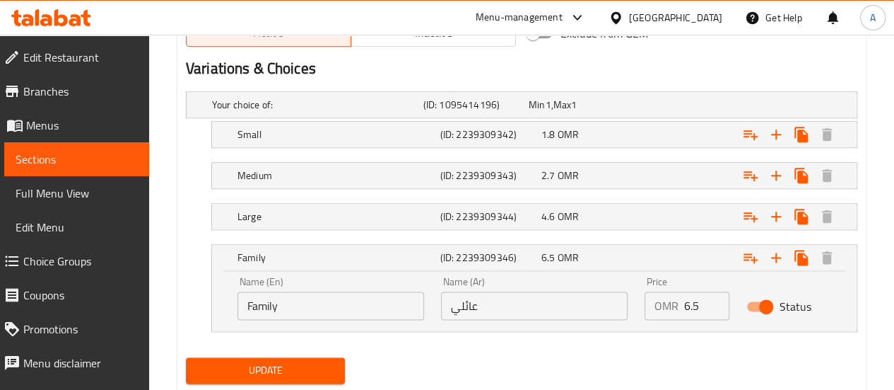
scroll to position [762, 0]
click at [776, 250] on icon "Expand" at bounding box center [776, 258] width 17 height 17
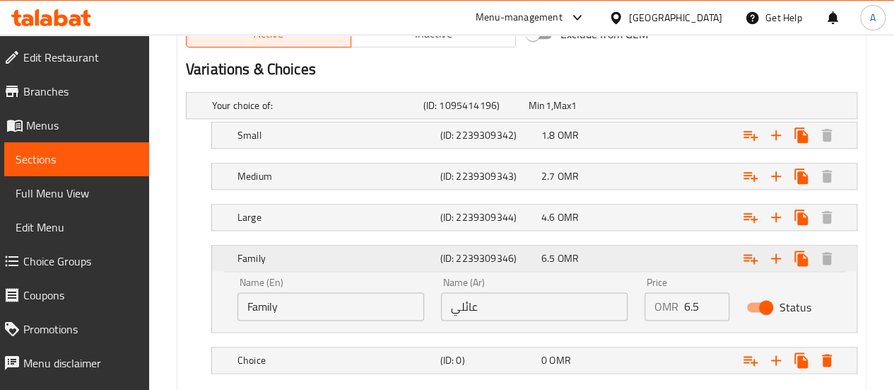
scroll to position [842, 0]
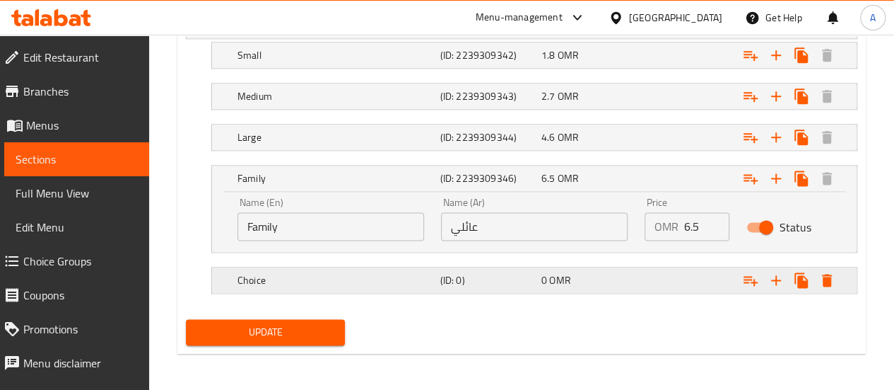
click at [321, 33] on h5 "Choice" at bounding box center [315, 25] width 206 height 14
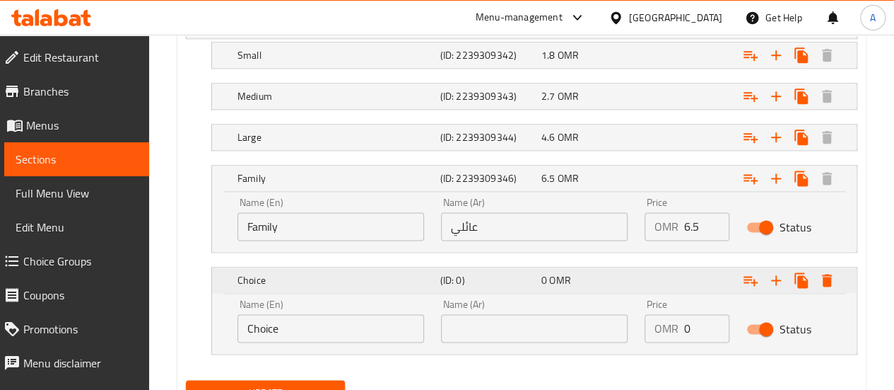
scroll to position [854, 0]
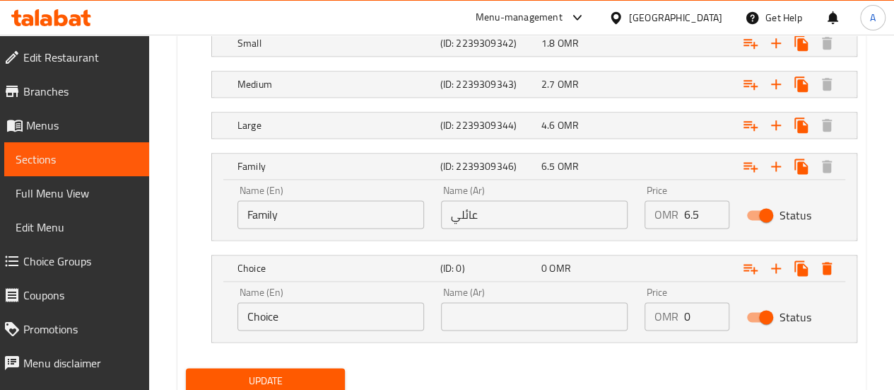
drag, startPoint x: 314, startPoint y: 310, endPoint x: 173, endPoint y: 312, distance: 140.7
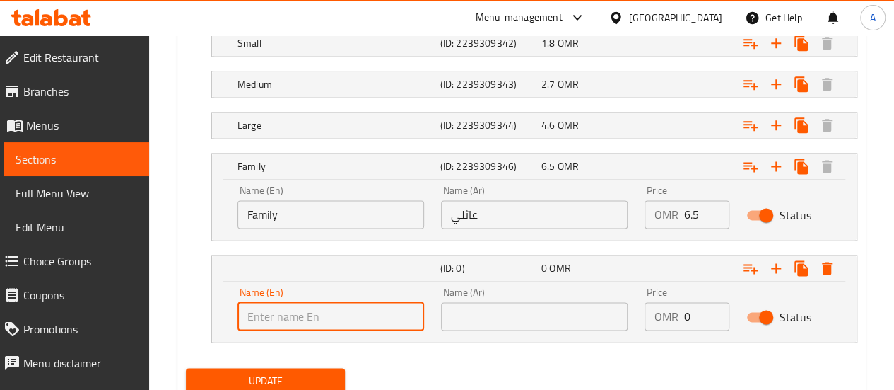
type input "F"
type input "l"
type input "Large Family Size"
click at [489, 316] on input "text" at bounding box center [534, 316] width 187 height 28
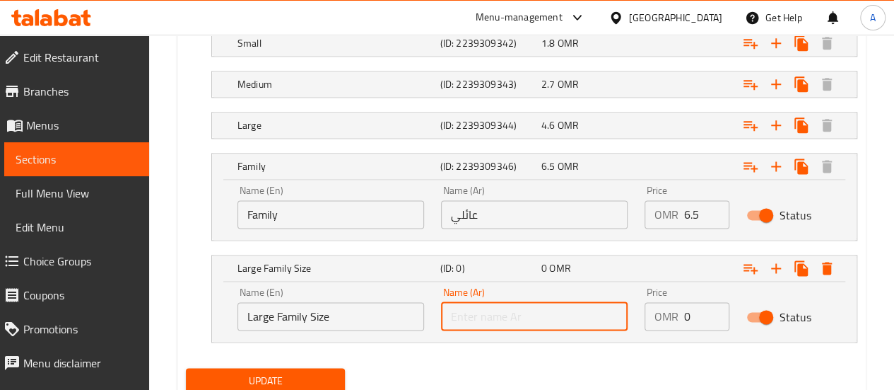
paste input "عائلي كبير"
type input "عائلي كبير"
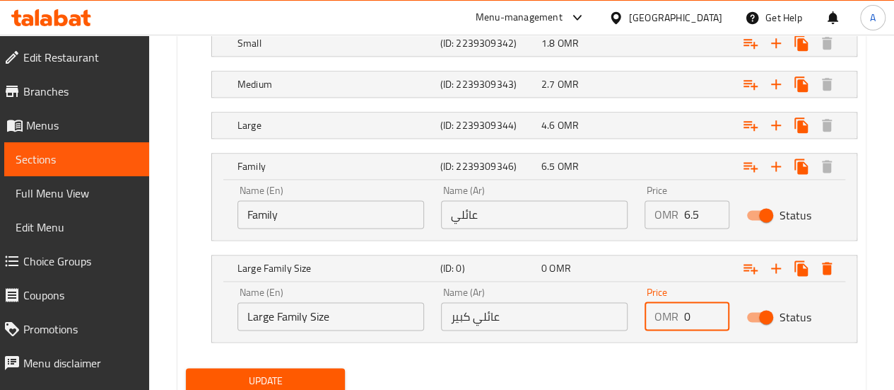
drag, startPoint x: 702, startPoint y: 320, endPoint x: 680, endPoint y: 320, distance: 21.9
click at [680, 320] on div "OMR 0 Price" at bounding box center [687, 316] width 85 height 28
type input "8.4"
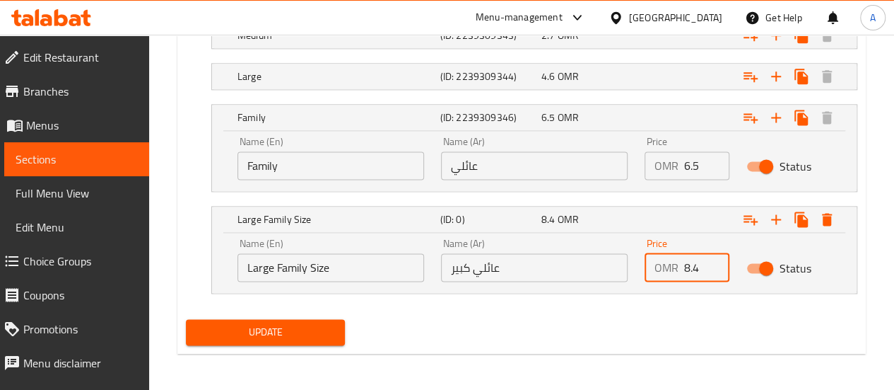
click at [294, 329] on span "Update" at bounding box center [265, 332] width 137 height 18
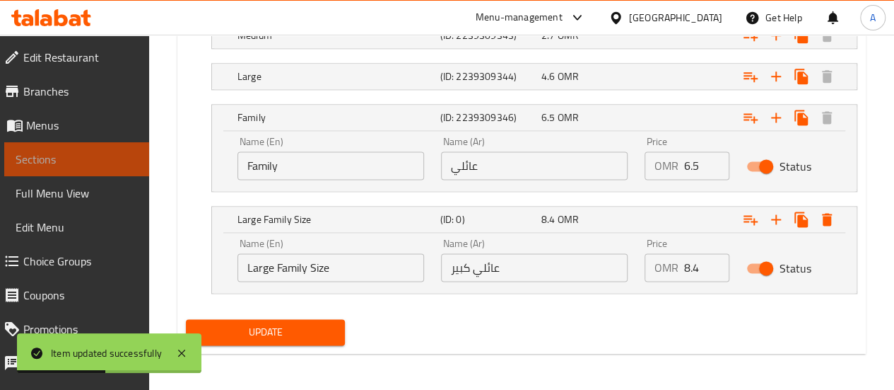
click at [106, 159] on span "Sections" at bounding box center [77, 159] width 122 height 17
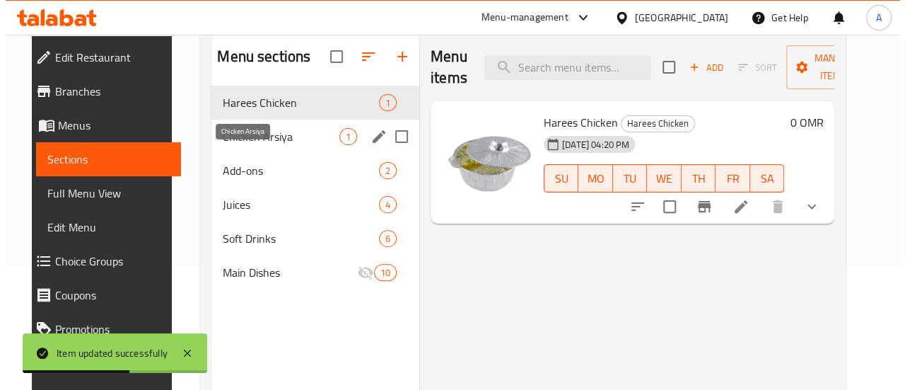
scroll to position [110, 0]
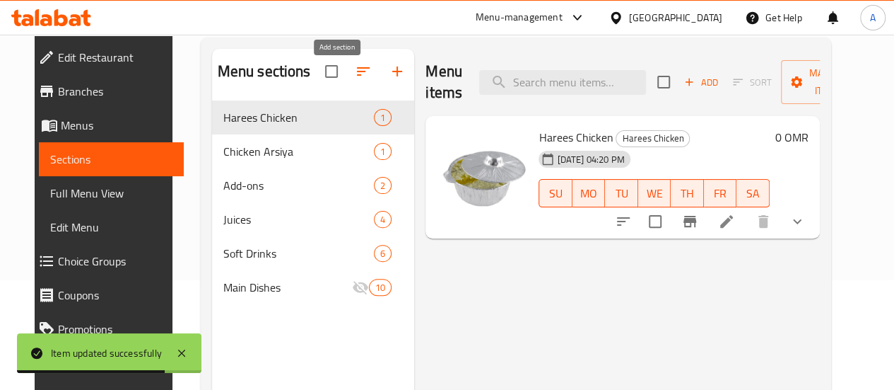
click at [389, 80] on icon "button" at bounding box center [397, 71] width 17 height 17
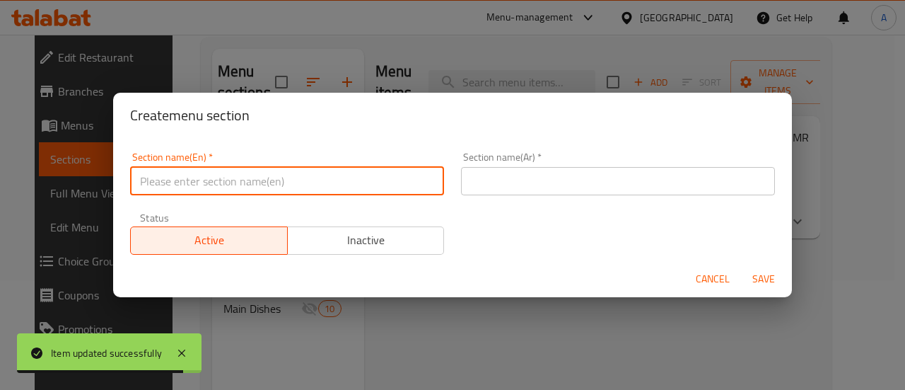
click at [325, 182] on input "text" at bounding box center [287, 181] width 314 height 28
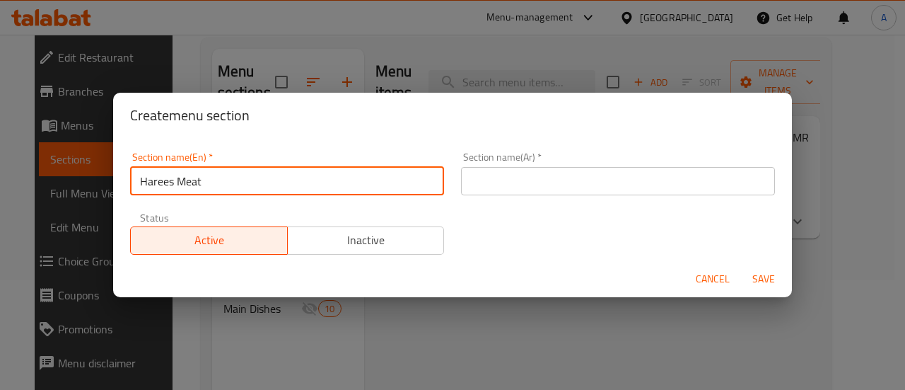
type input "Harees Meat"
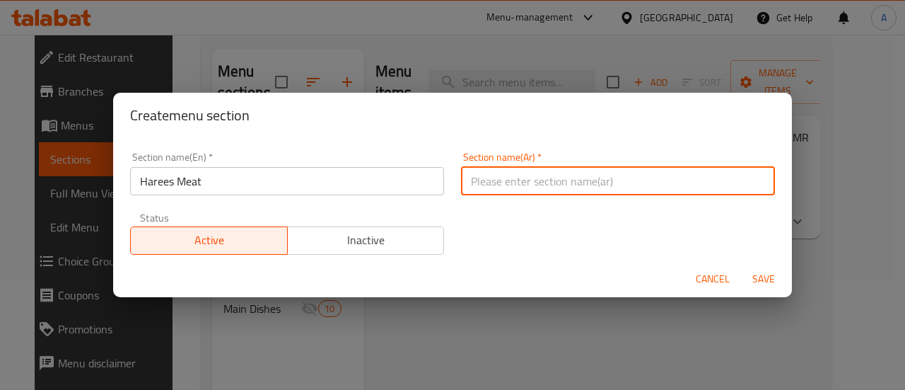
click at [486, 187] on input "text" at bounding box center [618, 181] width 314 height 28
type input "هريس لحم"
click at [756, 274] on span "Save" at bounding box center [764, 279] width 34 height 18
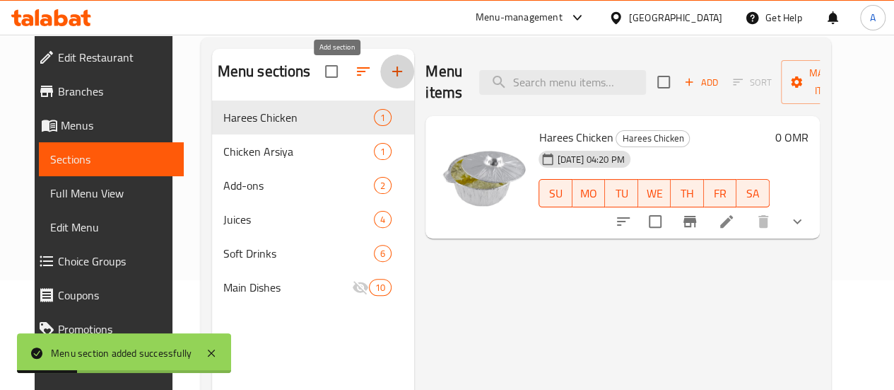
click at [392, 76] on icon "button" at bounding box center [397, 71] width 10 height 10
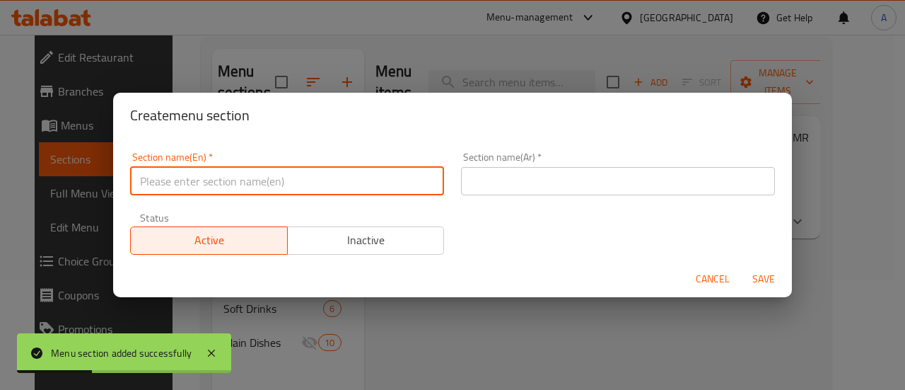
click at [349, 184] on input "text" at bounding box center [287, 181] width 314 height 28
paste input "Chicken Arsiya"
drag, startPoint x: 178, startPoint y: 189, endPoint x: 98, endPoint y: 182, distance: 80.8
click at [98, 182] on div "Create menu section Section name(En)   * Chicken Arsiya Section name(En) * Sect…" at bounding box center [452, 195] width 905 height 390
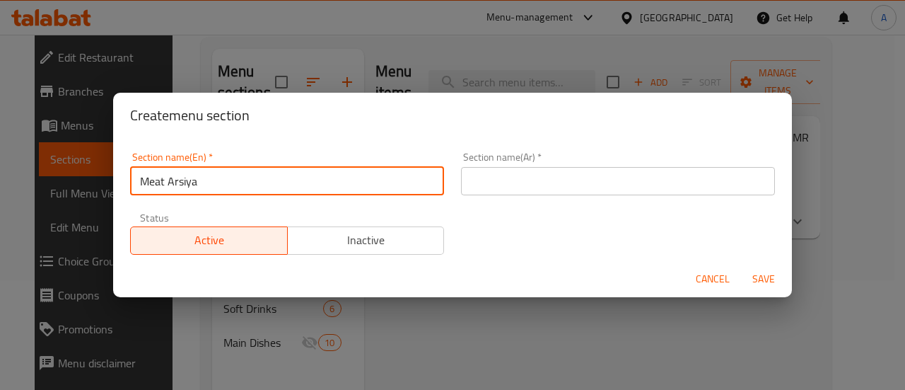
type input "Meat Arsiya"
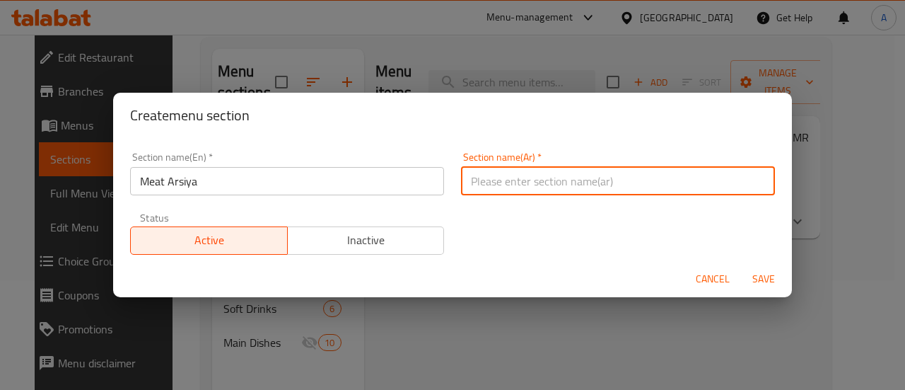
click at [534, 170] on input "text" at bounding box center [618, 181] width 314 height 28
paste input "عرسية دجاج"
type input "عرسية لحم"
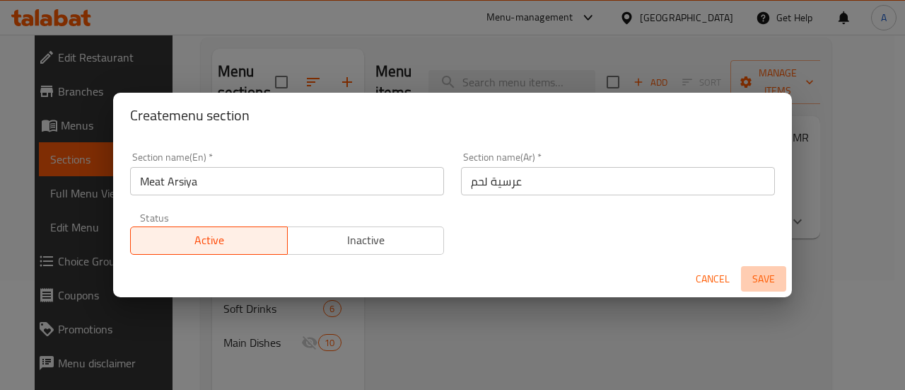
click at [761, 286] on span "Save" at bounding box center [764, 279] width 34 height 18
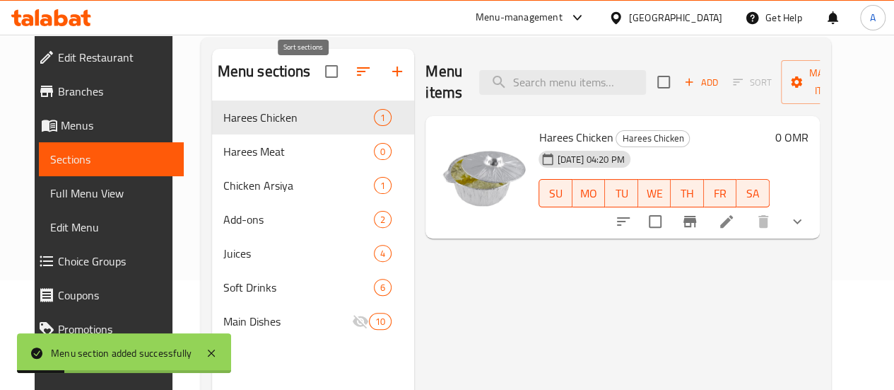
click at [355, 80] on icon "button" at bounding box center [363, 71] width 17 height 17
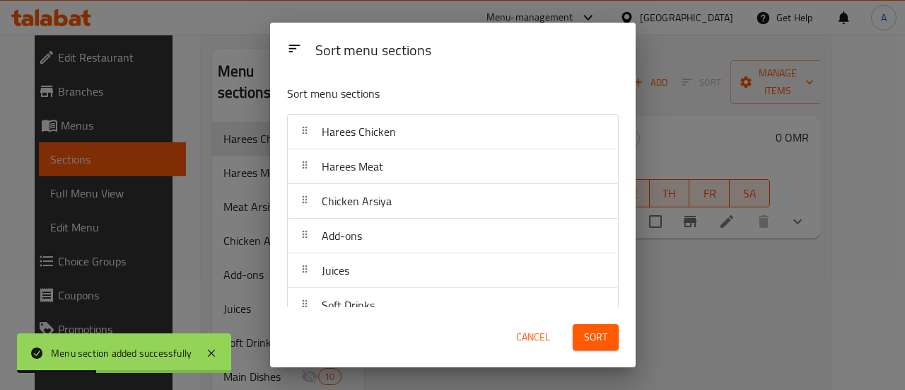
click at [409, 205] on div "Chicken Arsiya" at bounding box center [452, 201] width 319 height 34
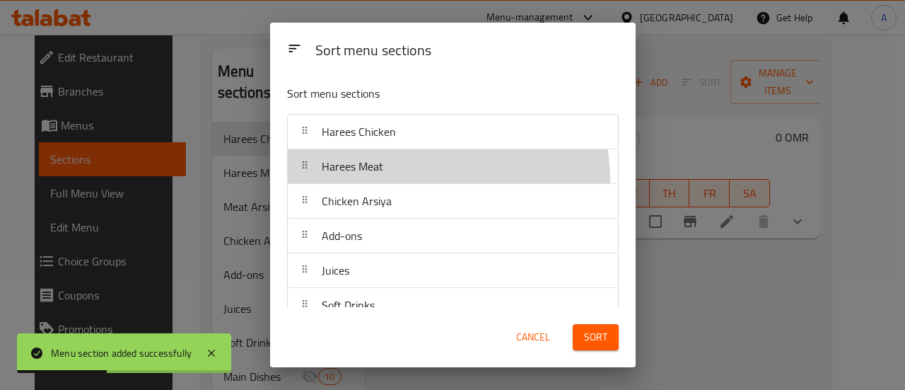
click at [407, 180] on div "Harees Meat" at bounding box center [452, 166] width 319 height 34
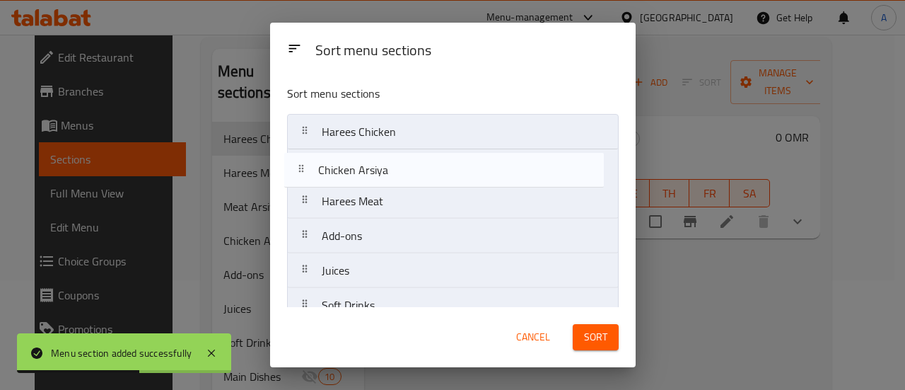
drag, startPoint x: 413, startPoint y: 196, endPoint x: 411, endPoint y: 155, distance: 41.0
click at [411, 155] on nav "Harees Chicken Harees Meat Chicken Arsiya Add-ons Juices Soft Drinks Main Dishes" at bounding box center [453, 236] width 332 height 244
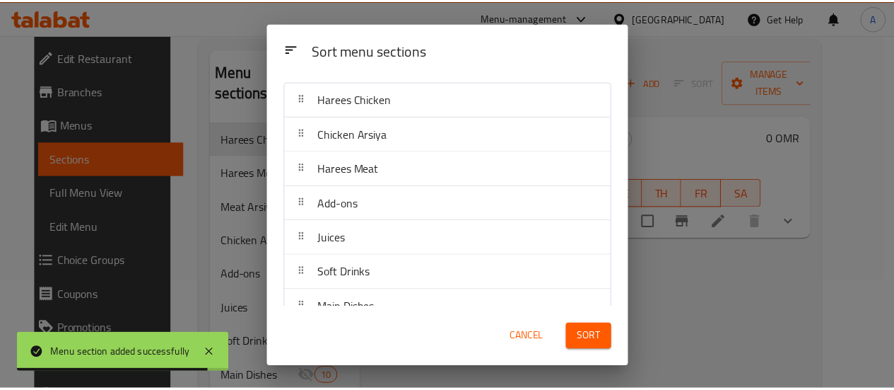
scroll to position [10, 0]
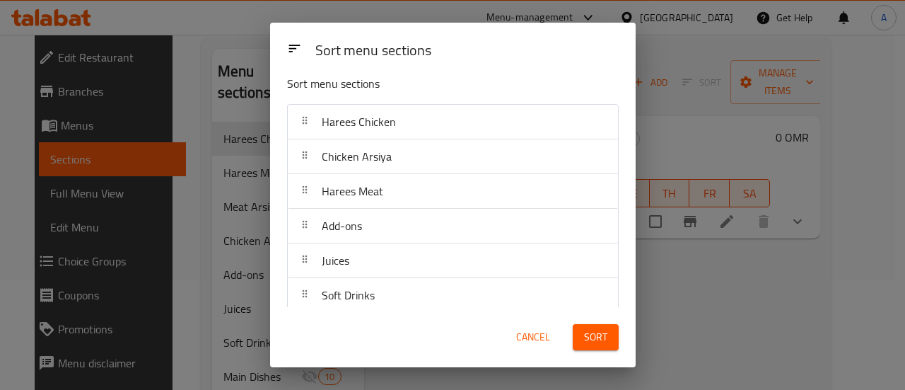
click at [604, 336] on span "Sort" at bounding box center [595, 337] width 23 height 18
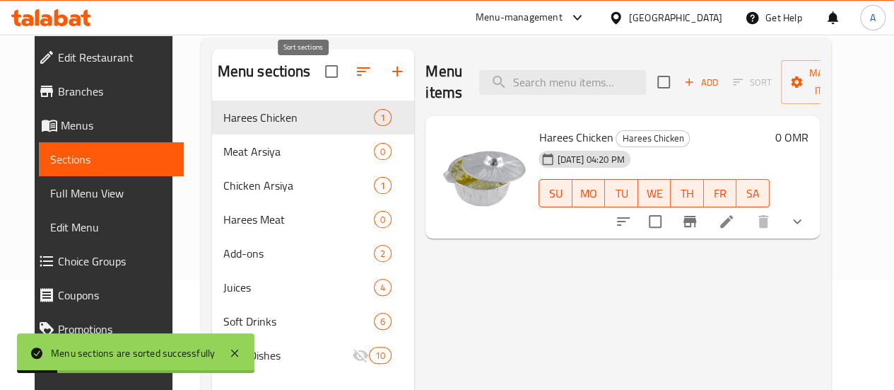
click at [355, 80] on icon "button" at bounding box center [363, 71] width 17 height 17
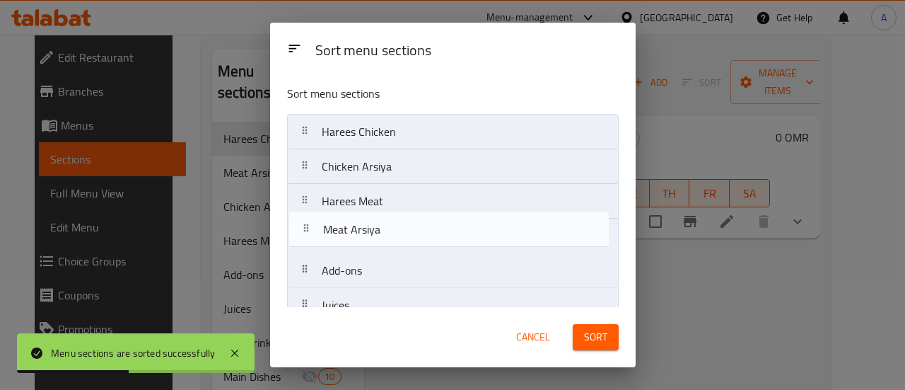
drag, startPoint x: 414, startPoint y: 172, endPoint x: 417, endPoint y: 239, distance: 67.2
click at [417, 239] on nav "Harees Chicken Meat Arsiya Chicken Arsiya Harees Meat Add-ons Juices Soft Drink…" at bounding box center [453, 253] width 332 height 279
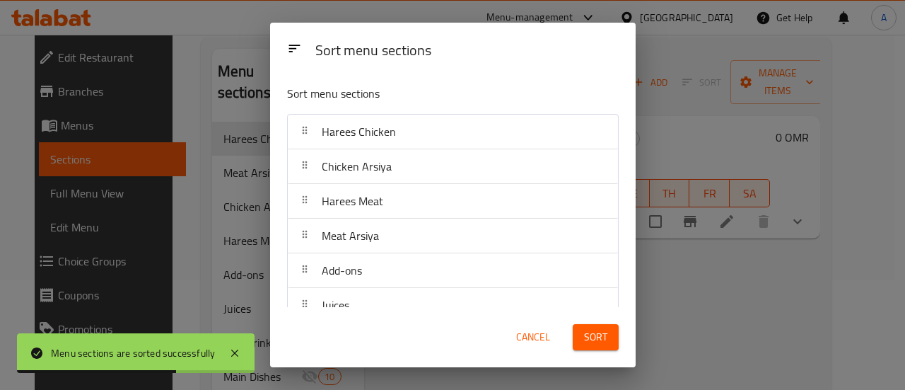
click at [580, 334] on button "Sort" at bounding box center [596, 337] width 46 height 26
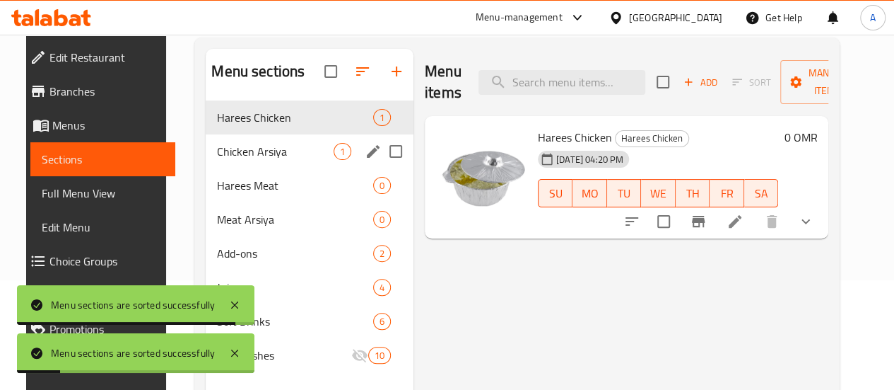
click at [236, 168] on div "Chicken Arsiya 1" at bounding box center [310, 151] width 208 height 34
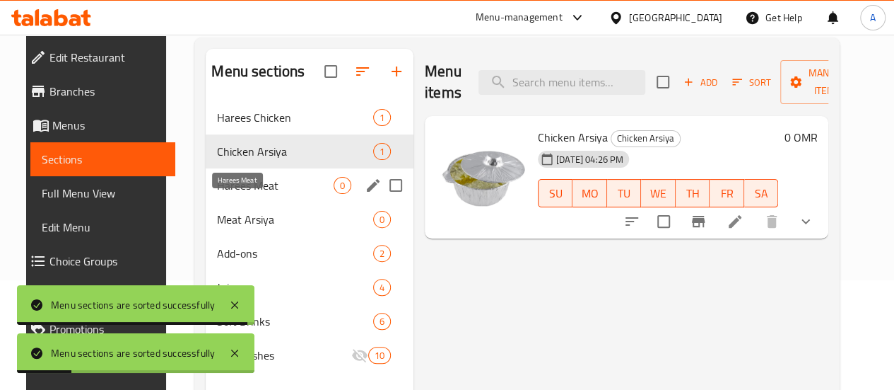
click at [261, 194] on span "Harees Meat" at bounding box center [275, 185] width 117 height 17
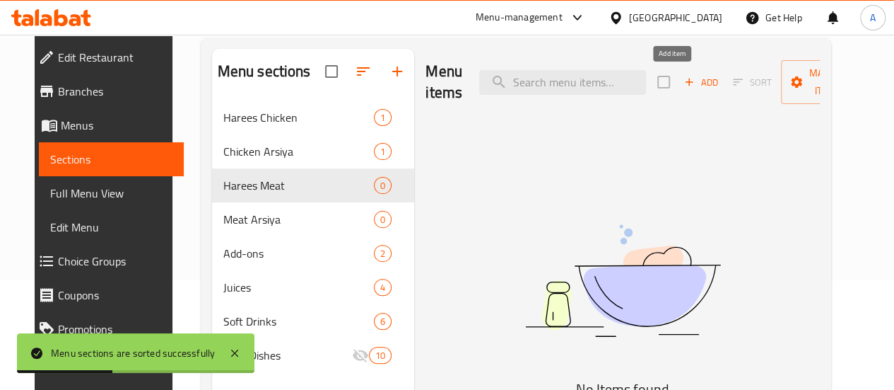
click at [682, 86] on span "Add" at bounding box center [701, 82] width 38 height 16
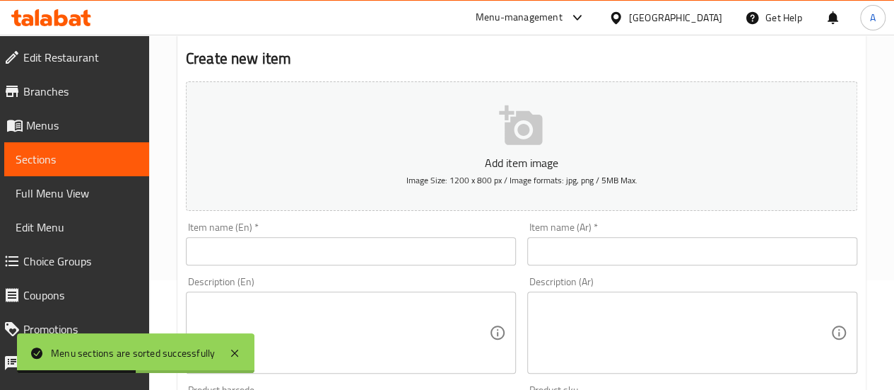
scroll to position [152, 0]
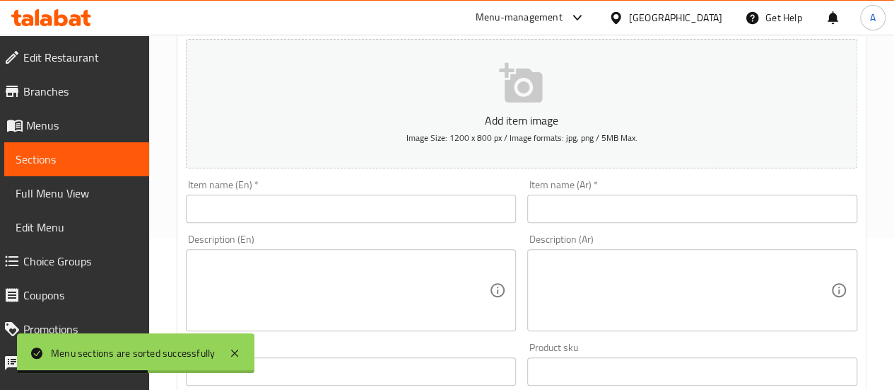
click at [365, 203] on input "text" at bounding box center [351, 208] width 330 height 28
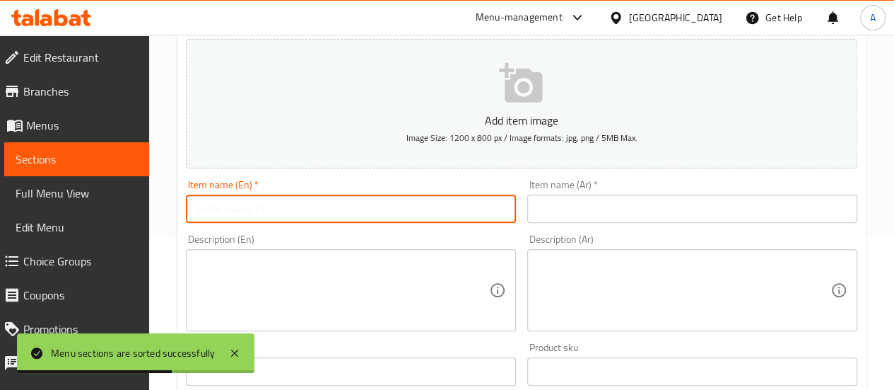
paste input "عرسية دجاج"
type input "ع"
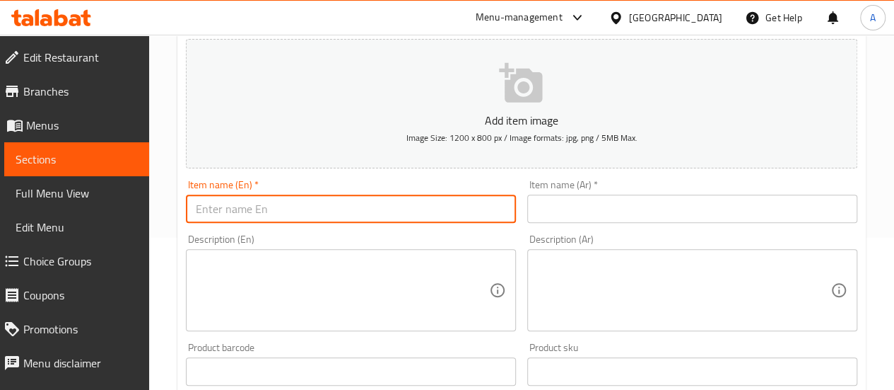
type input "ا"
type input "Harees Meat"
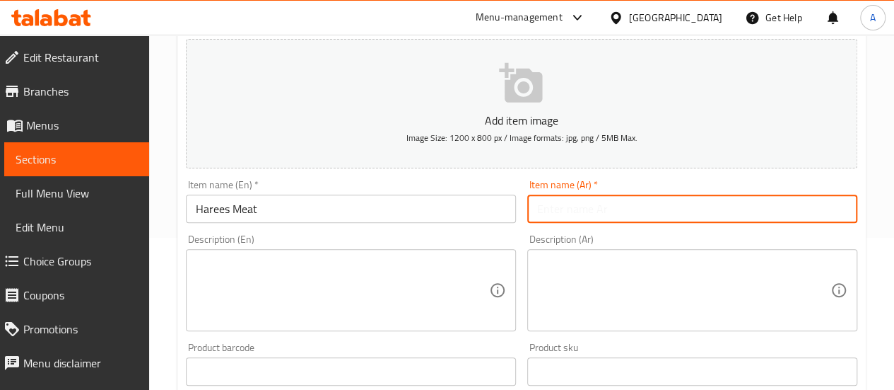
click at [618, 210] on input "text" at bounding box center [692, 208] width 330 height 28
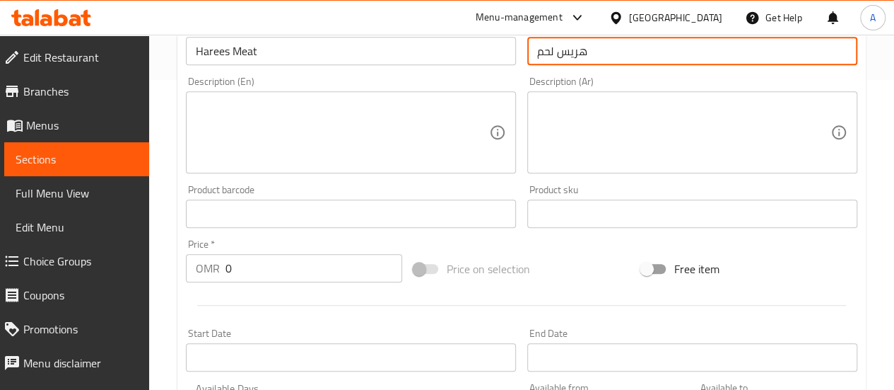
scroll to position [345, 0]
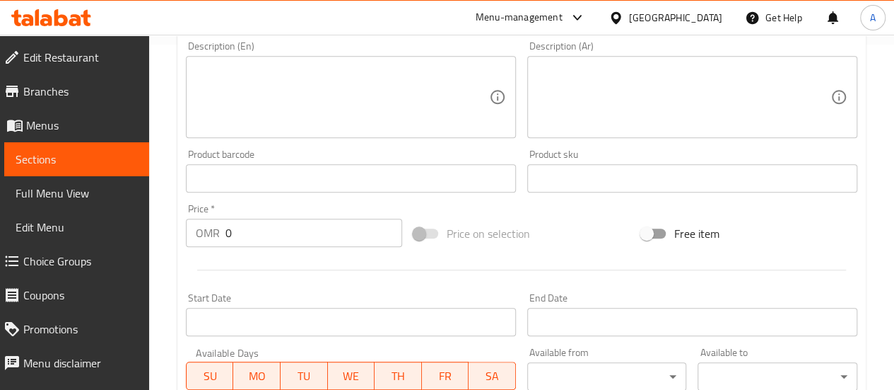
type input "هريس لحم"
click at [279, 233] on input "0" at bounding box center [314, 232] width 177 height 28
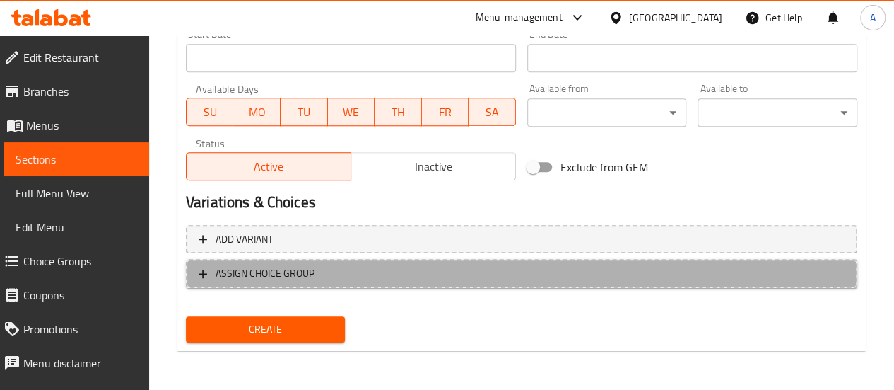
click at [305, 269] on span "ASSIGN CHOICE GROUP" at bounding box center [265, 273] width 99 height 18
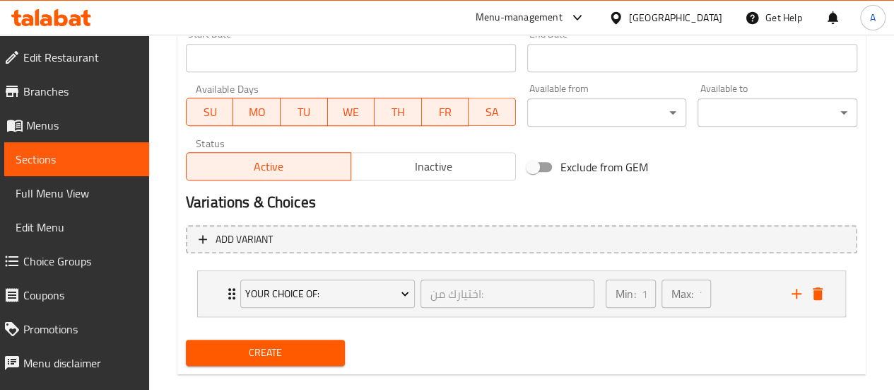
scroll to position [631, 0]
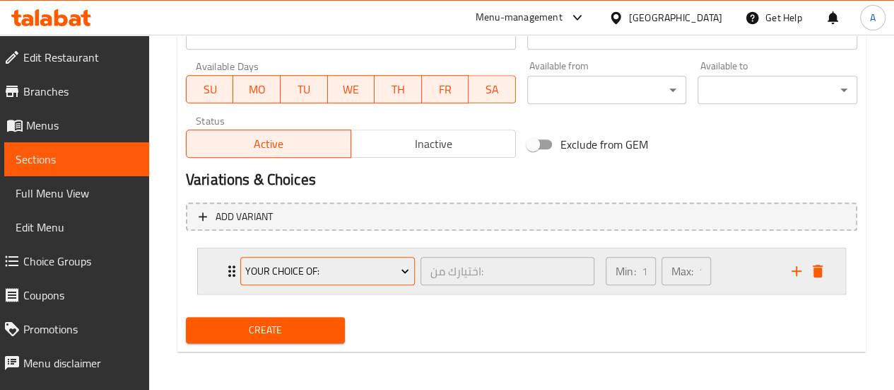
click at [316, 273] on span "Your Choice Of:" at bounding box center [327, 271] width 164 height 18
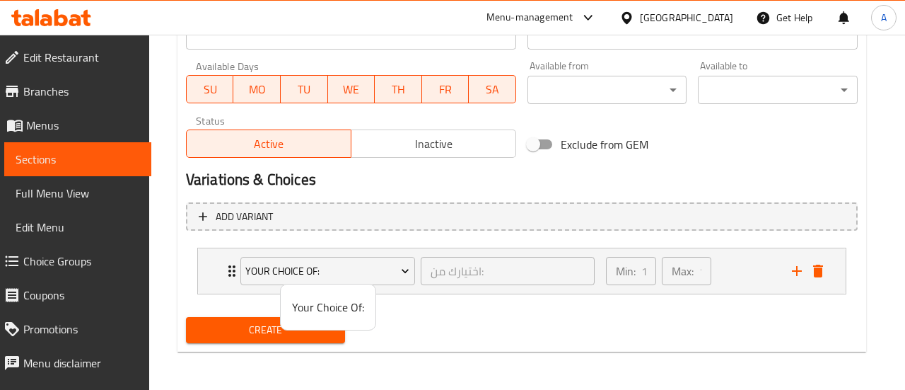
click at [450, 291] on div at bounding box center [452, 195] width 905 height 390
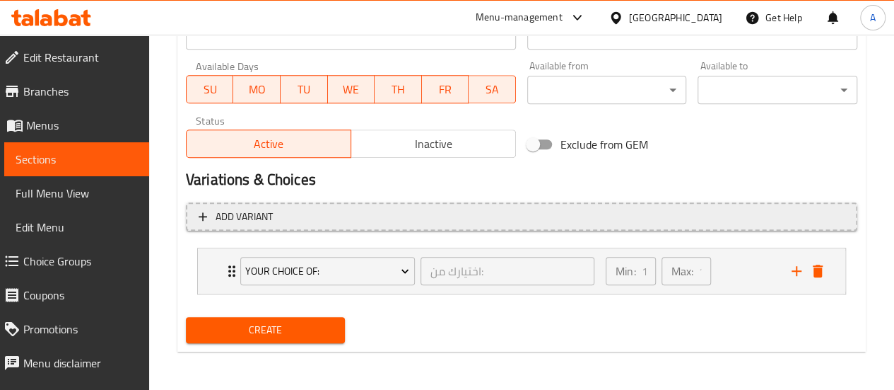
click at [294, 206] on button "Add variant" at bounding box center [522, 216] width 672 height 29
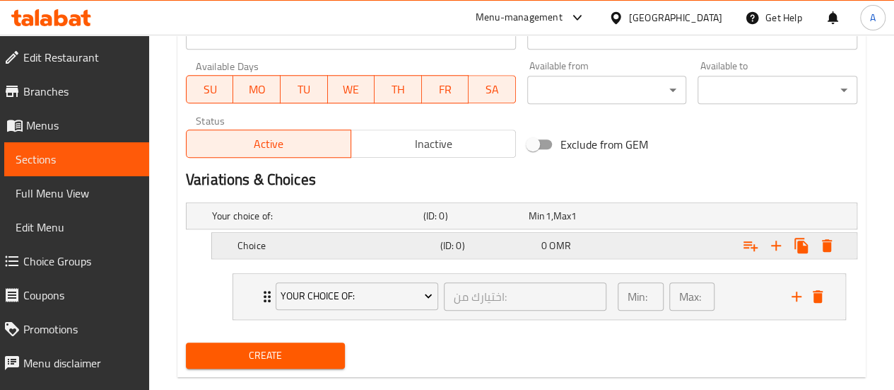
click at [301, 226] on div "Choice" at bounding box center [314, 216] width 211 height 20
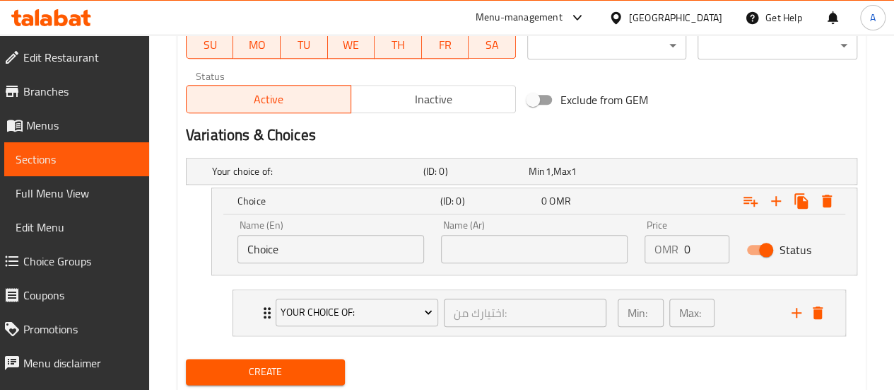
scroll to position [677, 0]
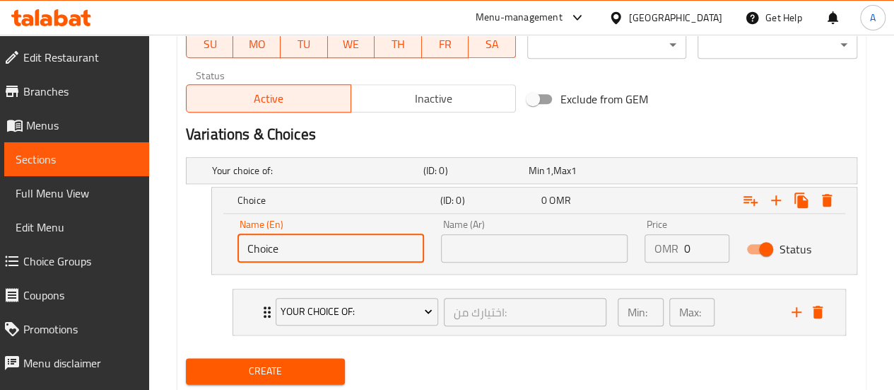
click at [359, 250] on input "Choice" at bounding box center [331, 248] width 187 height 28
type input "C"
type input "س"
type input "Small"
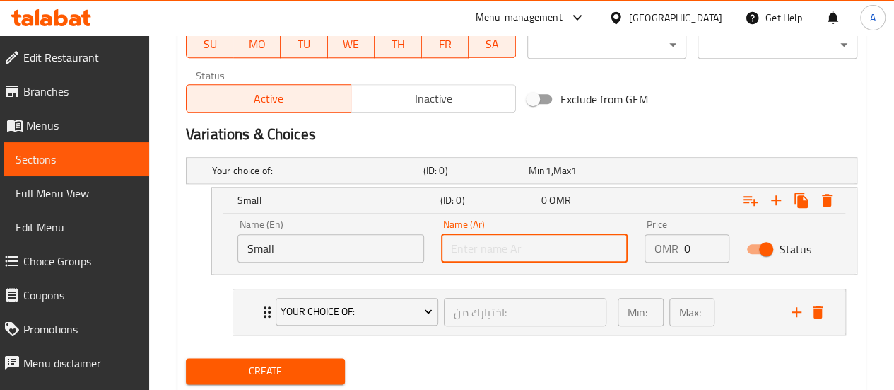
click at [467, 245] on input "text" at bounding box center [534, 248] width 187 height 28
type input "صغير"
click at [696, 240] on input "0" at bounding box center [706, 248] width 45 height 28
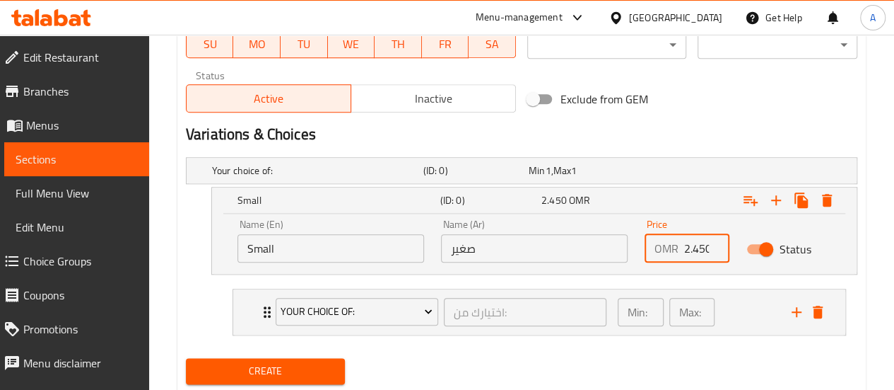
scroll to position [0, 3]
type input "2.450"
click at [817, 312] on icon "delete" at bounding box center [818, 311] width 10 height 13
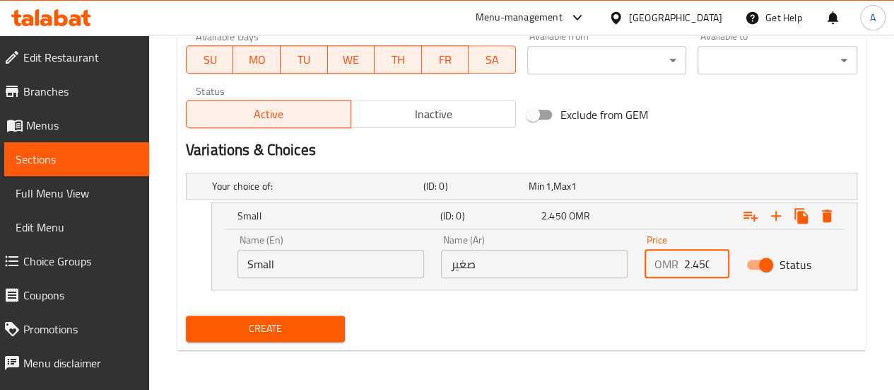
scroll to position [659, 0]
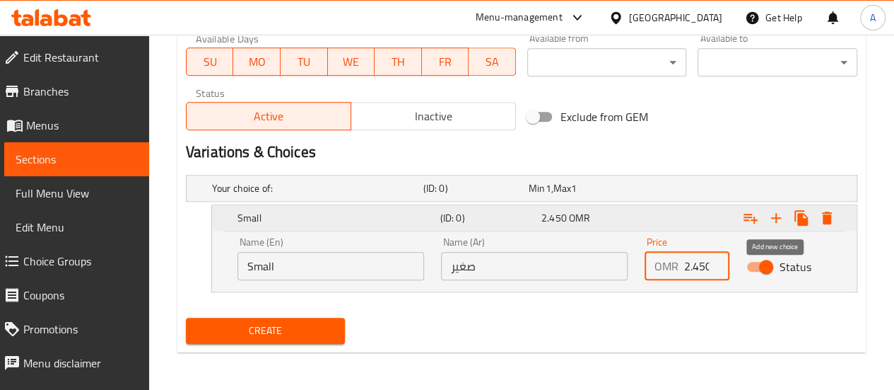
click at [776, 216] on icon "Expand" at bounding box center [776, 218] width 10 height 10
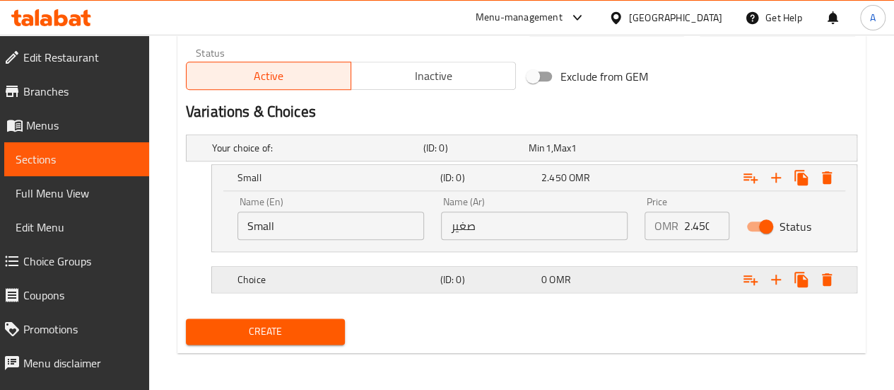
click at [413, 155] on h5 "Choice" at bounding box center [315, 148] width 206 height 14
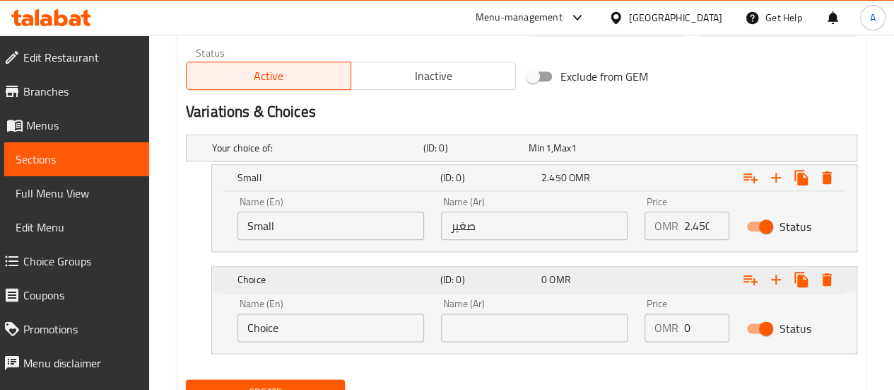
scroll to position [760, 0]
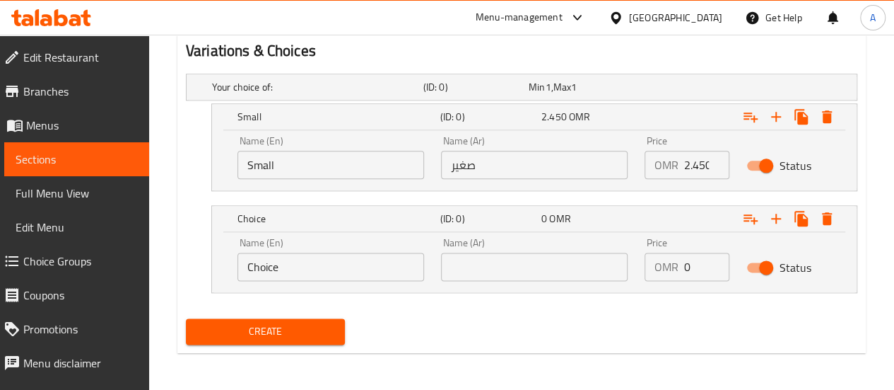
drag, startPoint x: 356, startPoint y: 269, endPoint x: 187, endPoint y: 264, distance: 169.0
click at [187, 264] on div "Choice (ID: 0) 0 OMR Name (En) Choice Name (En) Name (Ar) Name (Ar) Price OMR 0…" at bounding box center [522, 249] width 672 height 88
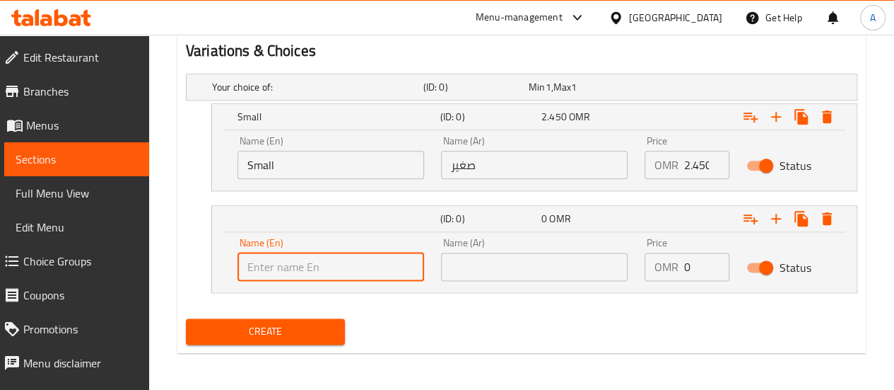
type input "ة"
type input "Medium"
click at [491, 265] on input "text" at bounding box center [534, 266] width 187 height 28
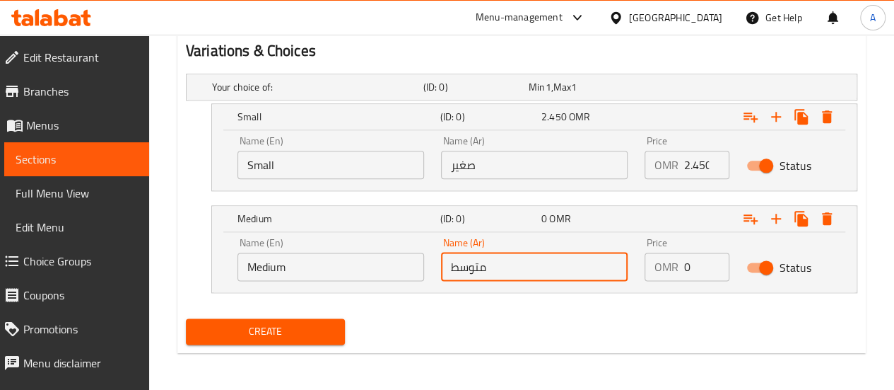
type input "متوسط"
click at [694, 263] on input "0" at bounding box center [706, 266] width 45 height 28
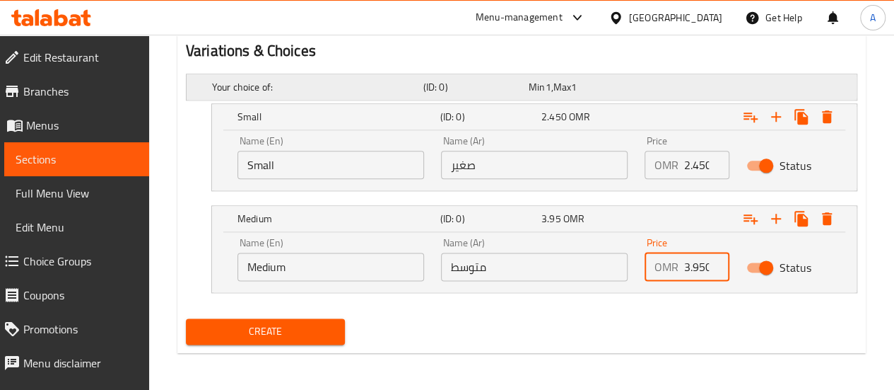
scroll to position [0, 3]
type input "3.950"
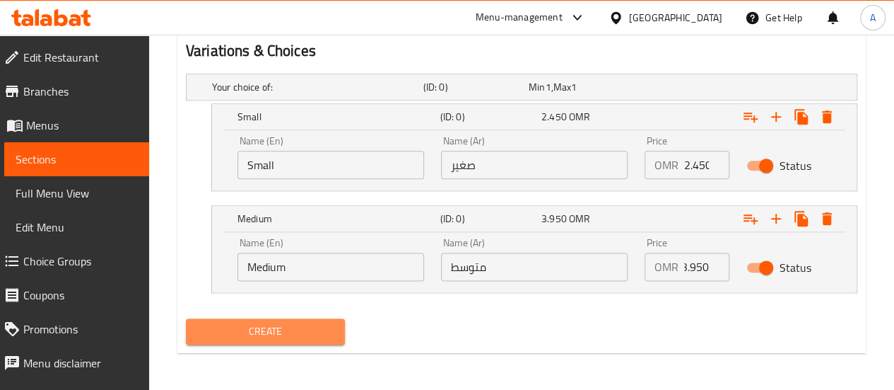
click at [317, 322] on span "Create" at bounding box center [265, 331] width 137 height 18
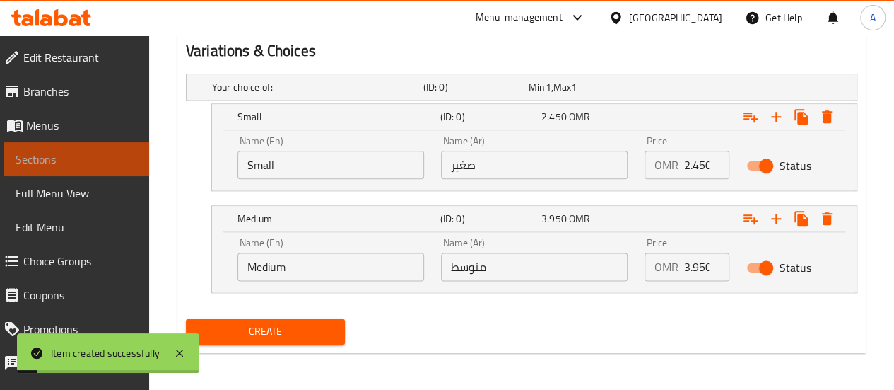
click at [86, 168] on link "Sections" at bounding box center [76, 159] width 145 height 34
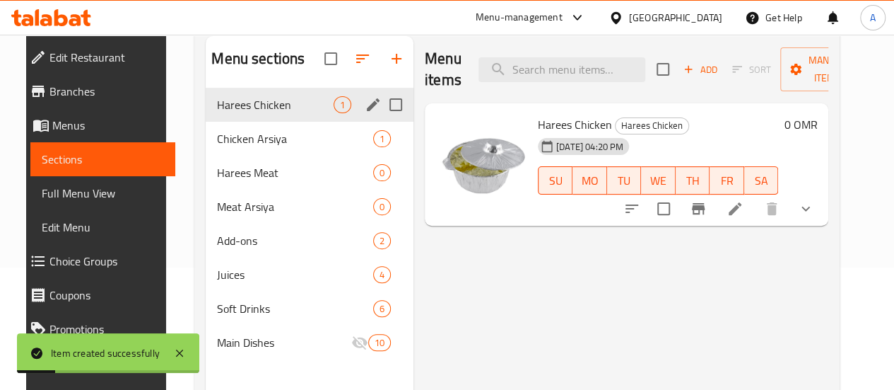
scroll to position [121, 0]
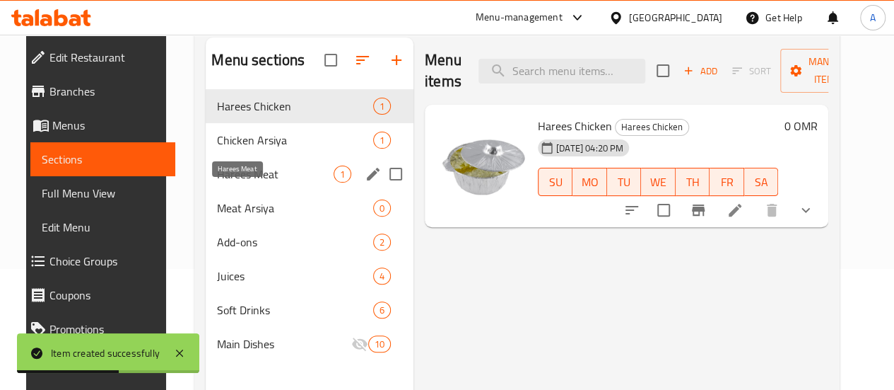
click at [257, 182] on span "Harees Meat" at bounding box center [275, 173] width 117 height 17
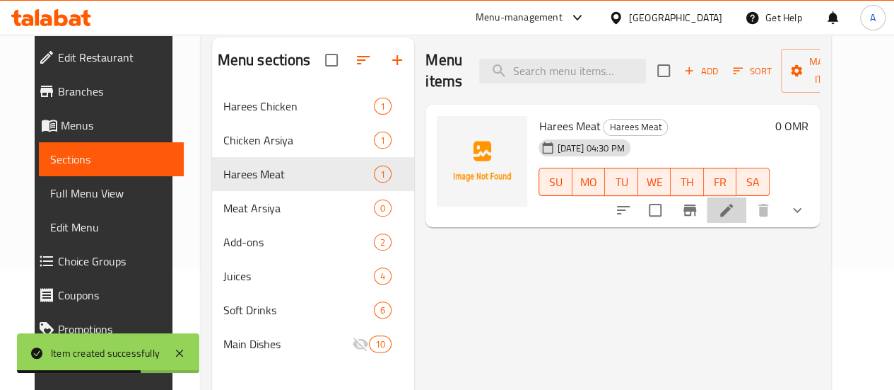
click at [747, 218] on li at bounding box center [727, 209] width 40 height 25
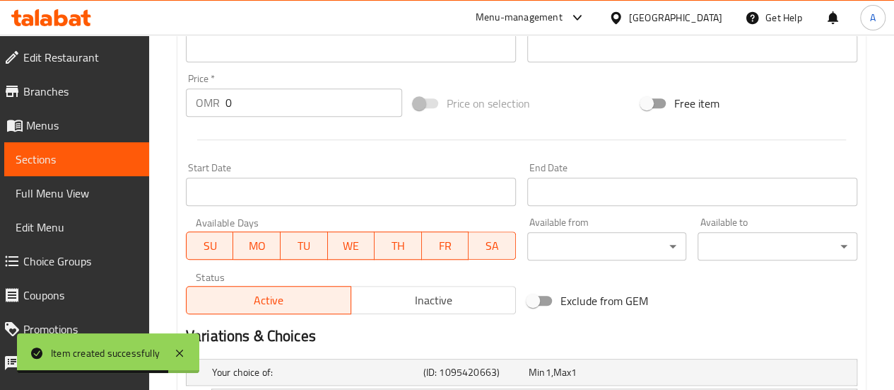
scroll to position [638, 0]
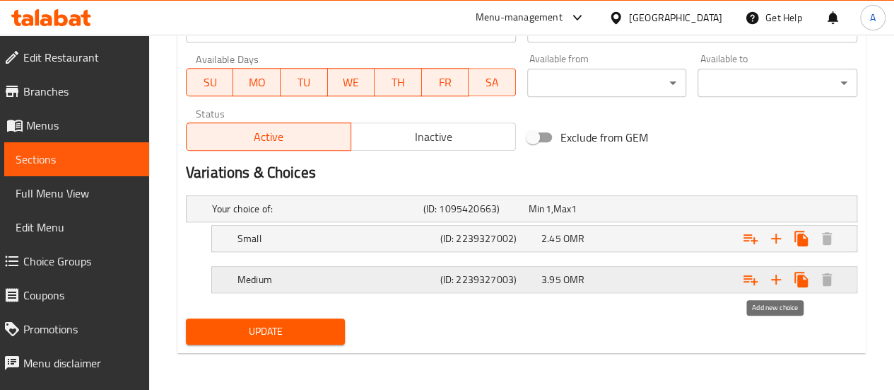
click at [779, 279] on icon "Expand" at bounding box center [776, 279] width 17 height 17
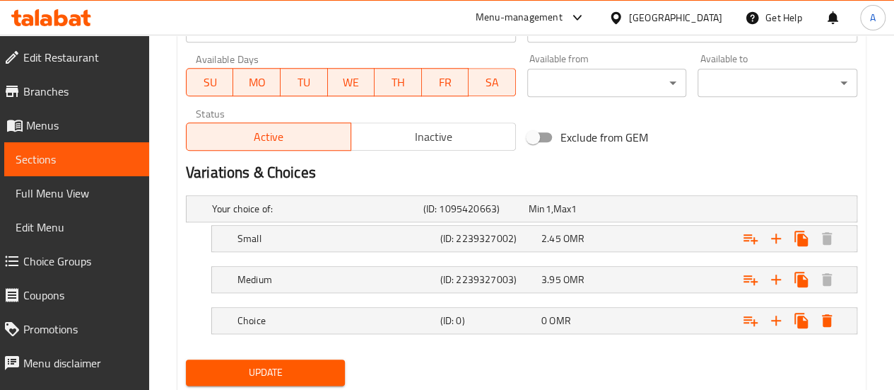
scroll to position [679, 0]
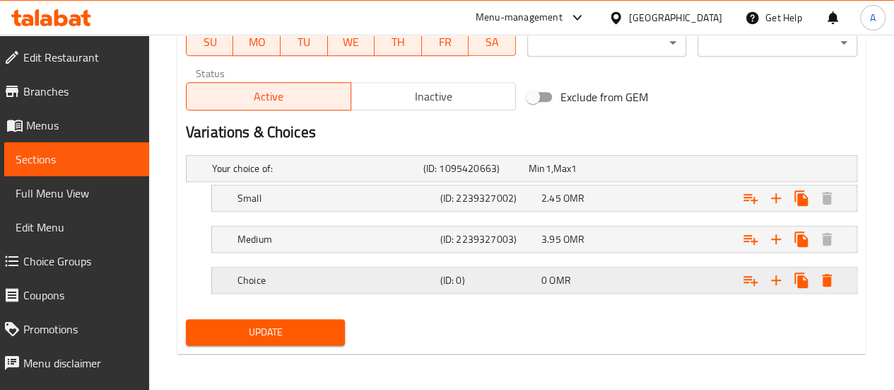
click at [418, 175] on h5 "Choice" at bounding box center [315, 168] width 206 height 14
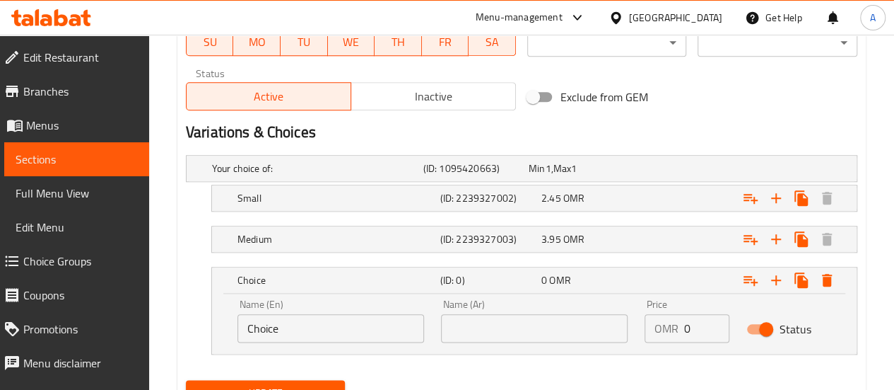
drag, startPoint x: 327, startPoint y: 325, endPoint x: 205, endPoint y: 312, distance: 122.3
click at [206, 313] on div "Choice (ID: 0) 0 OMR Name (En) Choice Name (En) Name (Ar) Name (Ar) Price OMR 0…" at bounding box center [522, 311] width 672 height 88
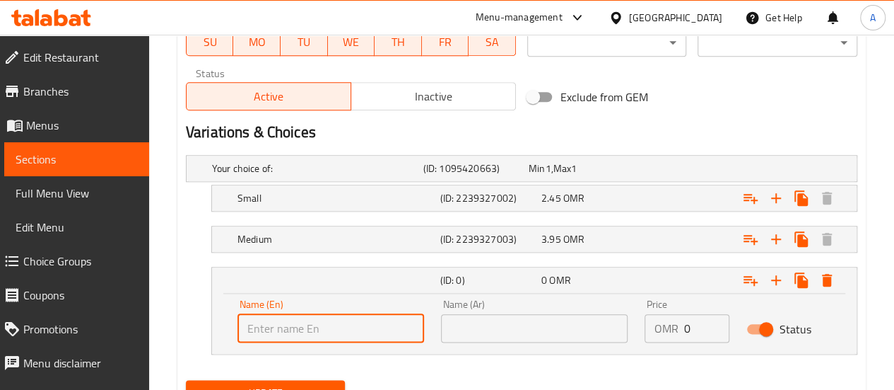
type input "م"
type input "l"
type input "Large"
click at [482, 325] on input "text" at bounding box center [534, 328] width 187 height 28
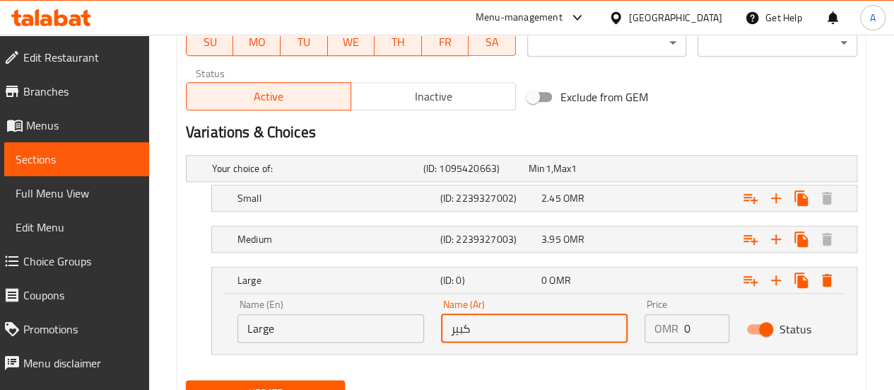
type input "كبير"
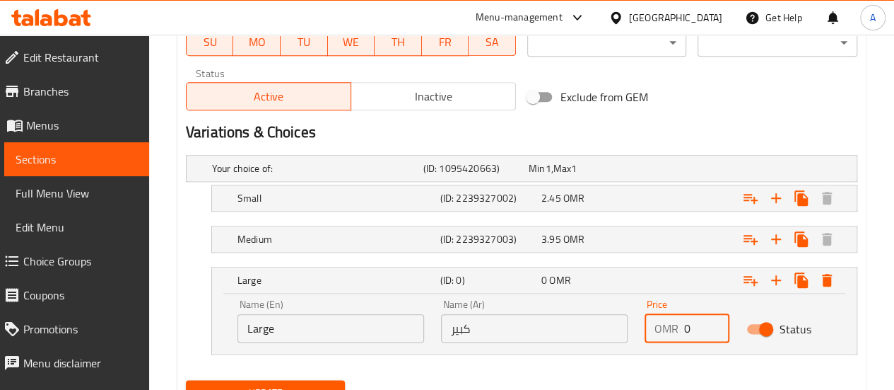
click at [699, 329] on input "0" at bounding box center [706, 328] width 45 height 28
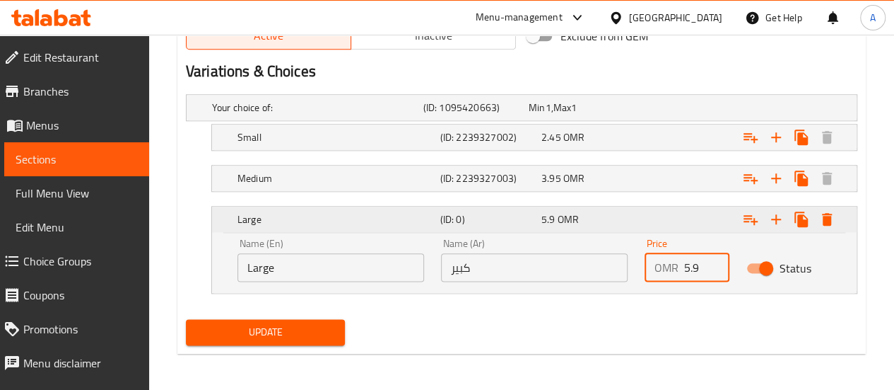
type input "5.9"
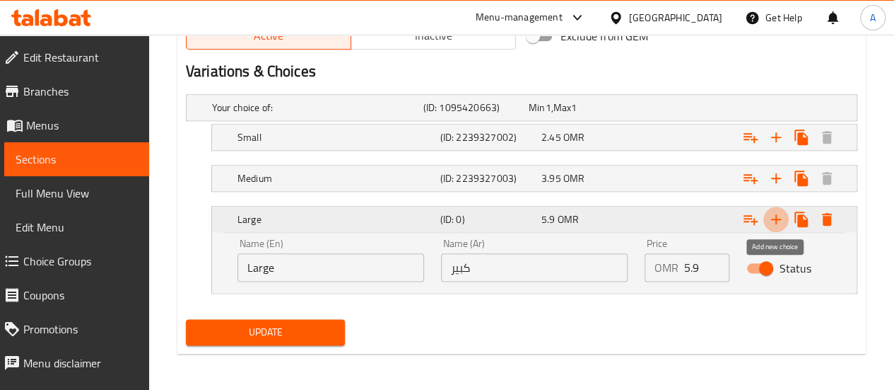
click at [770, 214] on icon "Expand" at bounding box center [776, 219] width 17 height 17
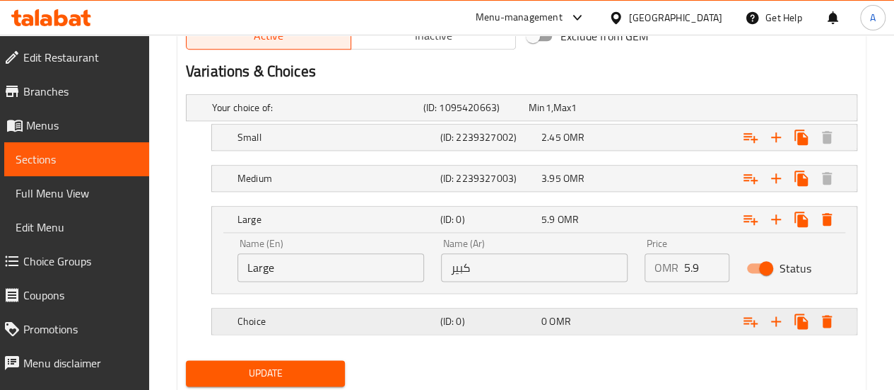
click at [341, 115] on h5 "Choice" at bounding box center [315, 107] width 206 height 14
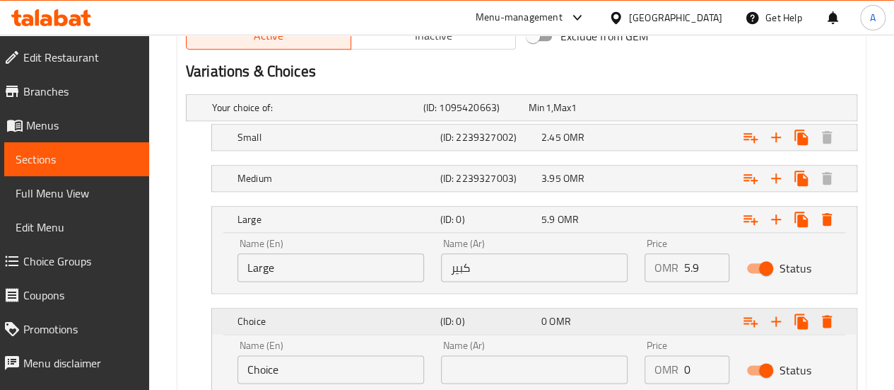
scroll to position [841, 0]
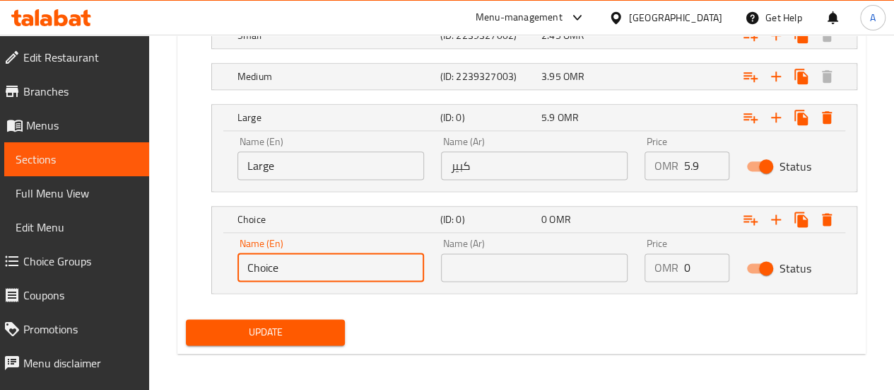
drag, startPoint x: 312, startPoint y: 270, endPoint x: 211, endPoint y: 266, distance: 101.9
click at [211, 266] on div "Choice (ID: 0) 0 OMR Name (En) Choice Name (En) Name (Ar) Name (Ar) Price OMR 0…" at bounding box center [534, 250] width 646 height 88
type input "ب"
type input "Large Family Size"
click at [464, 261] on input "text" at bounding box center [534, 267] width 187 height 28
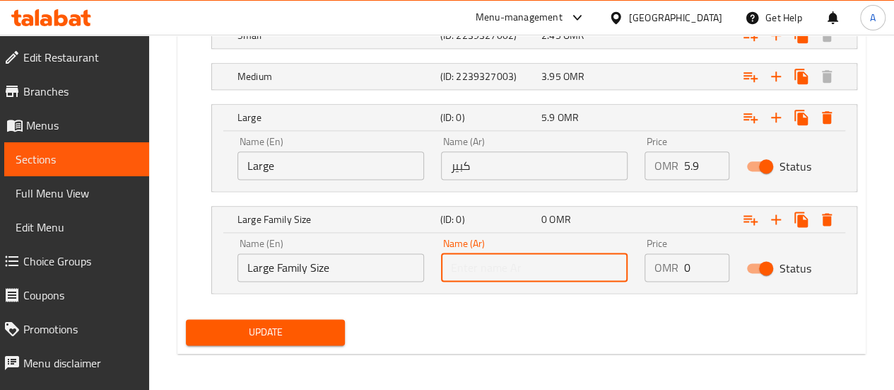
paste input "عائلي كبير"
type input "عائلي كبير"
click at [694, 271] on input "0" at bounding box center [706, 267] width 45 height 28
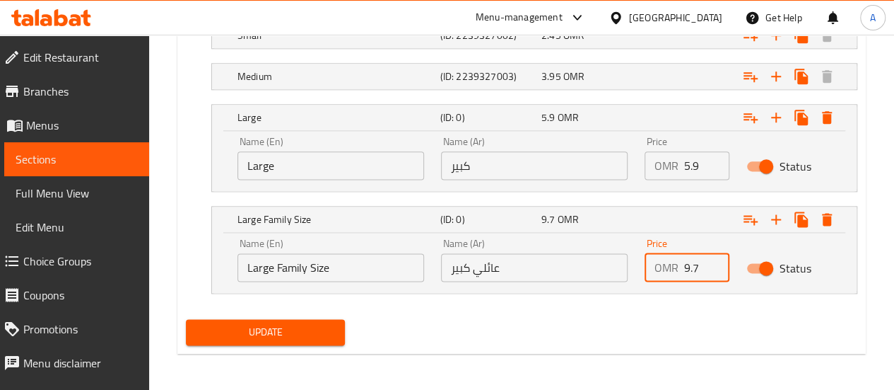
type input "9.7"
click at [648, 287] on div "Name (En) Large Family Size Name (En) Name (Ar) عائلي كبير Name (Ar) Price OMR …" at bounding box center [534, 263] width 645 height 60
click at [310, 339] on button "Update" at bounding box center [266, 332] width 160 height 26
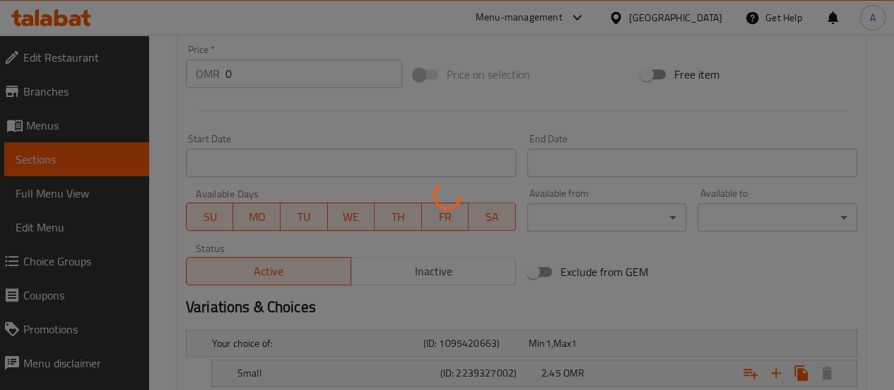
scroll to position [497, 0]
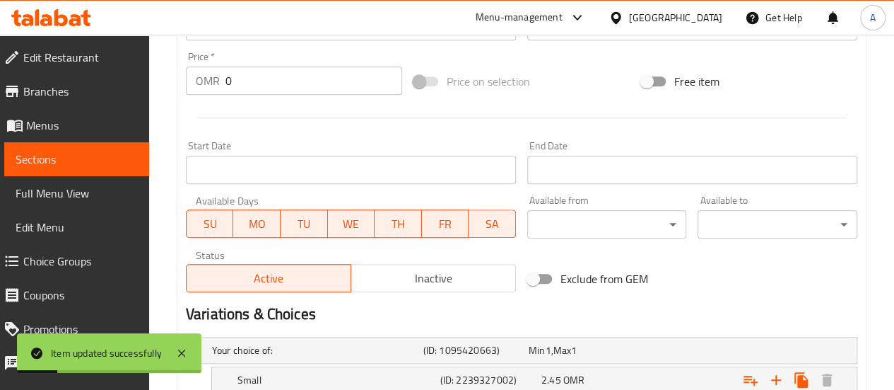
click at [82, 168] on link "Sections" at bounding box center [76, 159] width 145 height 34
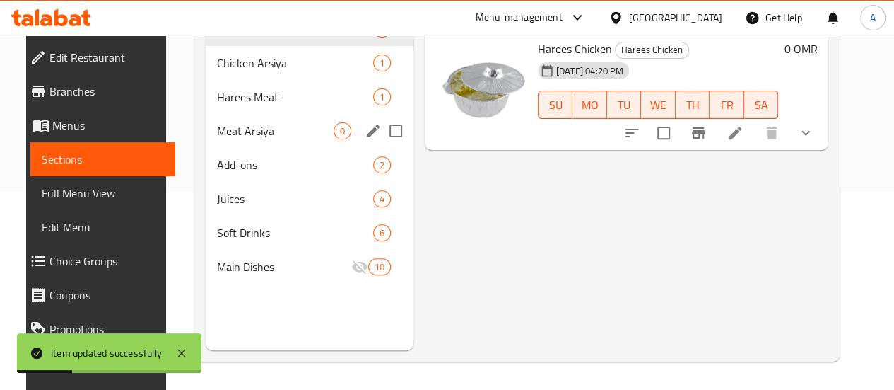
scroll to position [160, 0]
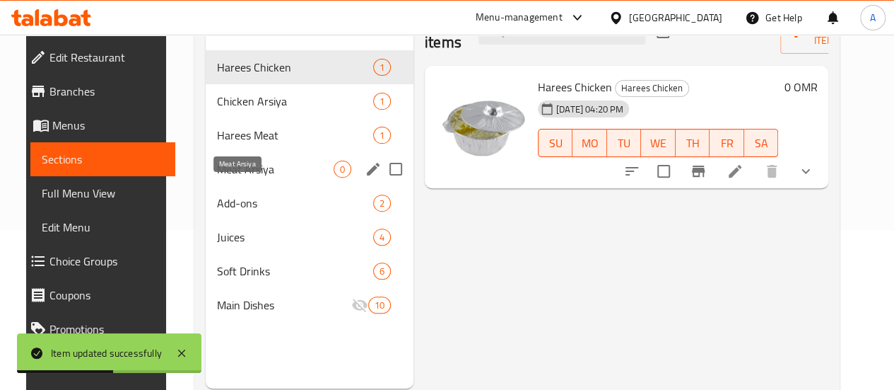
click at [244, 177] on span "Meat Arsiya" at bounding box center [275, 168] width 117 height 17
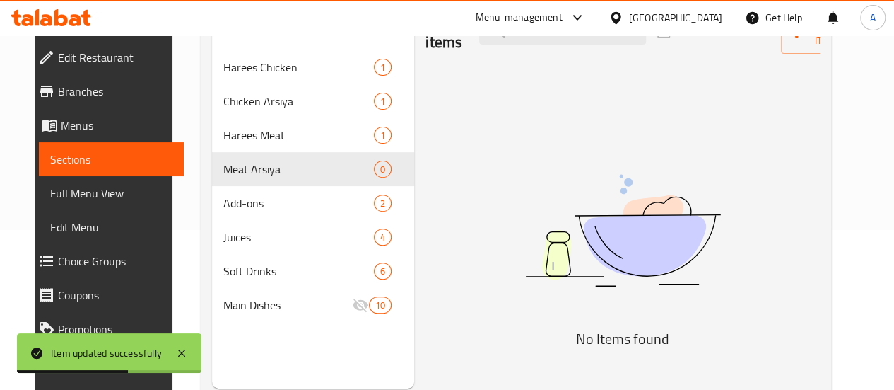
scroll to position [116, 0]
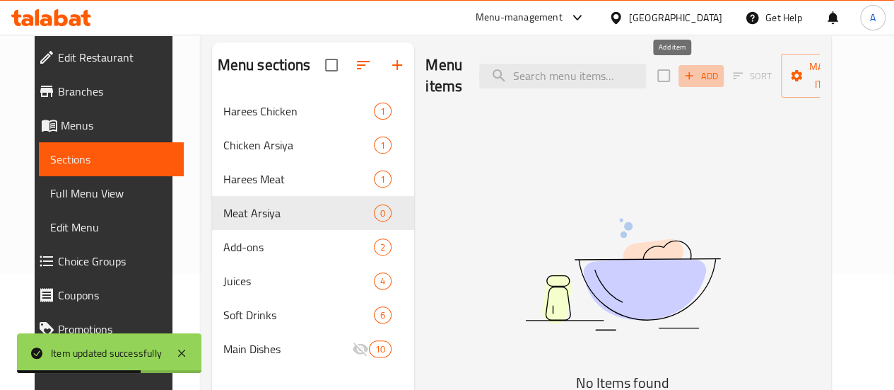
click at [683, 77] on icon "button" at bounding box center [689, 75] width 13 height 13
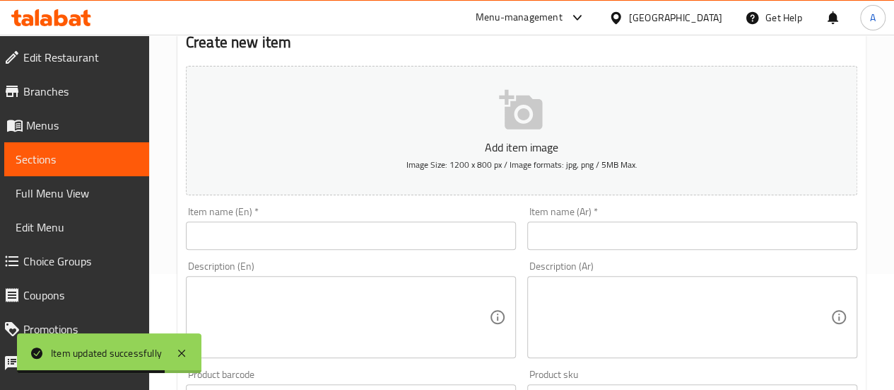
click at [392, 230] on input "text" at bounding box center [351, 235] width 330 height 28
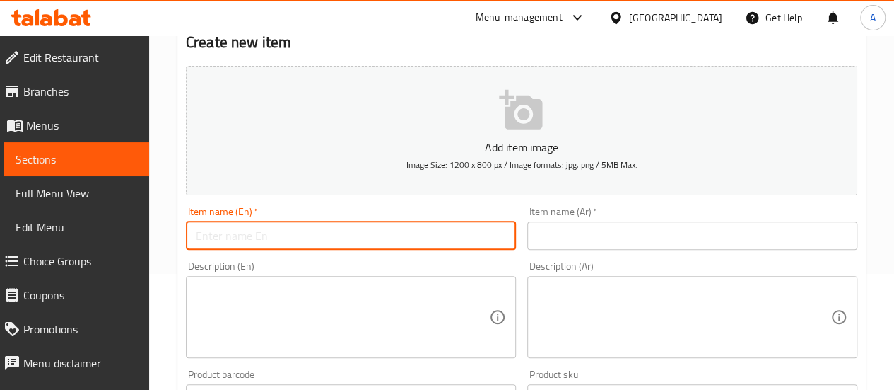
paste input "Chicken Arsiya"
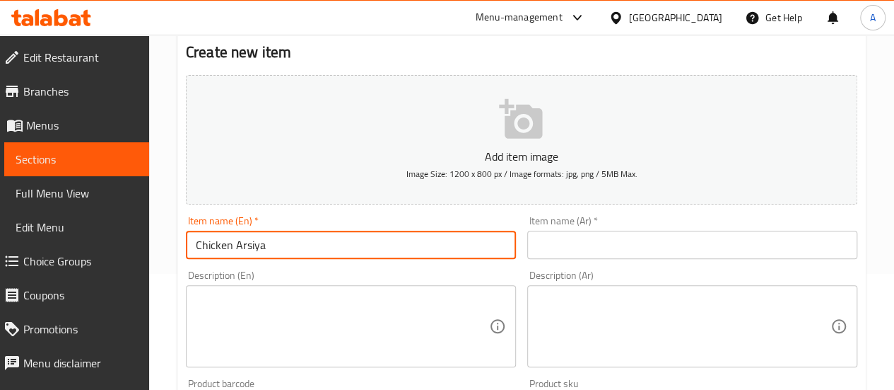
drag, startPoint x: 234, startPoint y: 240, endPoint x: 73, endPoint y: 267, distance: 163.4
type input "Meat Arsiya"
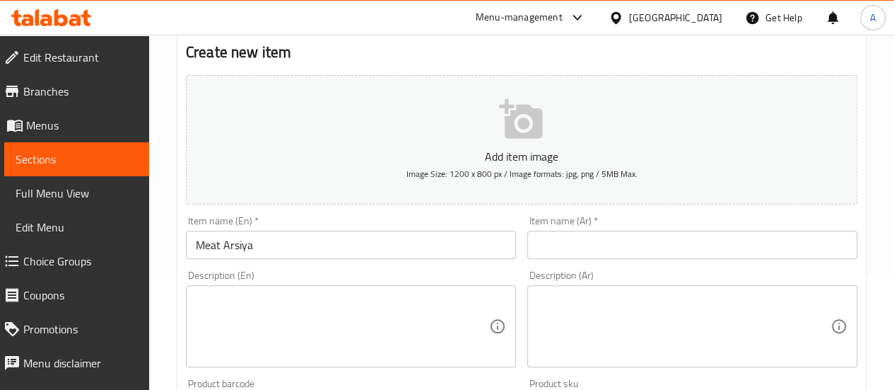
click at [550, 259] on div "Item name (Ar)   * Item name (Ar) *" at bounding box center [692, 237] width 341 height 54
click at [562, 250] on input "text" at bounding box center [692, 244] width 330 height 28
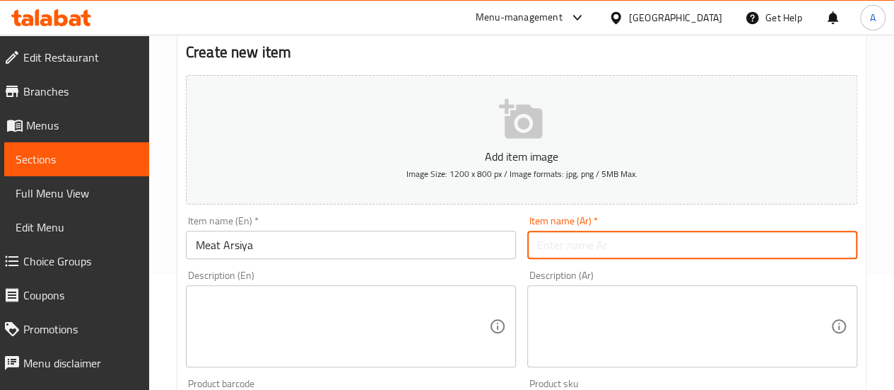
paste input "عرسية دجاج"
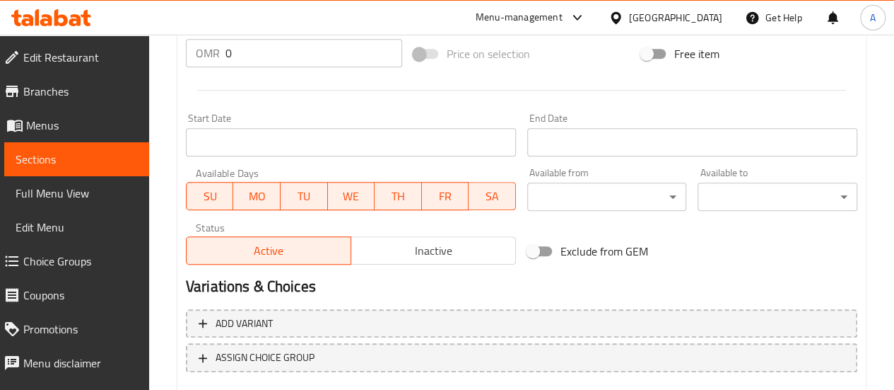
scroll to position [609, 0]
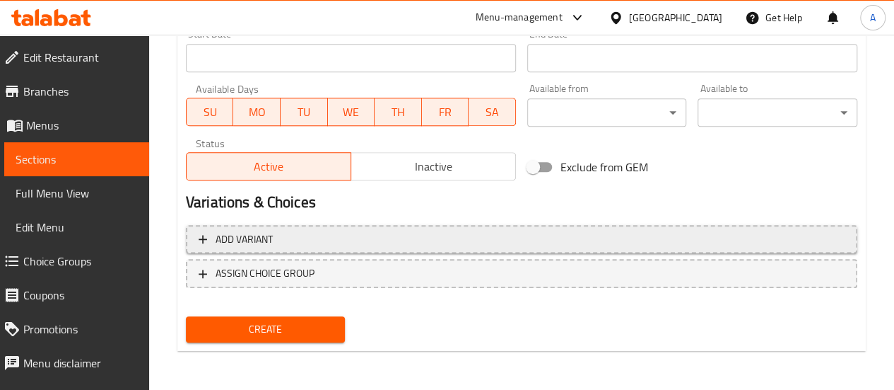
type input "عرسية لحم"
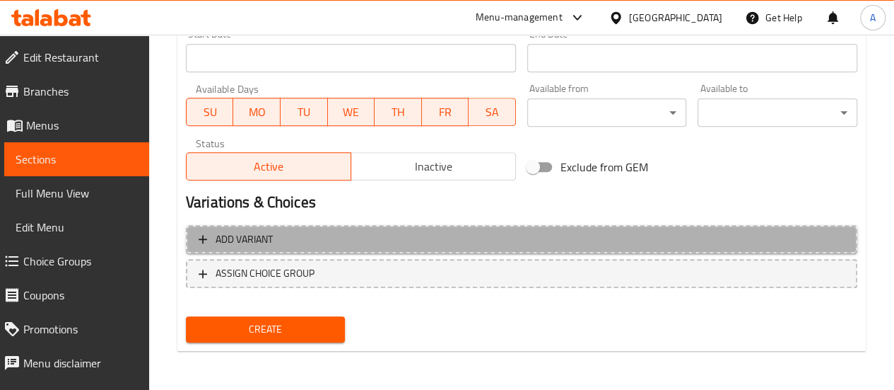
click at [320, 237] on span "Add variant" at bounding box center [522, 239] width 646 height 18
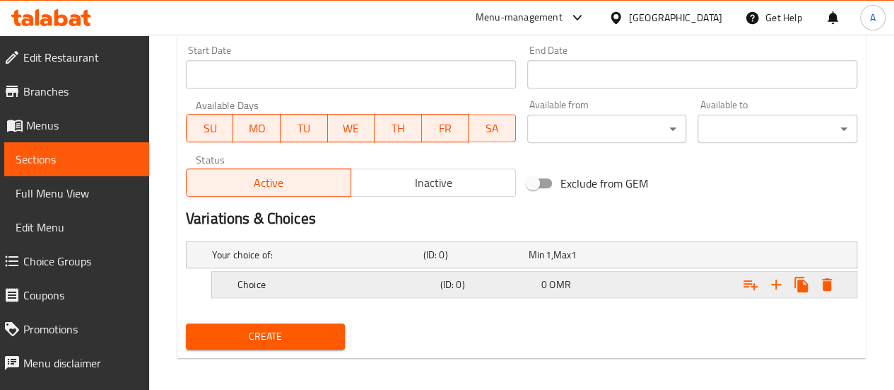
click at [315, 262] on h5 "Choice" at bounding box center [315, 254] width 206 height 14
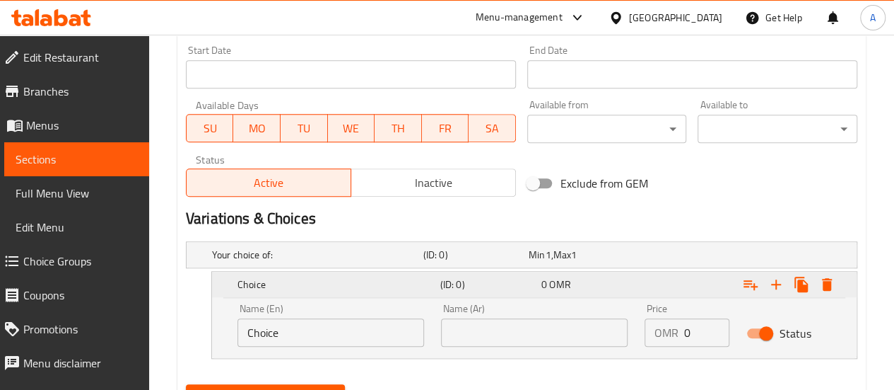
scroll to position [659, 0]
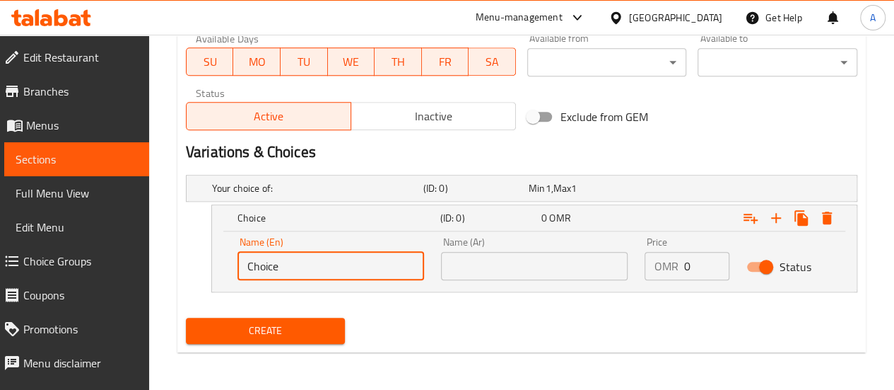
click at [322, 269] on input "Choice" at bounding box center [331, 266] width 187 height 28
type input "C"
type input "س"
type input "Small"
click at [469, 258] on input "text" at bounding box center [534, 266] width 187 height 28
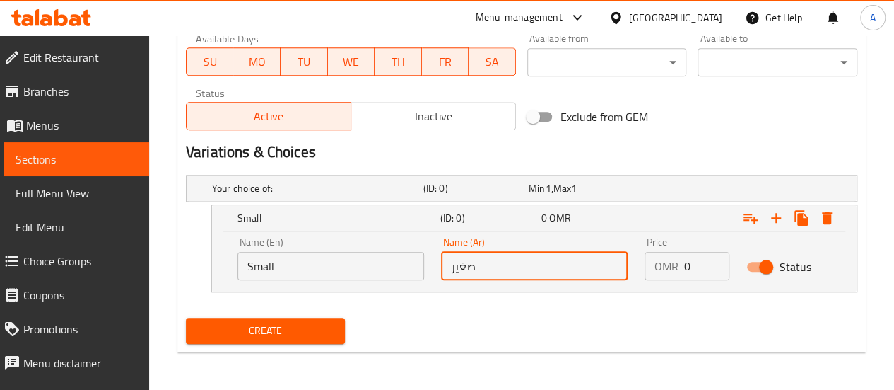
type input "صغير"
click at [697, 265] on input "0" at bounding box center [706, 266] width 45 height 28
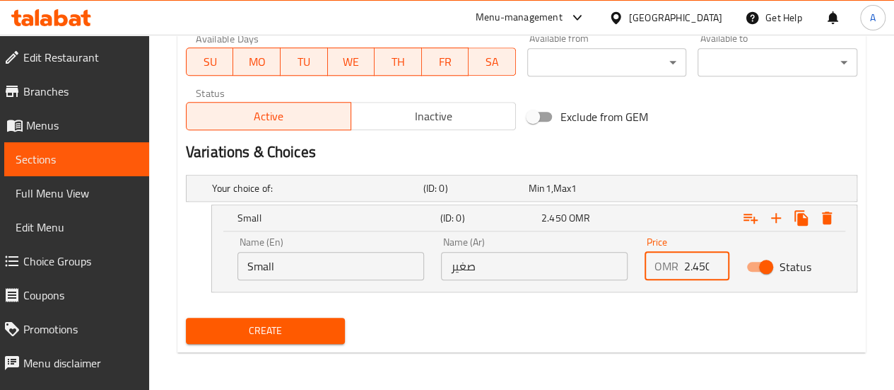
scroll to position [0, 3]
type input "2.450"
click at [781, 218] on icon "Expand" at bounding box center [776, 217] width 17 height 17
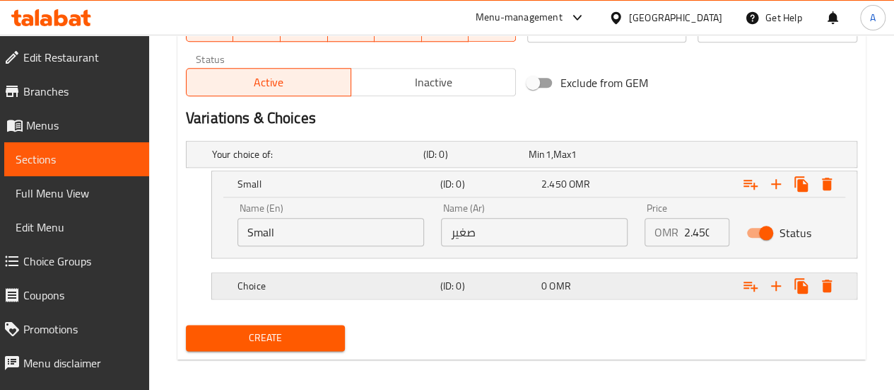
click at [393, 161] on h5 "Choice" at bounding box center [315, 154] width 206 height 14
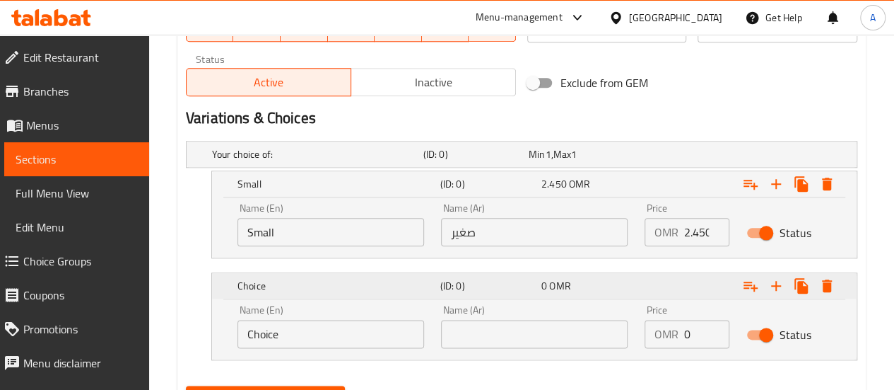
scroll to position [760, 0]
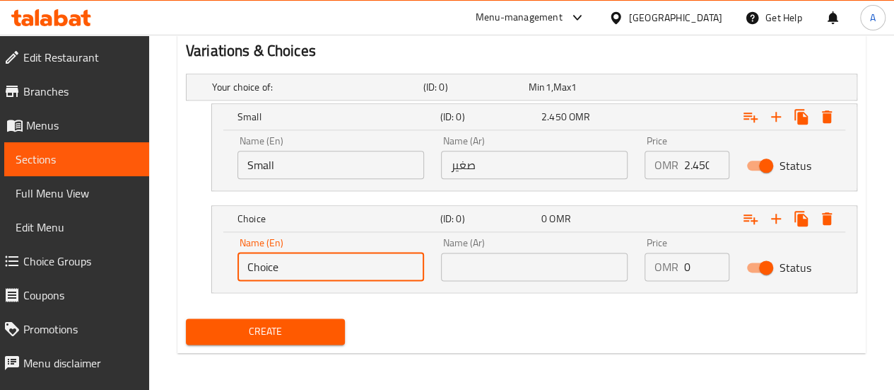
drag, startPoint x: 335, startPoint y: 264, endPoint x: 168, endPoint y: 268, distance: 167.6
type input "Medium"
click at [467, 272] on input "text" at bounding box center [534, 266] width 187 height 28
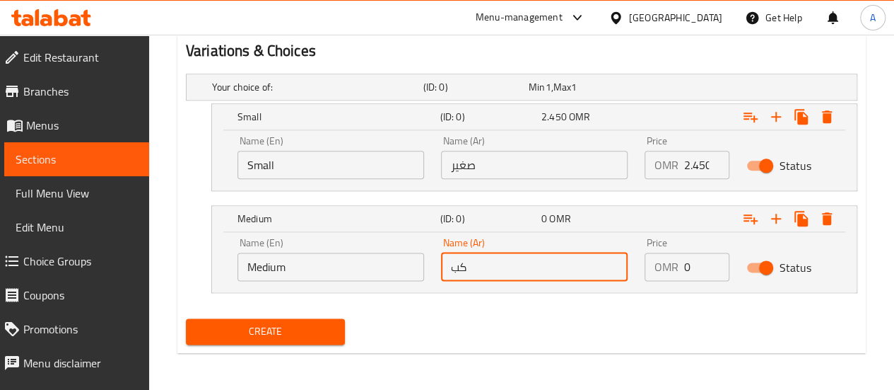
type input "ك"
type input "متوسط"
click at [694, 270] on input "0" at bounding box center [706, 266] width 45 height 28
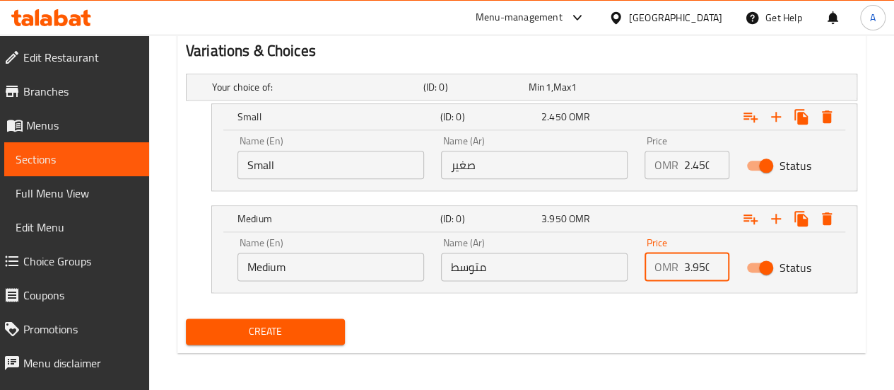
scroll to position [0, 3]
type input "3.950"
click at [778, 125] on icon "Expand" at bounding box center [776, 116] width 17 height 17
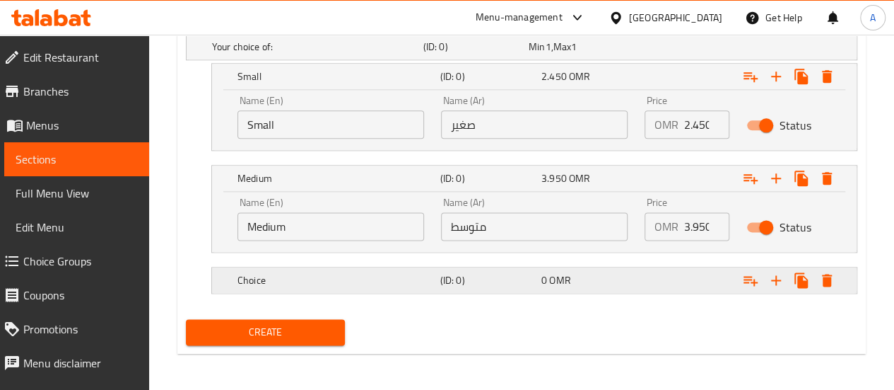
click at [364, 54] on h5 "Choice" at bounding box center [315, 47] width 206 height 14
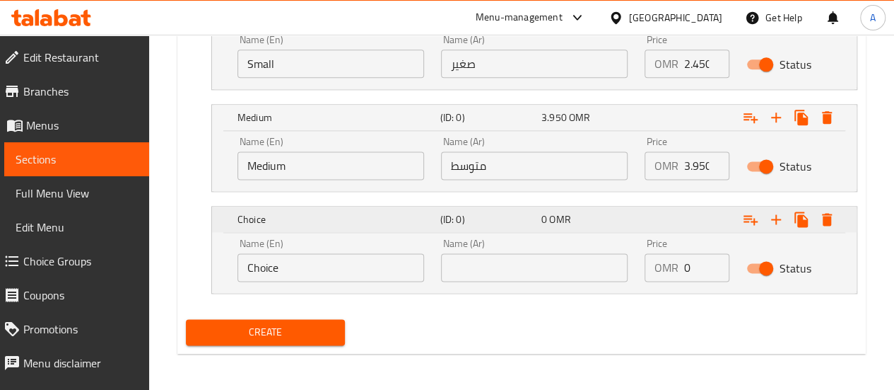
scroll to position [844, 0]
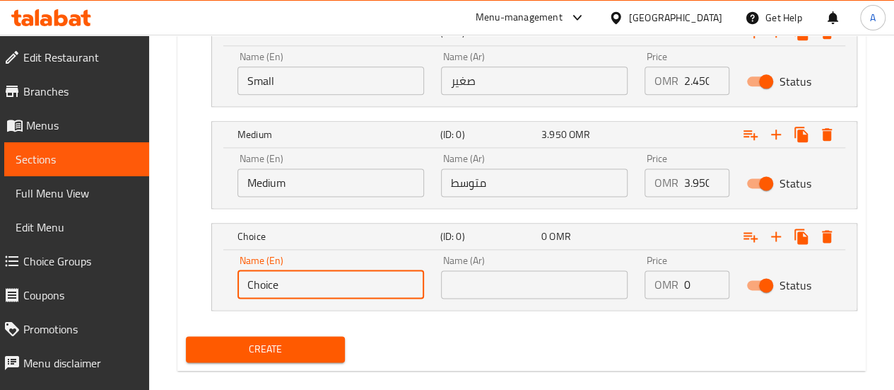
drag, startPoint x: 329, startPoint y: 272, endPoint x: 165, endPoint y: 276, distance: 163.4
type input "Large"
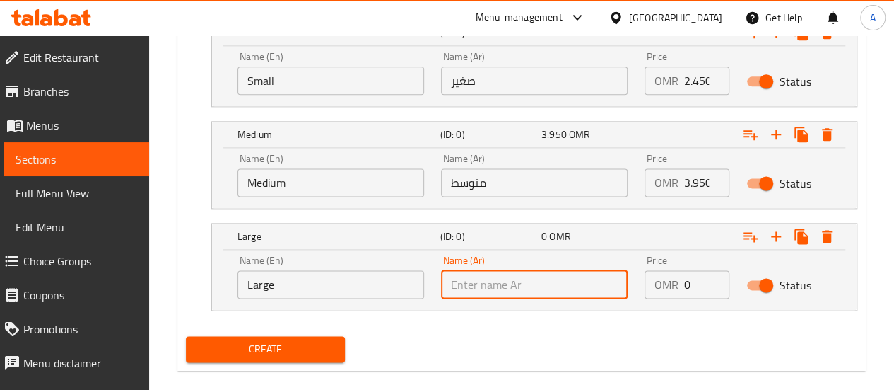
click at [489, 293] on input "text" at bounding box center [534, 284] width 187 height 28
type input "كبير"
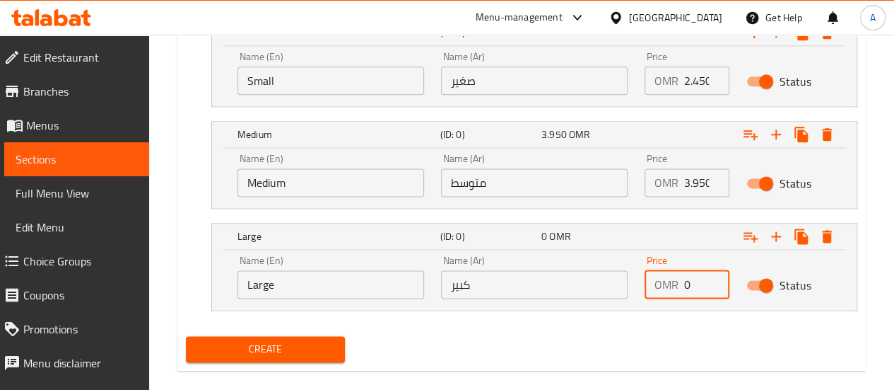
click at [698, 294] on input "0" at bounding box center [706, 284] width 45 height 28
type input "5.9"
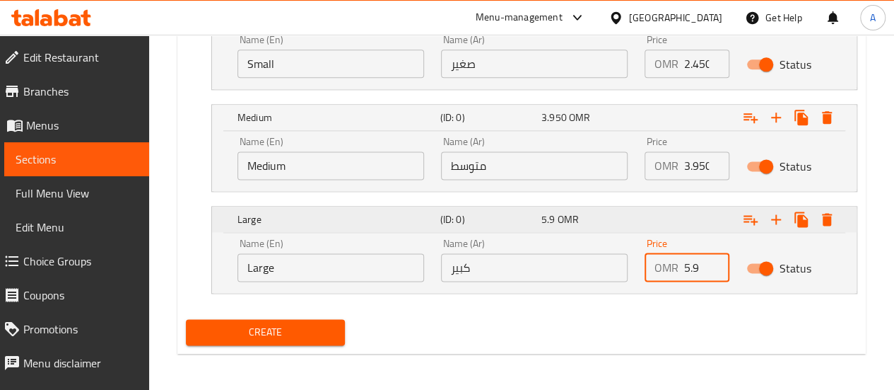
click at [778, 24] on icon "Expand" at bounding box center [776, 15] width 17 height 17
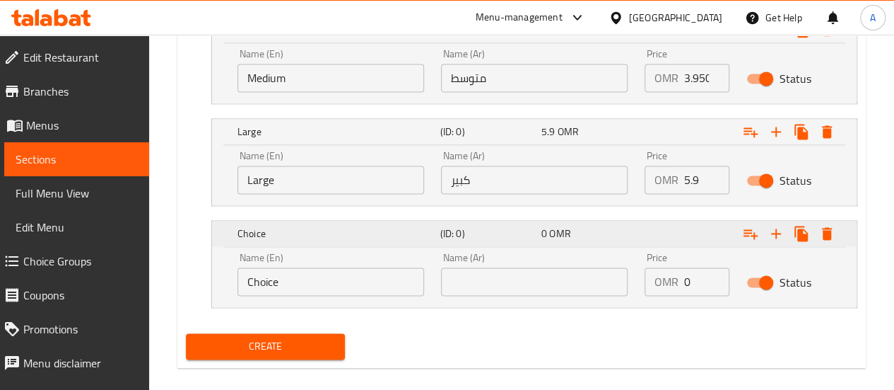
scroll to position [963, 0]
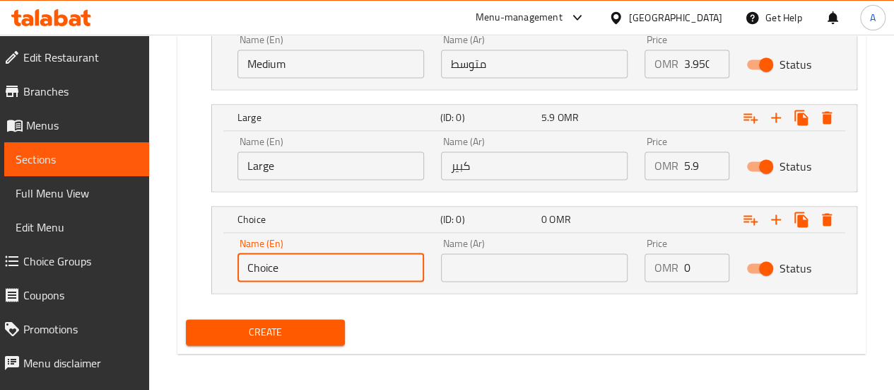
drag, startPoint x: 294, startPoint y: 265, endPoint x: 210, endPoint y: 267, distance: 84.1
click at [210, 267] on div "Choice (ID: 0) 0 OMR Name (En) Choice Name (En) Name (Ar) Name (Ar) Price OMR 0…" at bounding box center [522, 250] width 672 height 88
type input "م"
type input "Large Family Size"
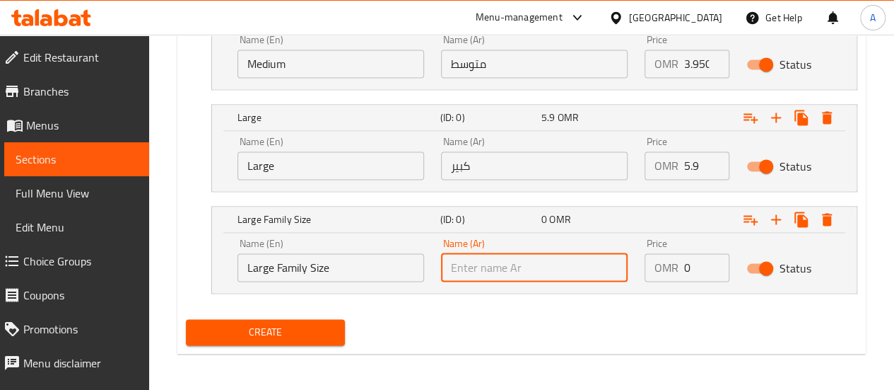
click at [464, 262] on input "text" at bounding box center [534, 267] width 187 height 28
paste input "عائلي كبير"
type input "عائلي كبير"
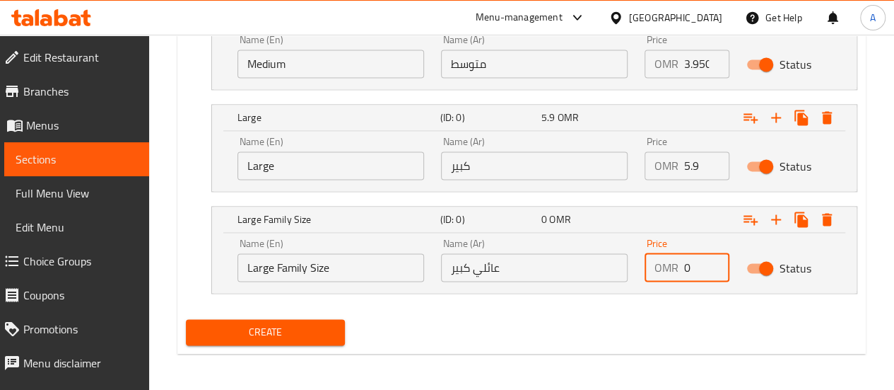
click at [695, 264] on input "0" at bounding box center [706, 267] width 45 height 28
type input "9.7"
click at [656, 315] on div "Create" at bounding box center [521, 331] width 683 height 37
click at [252, 319] on button "Create" at bounding box center [266, 332] width 160 height 26
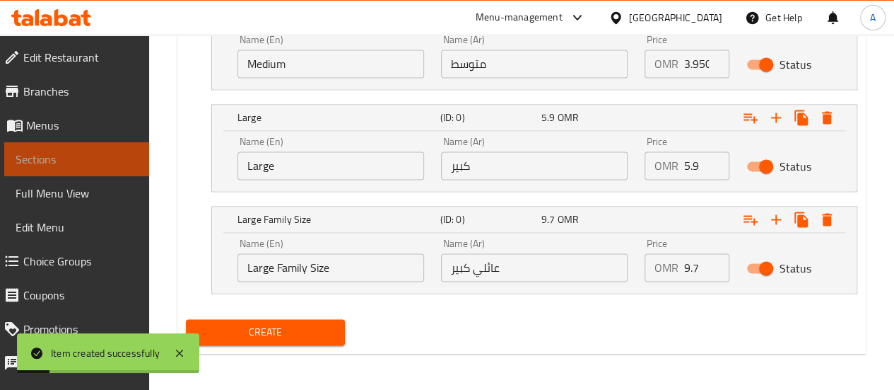
click at [88, 173] on link "Sections" at bounding box center [76, 159] width 145 height 34
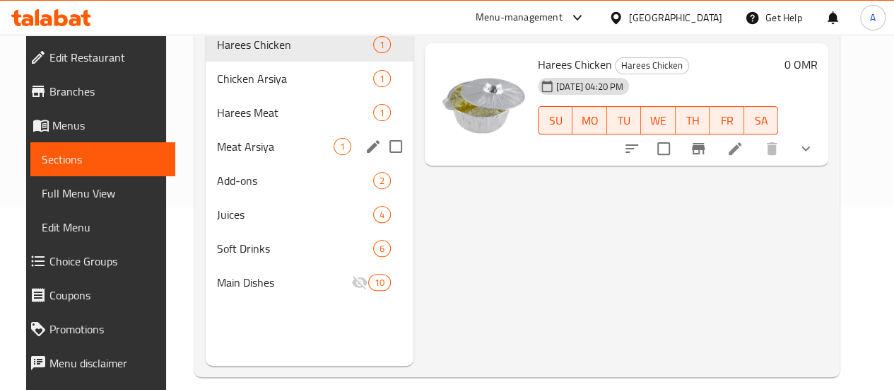
scroll to position [182, 0]
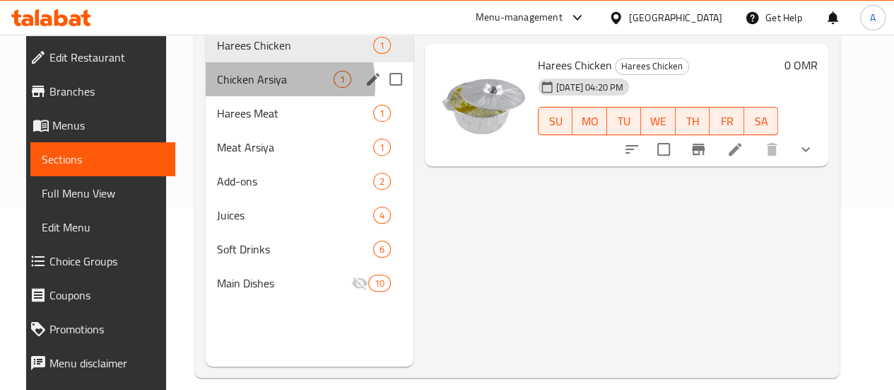
click at [253, 88] on span "Chicken Arsiya" at bounding box center [275, 79] width 117 height 17
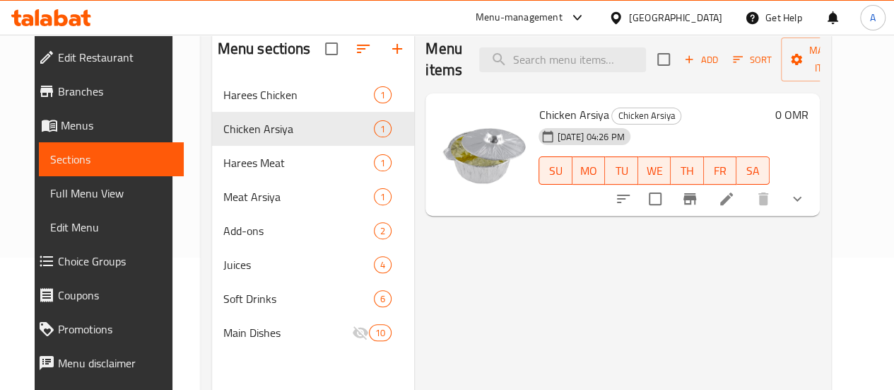
scroll to position [131, 0]
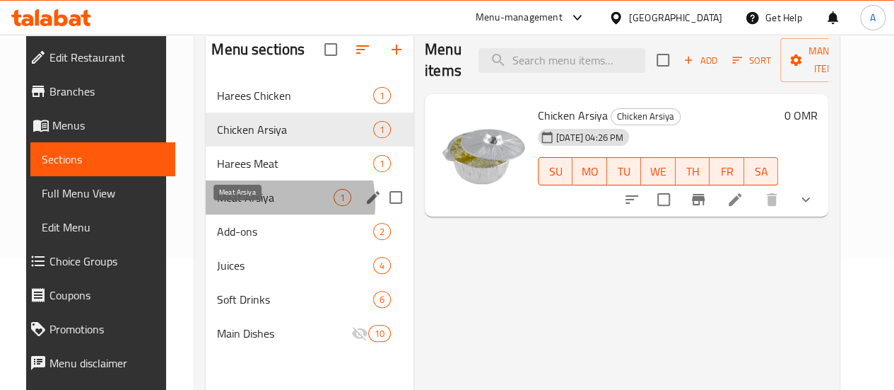
click at [242, 206] on span "Meat Arsiya" at bounding box center [275, 197] width 117 height 17
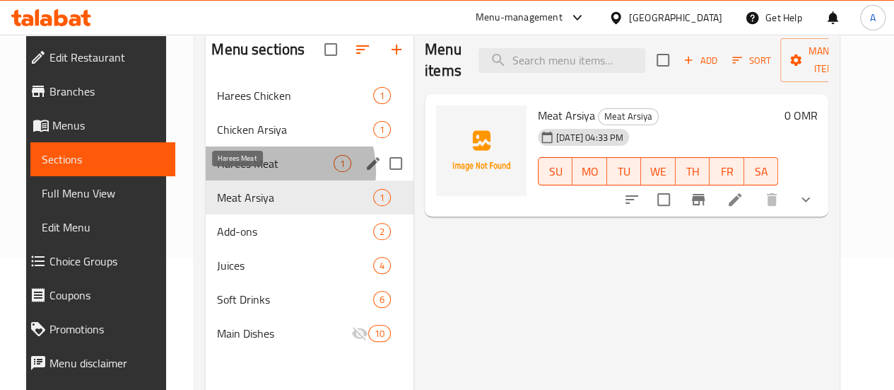
click at [256, 172] on span "Harees Meat" at bounding box center [275, 163] width 117 height 17
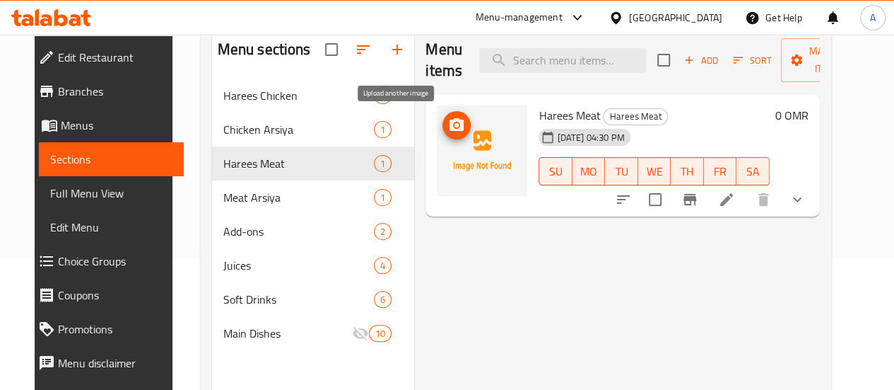
click at [450, 129] on icon "upload picture" at bounding box center [457, 124] width 14 height 13
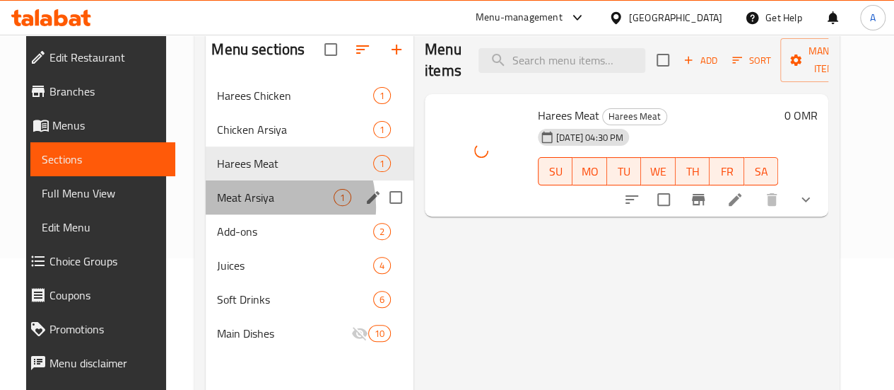
click at [250, 214] on div "Meat Arsiya 1" at bounding box center [310, 197] width 208 height 34
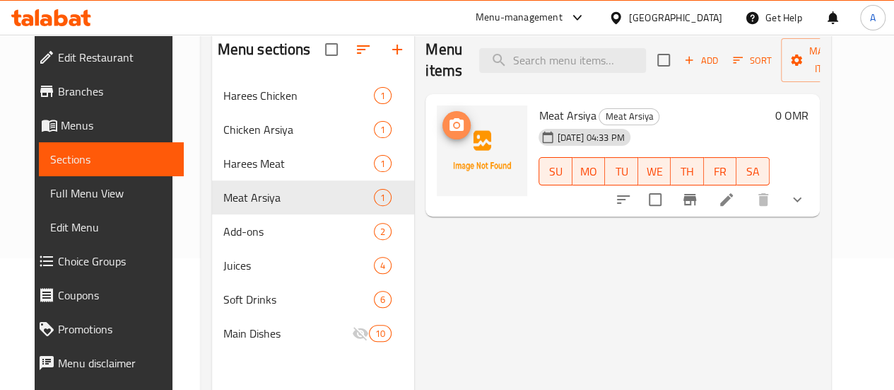
click at [443, 115] on button "upload picture" at bounding box center [457, 125] width 28 height 28
